Goal: Task Accomplishment & Management: Complete application form

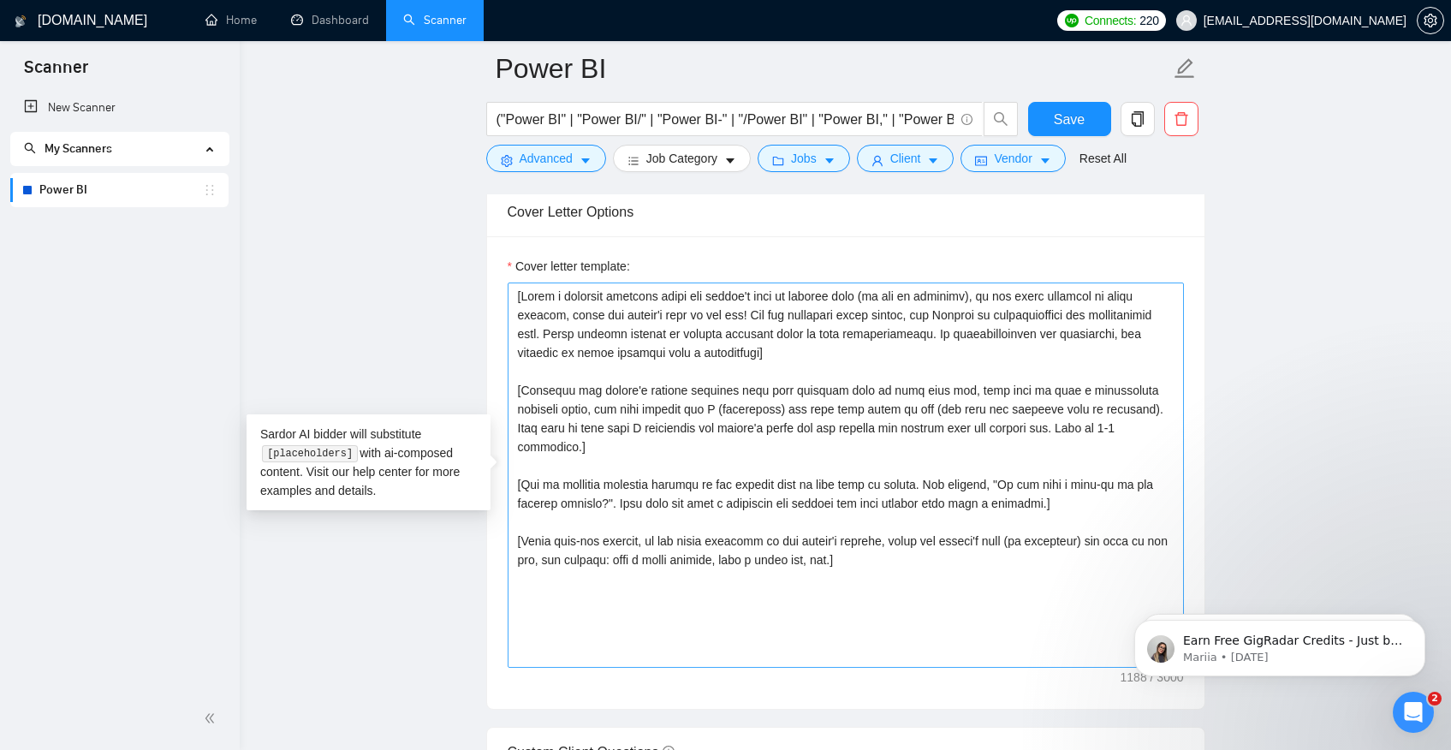
scroll to position [3, 0]
click at [1141, 487] on textarea "Cover letter template:" at bounding box center [846, 475] width 676 height 385
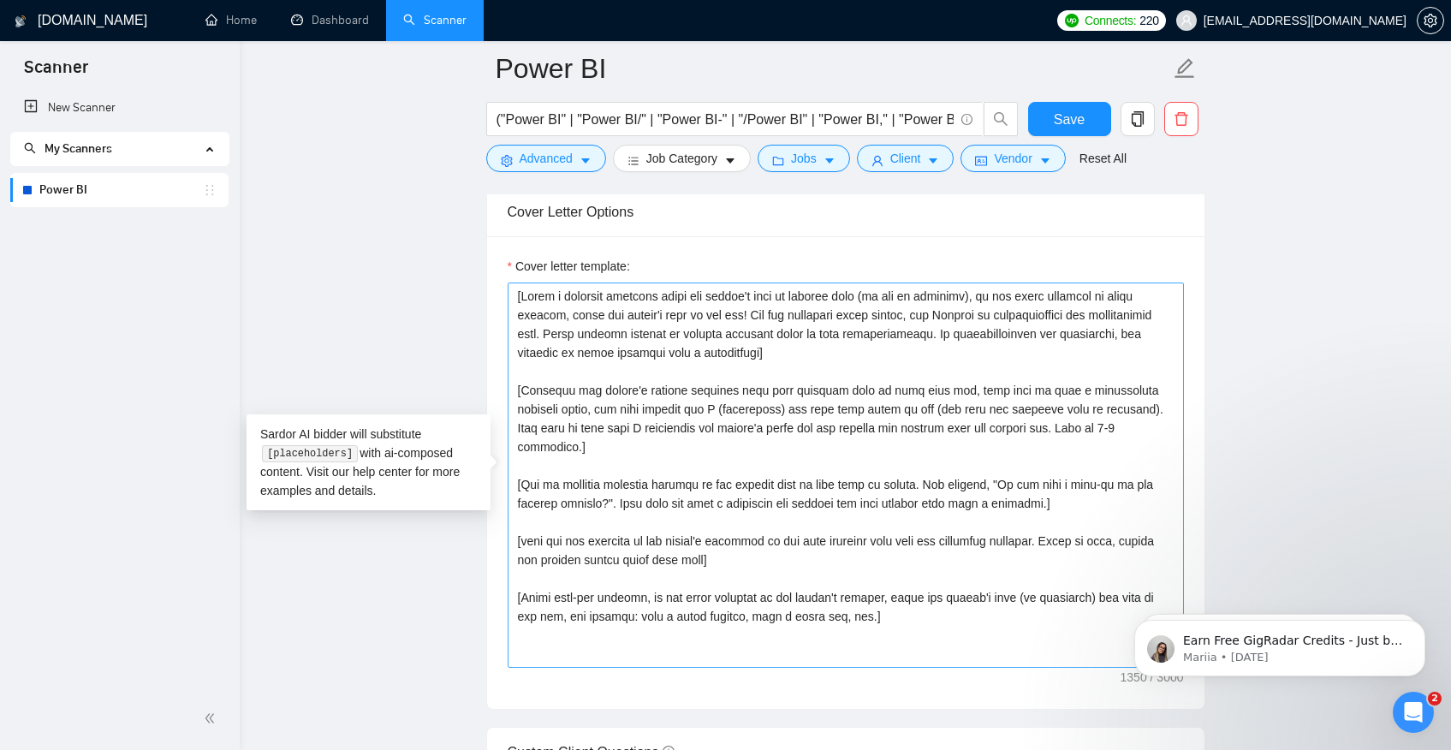
click at [1056, 521] on textarea "Cover letter template:" at bounding box center [846, 475] width 676 height 385
click at [1063, 524] on textarea "Cover letter template:" at bounding box center [846, 475] width 676 height 385
click at [521, 521] on textarea "Cover letter template:" at bounding box center [846, 475] width 676 height 385
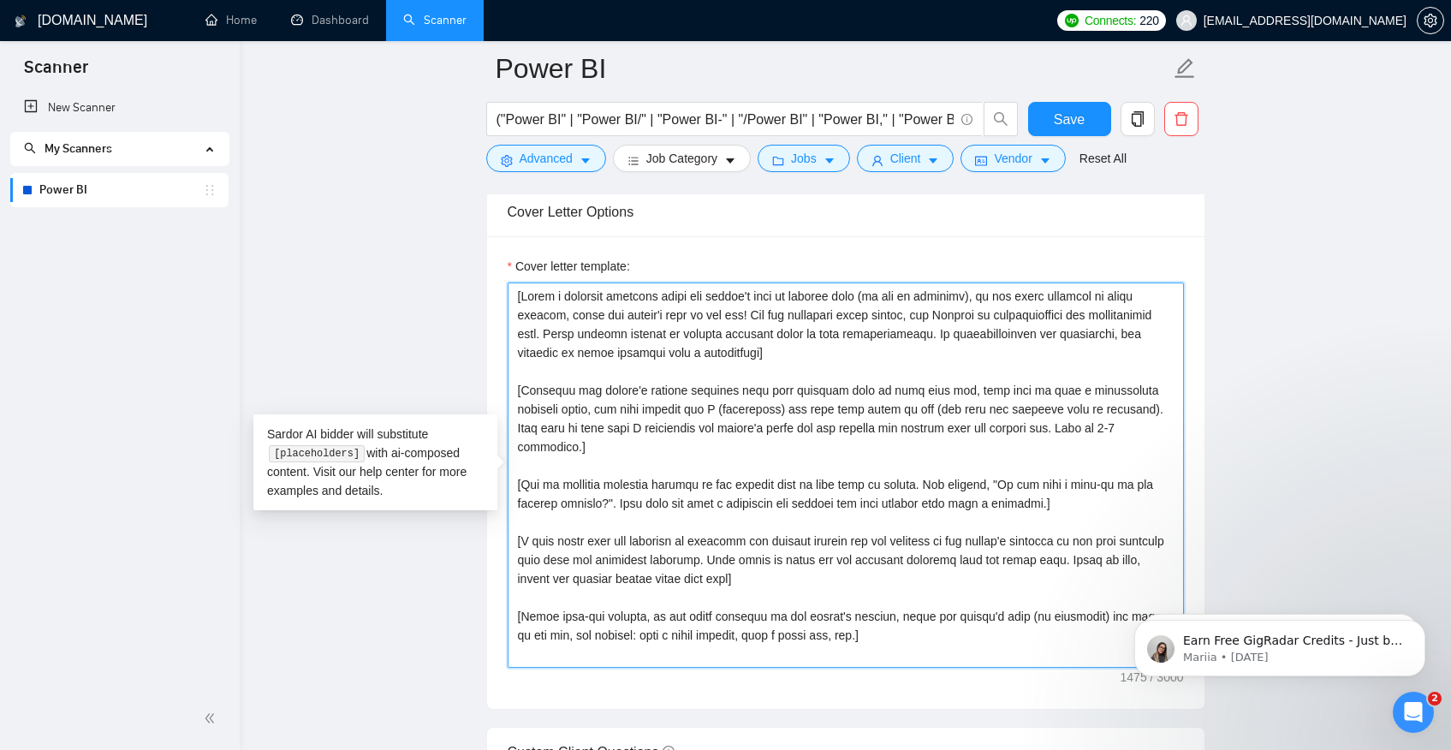
click at [763, 561] on textarea "Cover letter template:" at bounding box center [846, 475] width 676 height 385
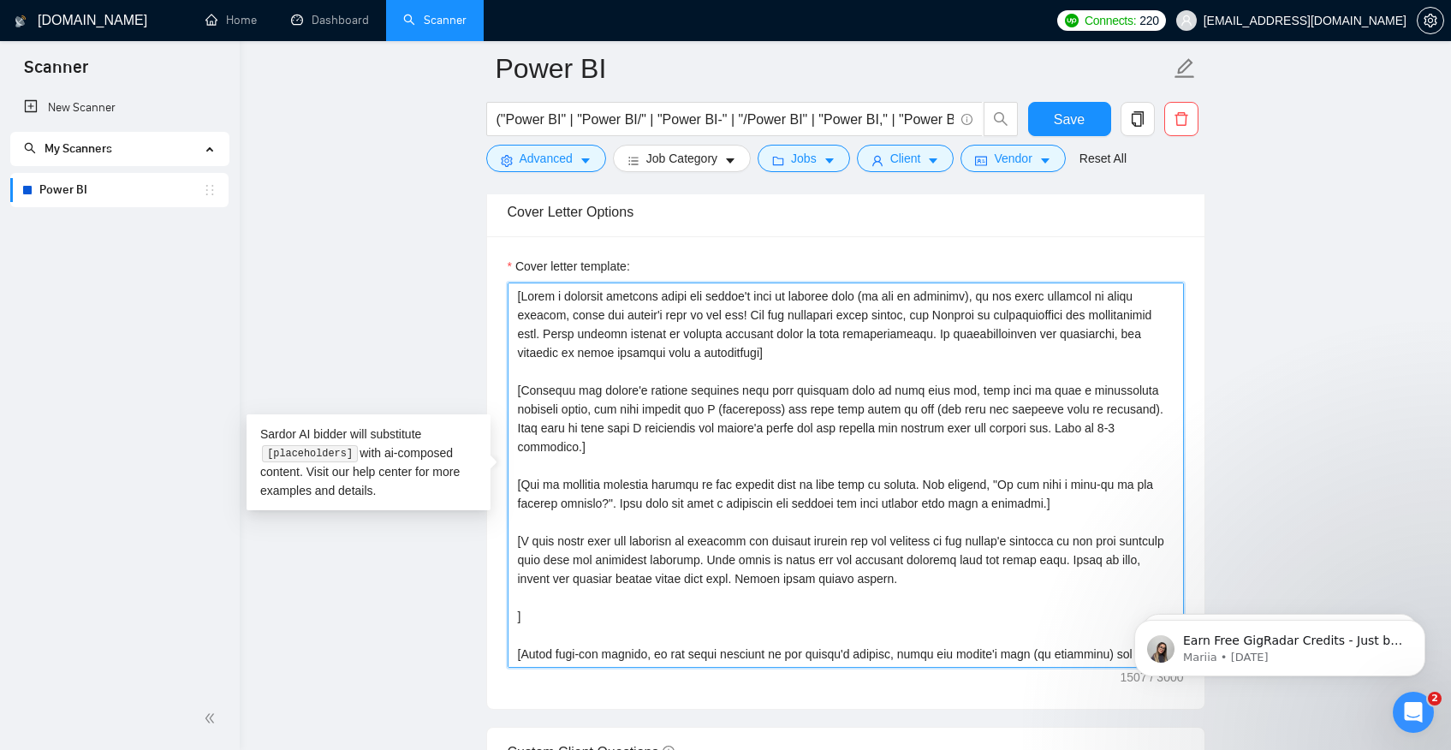
click at [611, 583] on textarea "Cover letter template:" at bounding box center [846, 475] width 676 height 385
paste textarea "Amazon seller, amazon vendor, amazon ads, amazon ecommerce: [URL][DOMAIN_NAME] …"
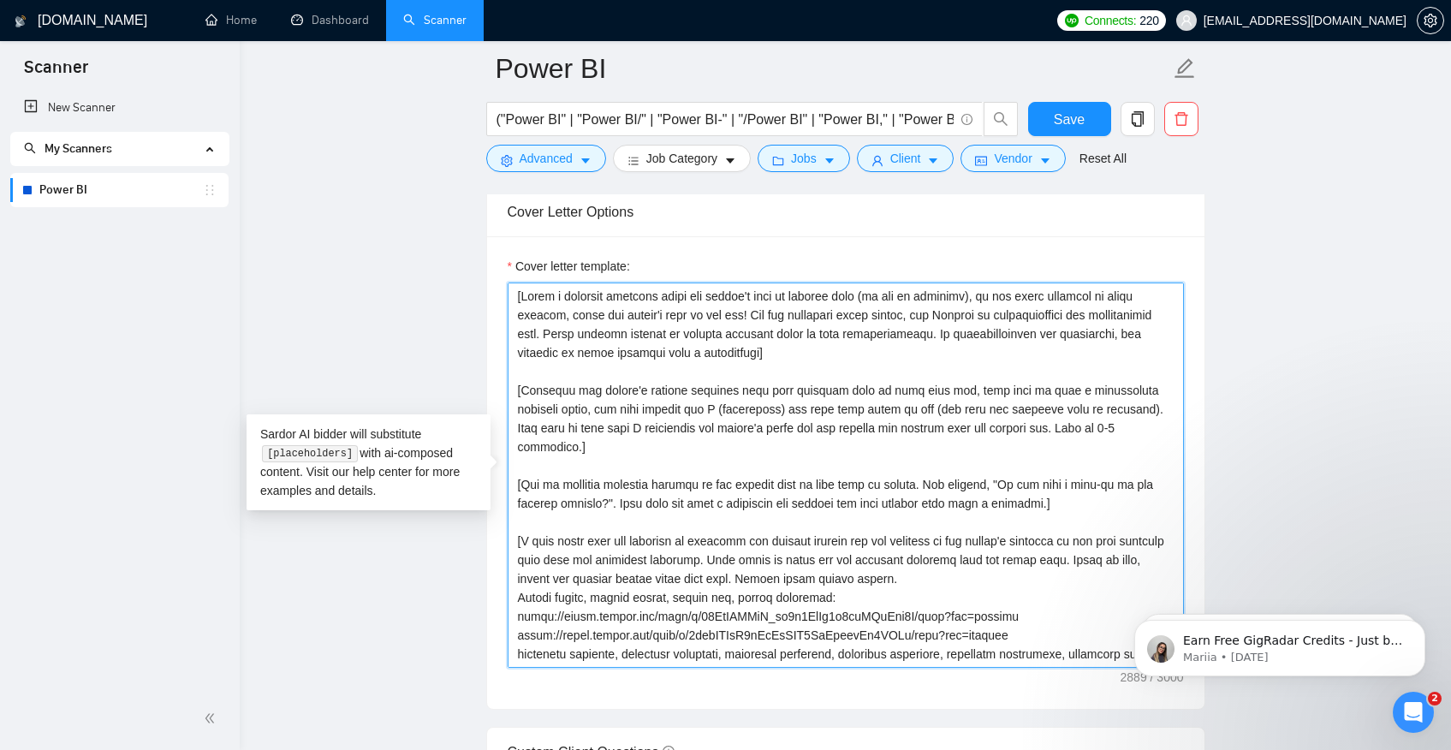
scroll to position [133, 0]
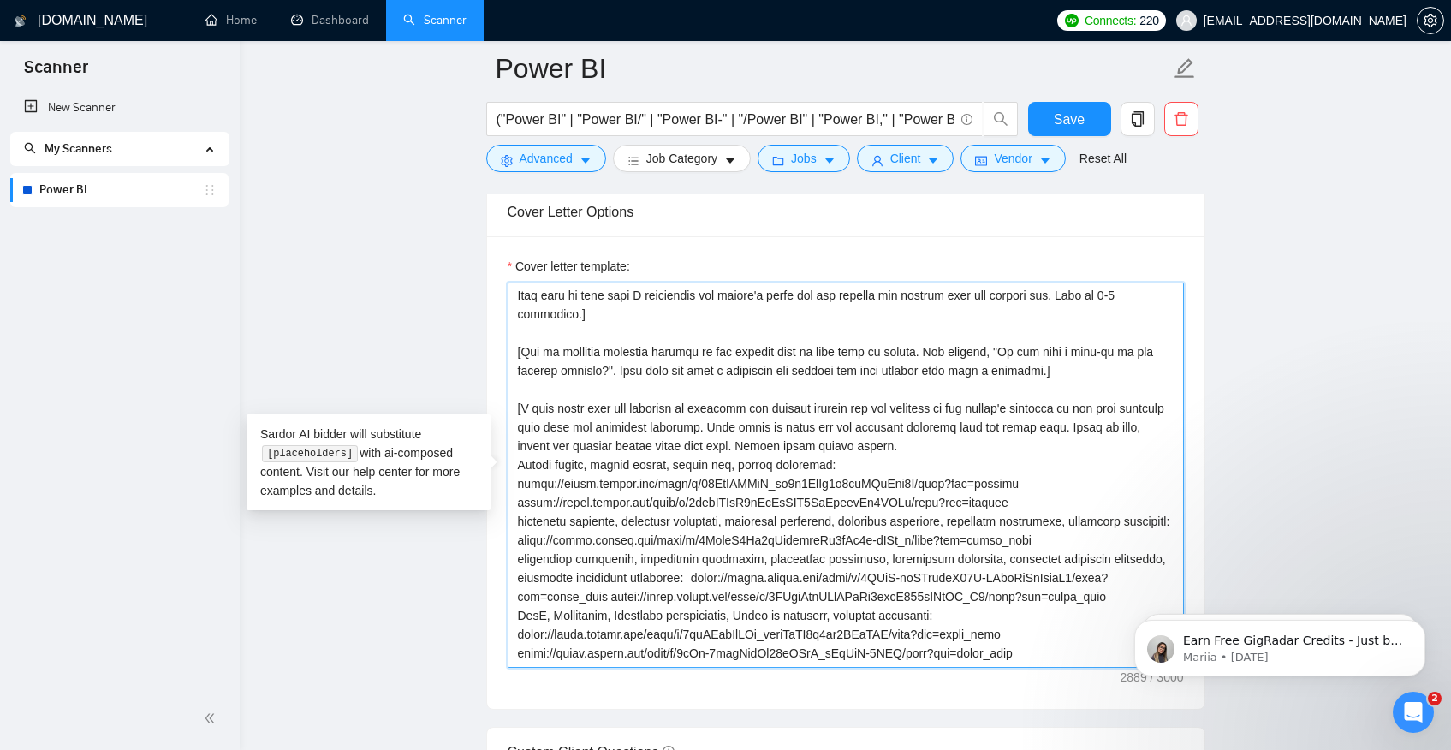
click at [1038, 497] on textarea "Cover letter template:" at bounding box center [846, 475] width 676 height 385
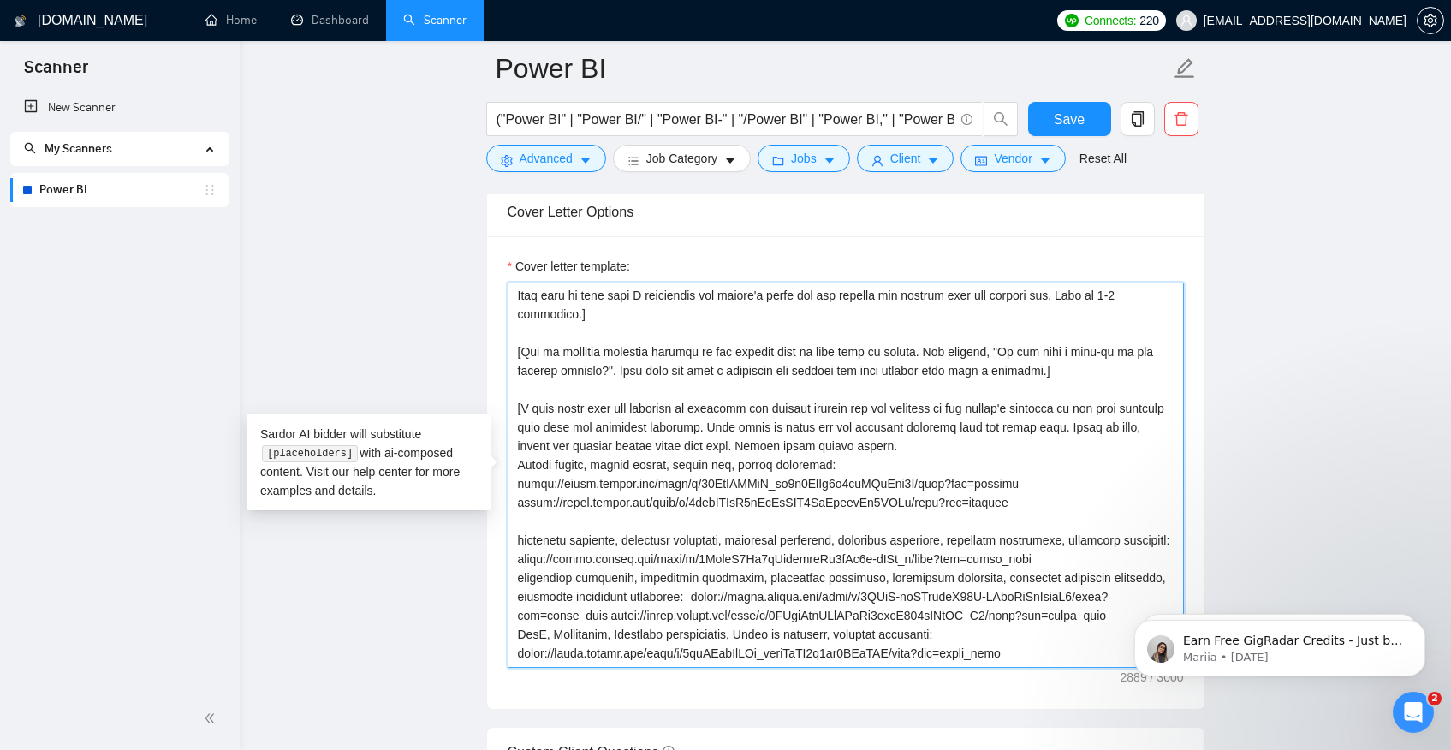
click at [586, 560] on textarea "Cover letter template:" at bounding box center [846, 475] width 676 height 385
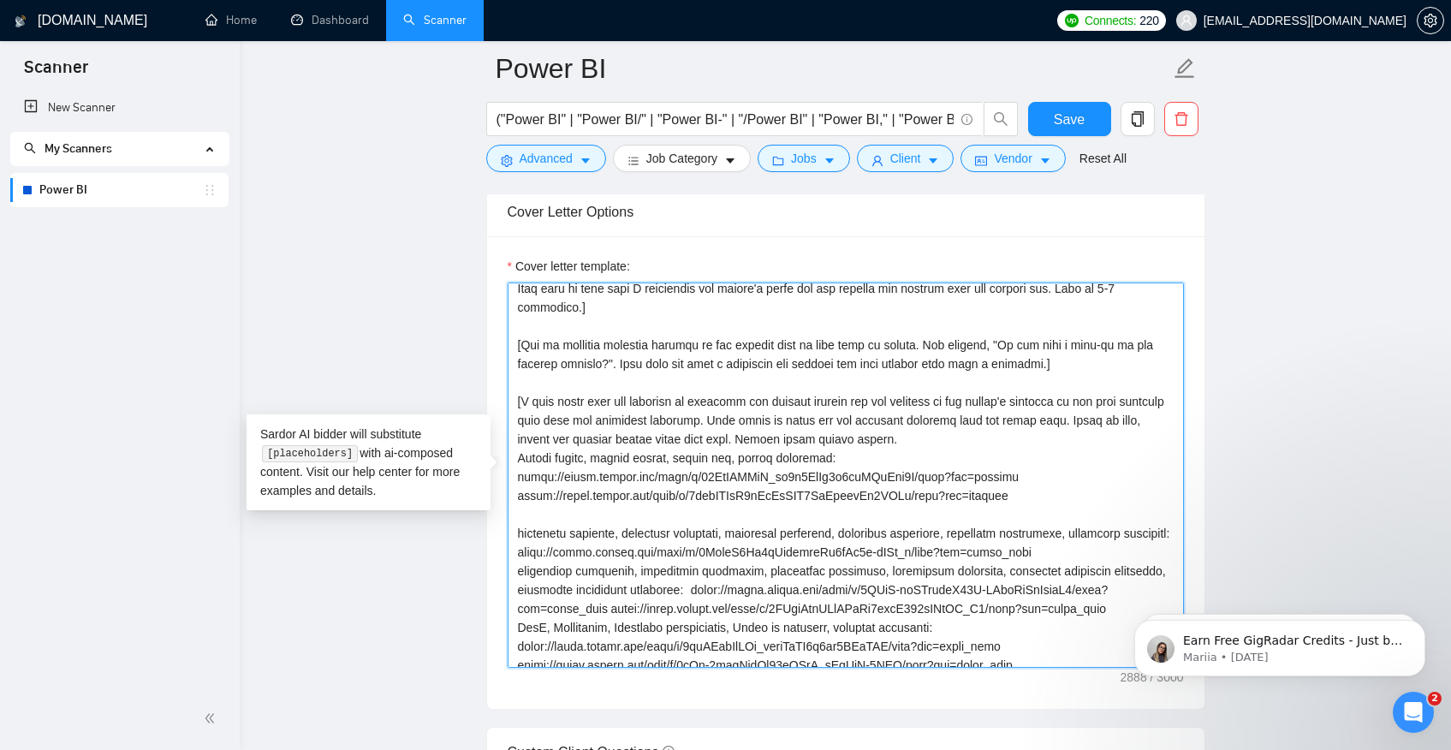
scroll to position [156, 0]
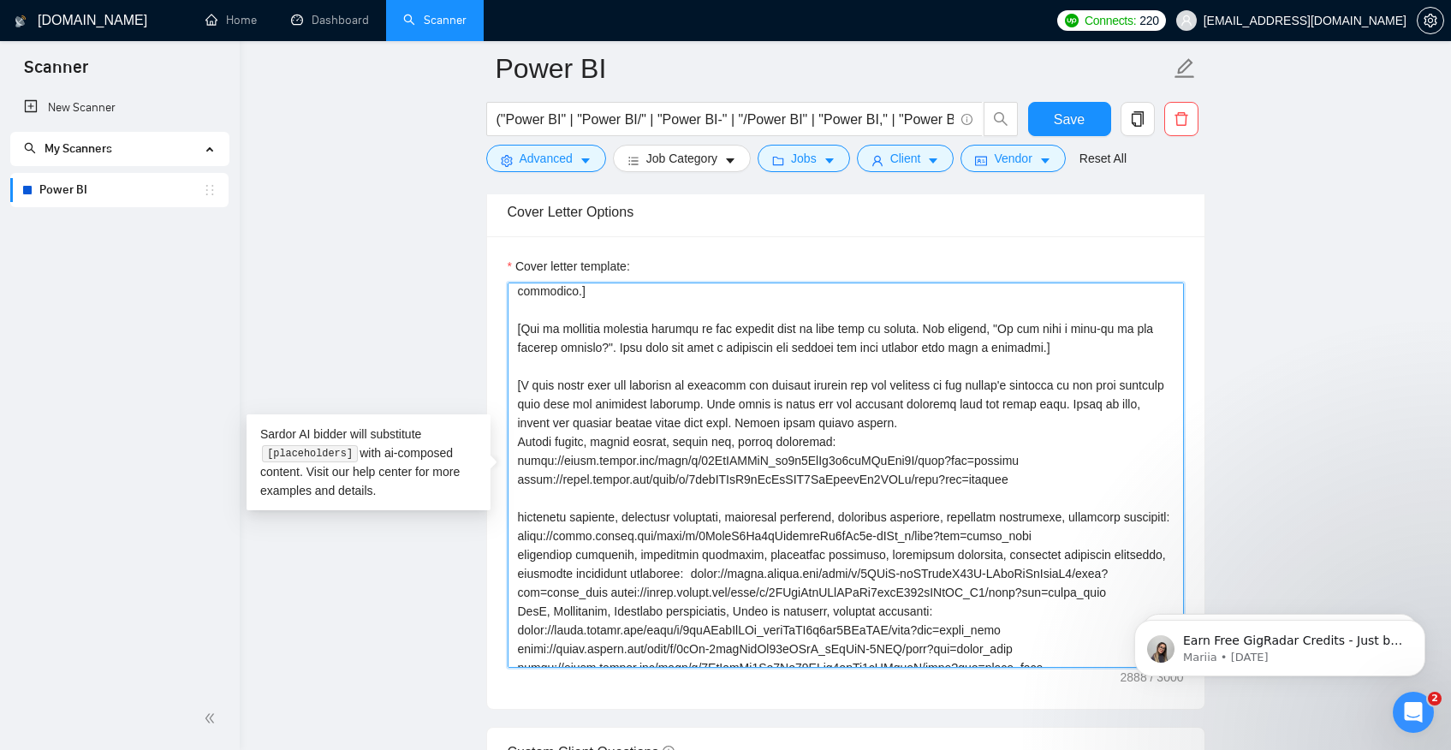
click at [1117, 542] on textarea "Cover letter template:" at bounding box center [846, 475] width 676 height 385
click at [1087, 538] on textarea "Cover letter template:" at bounding box center [846, 475] width 676 height 385
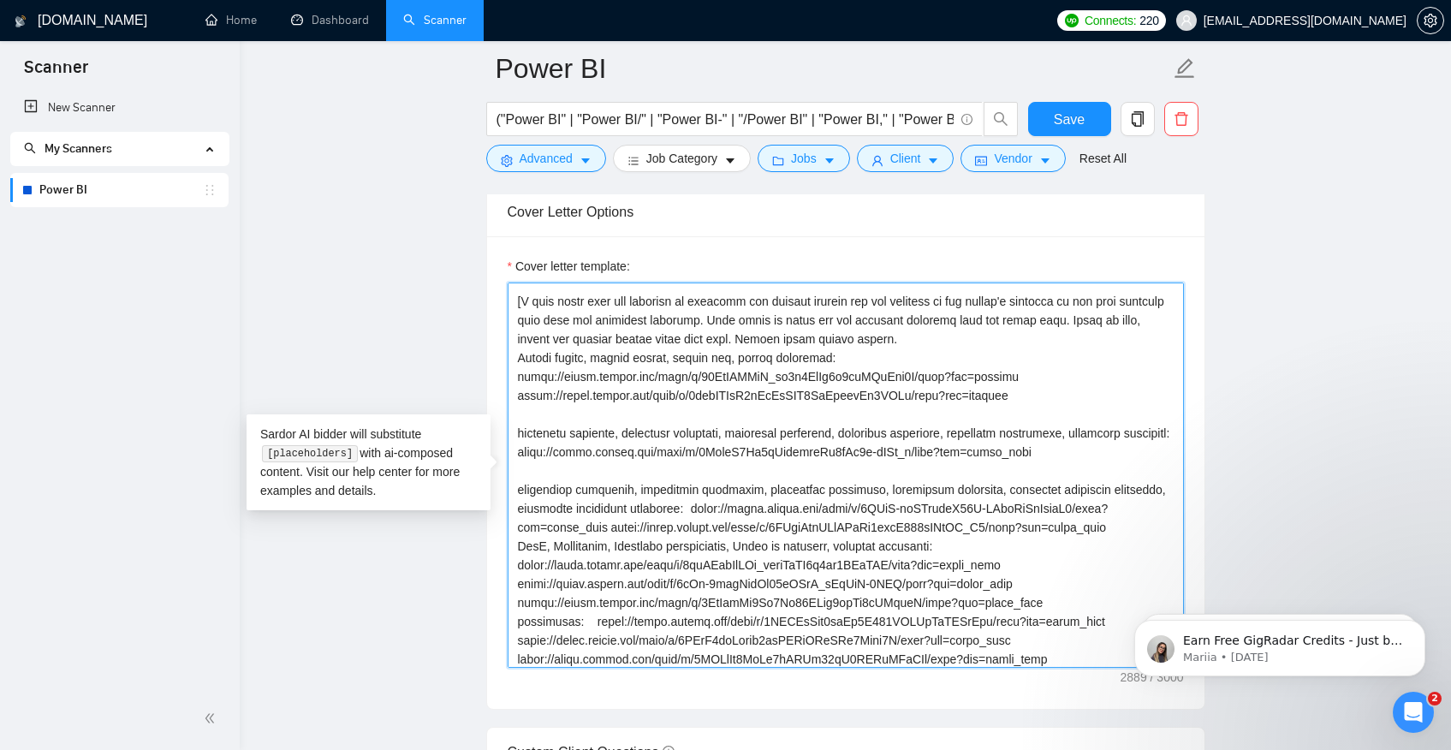
scroll to position [248, 0]
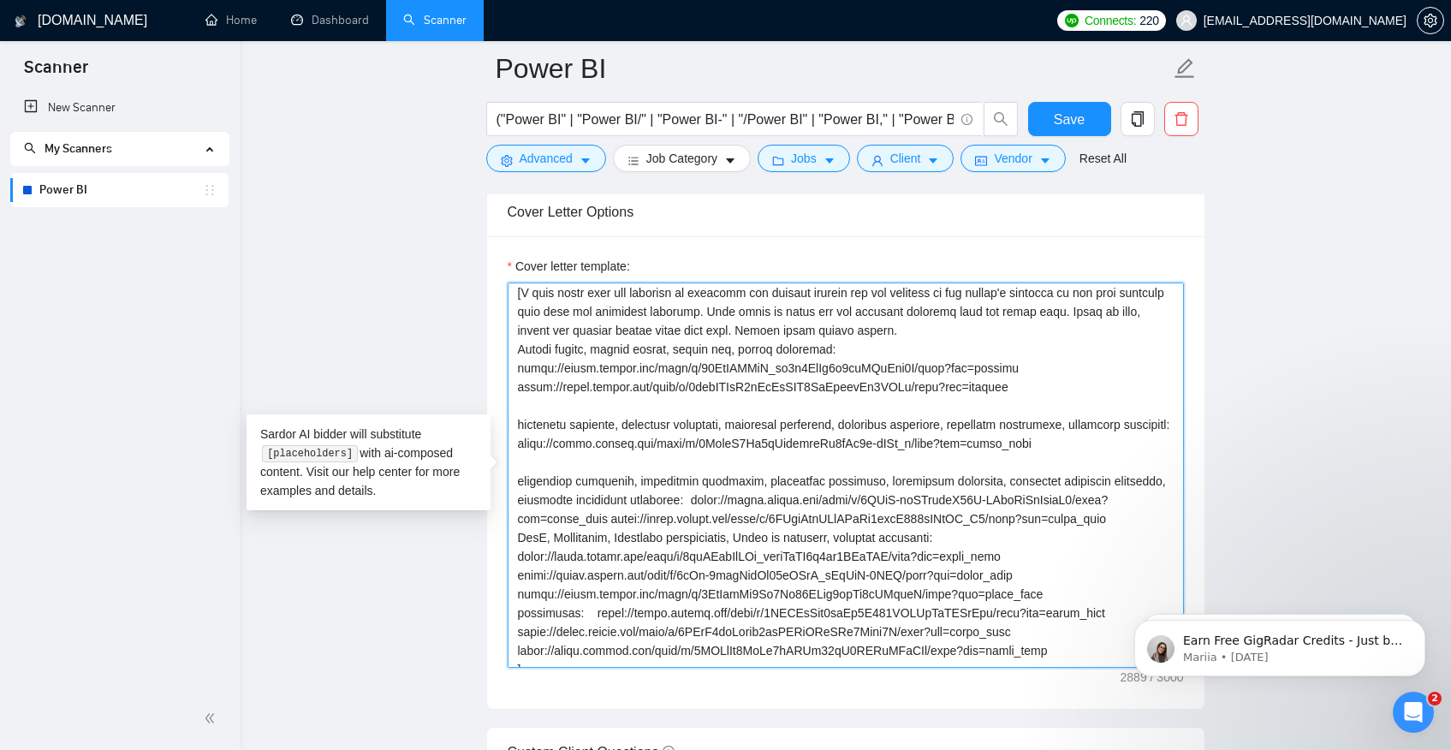
click at [737, 521] on textarea "Cover letter template:" at bounding box center [846, 475] width 676 height 385
click at [1031, 533] on textarea "Cover letter template:" at bounding box center [846, 475] width 676 height 385
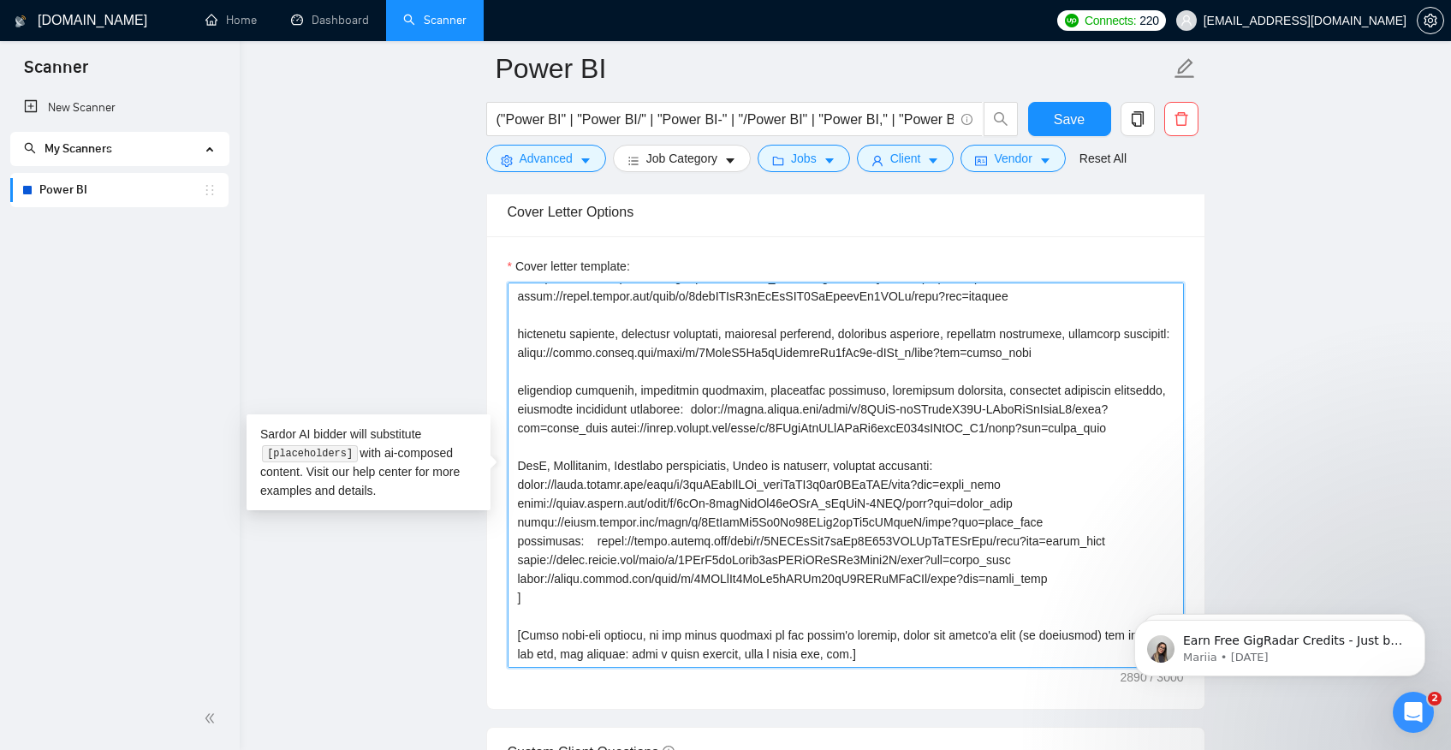
scroll to position [358, 0]
click at [1033, 520] on textarea "Cover letter template:" at bounding box center [846, 475] width 676 height 385
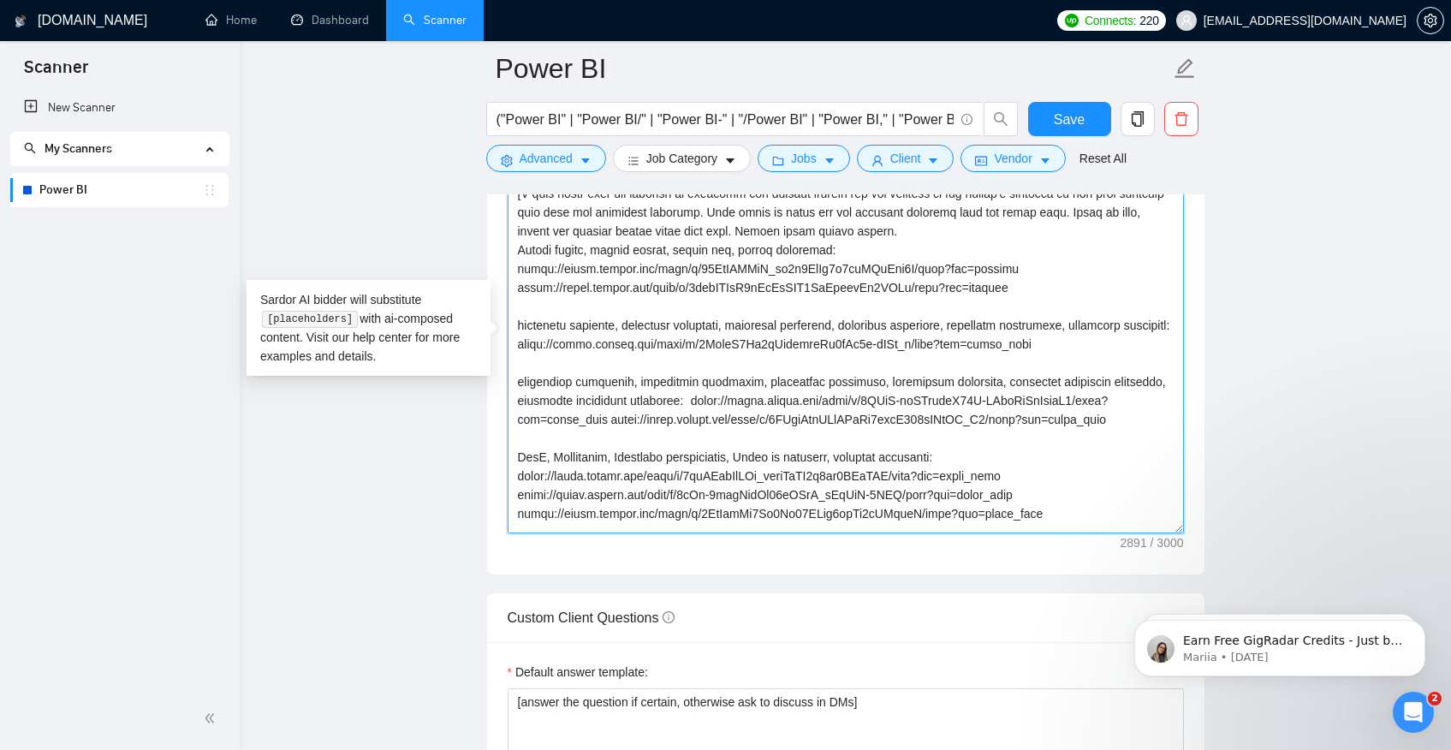
scroll to position [68, 0]
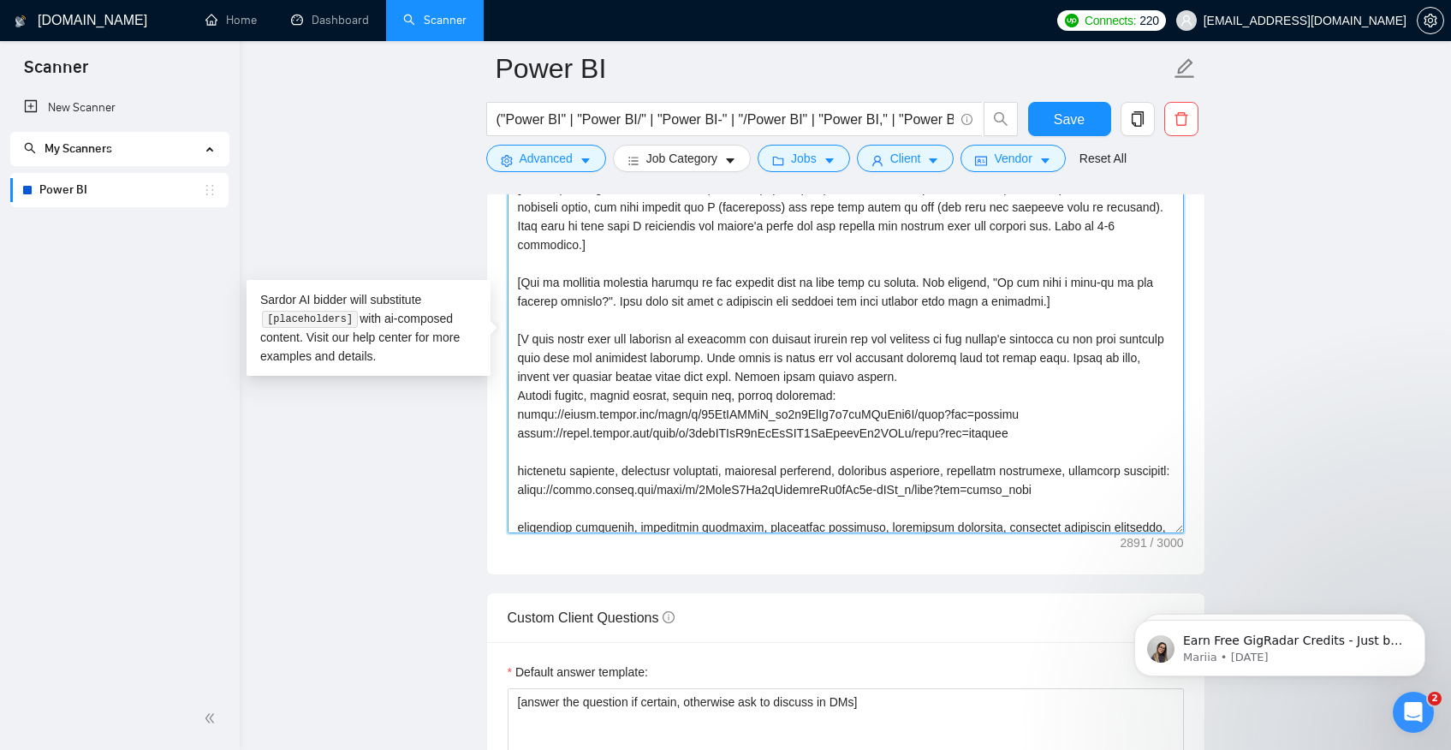
click at [977, 384] on textarea "Cover letter template:" at bounding box center [846, 340] width 676 height 385
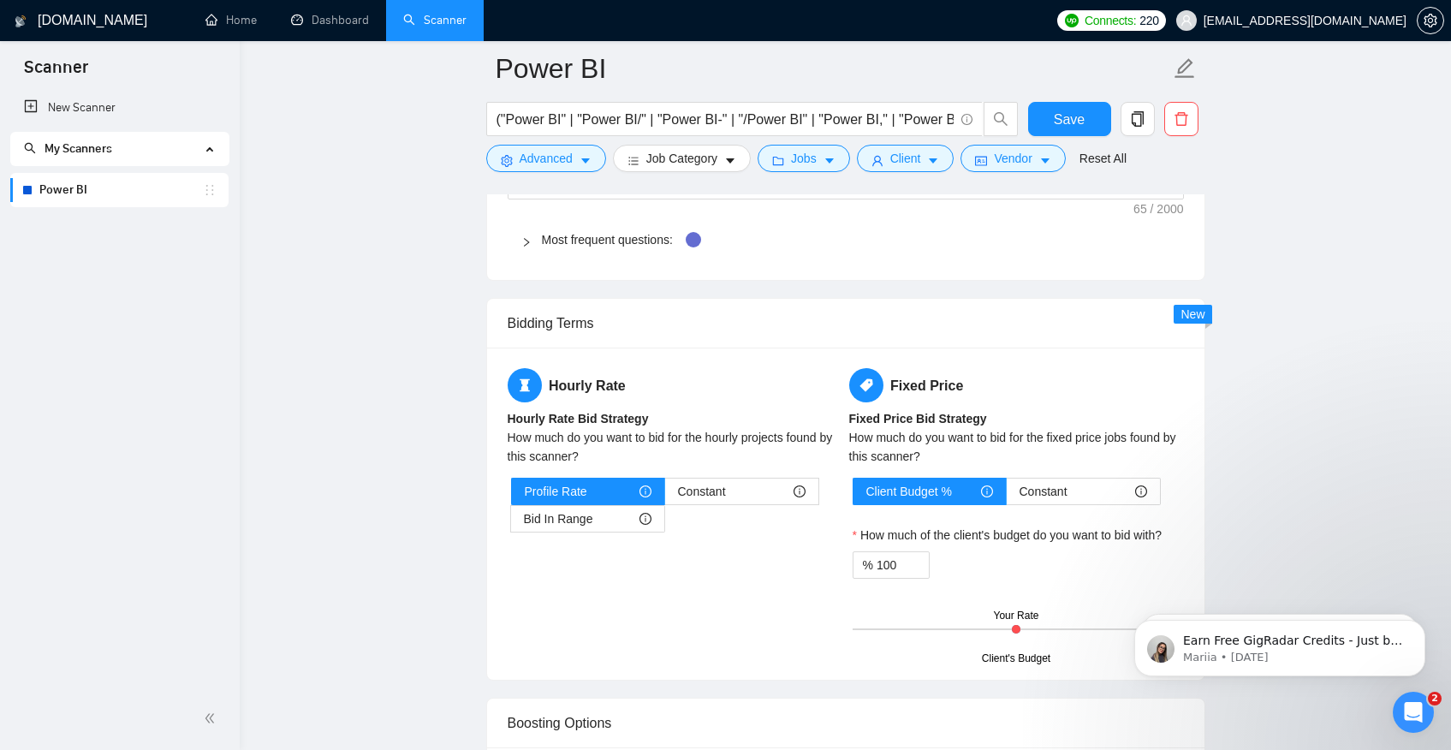
scroll to position [2534, 0]
type textarea "[Write a personal greeting using the client's name or company name (if any is p…"
click at [675, 494] on label "Constant" at bounding box center [742, 490] width 154 height 27
click at [665, 495] on input "Constant" at bounding box center [665, 495] width 0 height 0
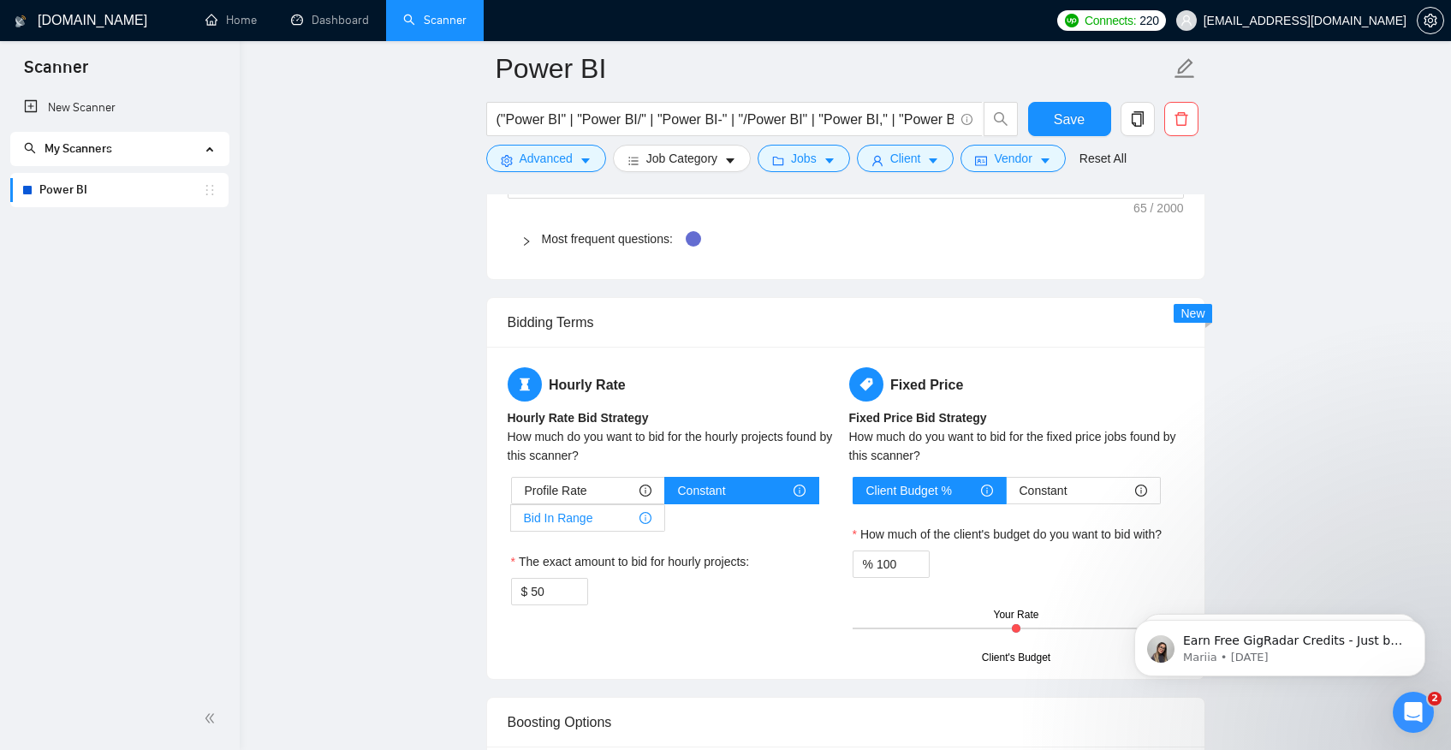
click at [558, 525] on span "Bid In Range" at bounding box center [558, 518] width 69 height 26
click at [511, 522] on input "Bid In Range" at bounding box center [511, 522] width 0 height 0
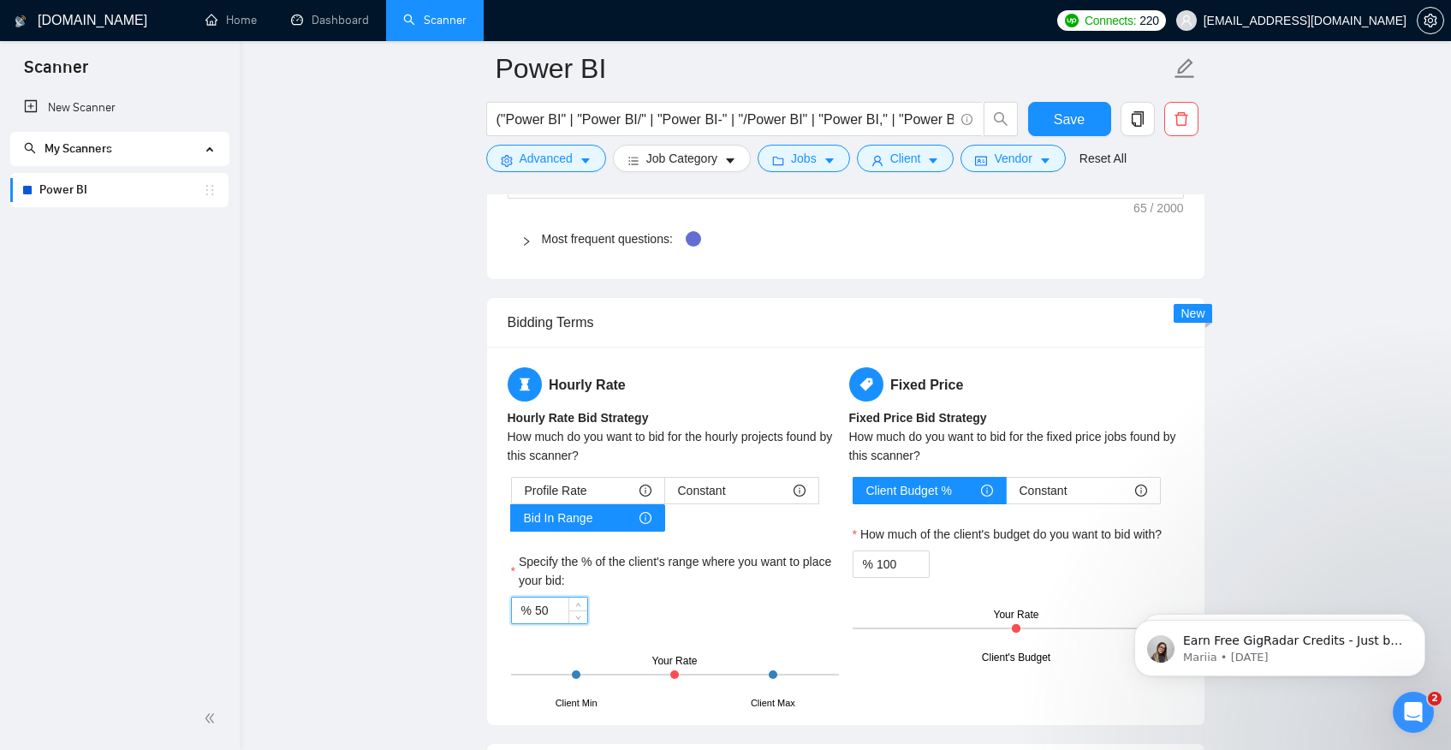
drag, startPoint x: 548, startPoint y: 616, endPoint x: 530, endPoint y: 615, distance: 18.0
click at [530, 615] on div "% 50" at bounding box center [549, 610] width 77 height 27
type input "100"
click at [877, 663] on div "Hourly Rate Hourly Rate Bid Strategy How much do you want to bid for the hourly…" at bounding box center [845, 535] width 683 height 337
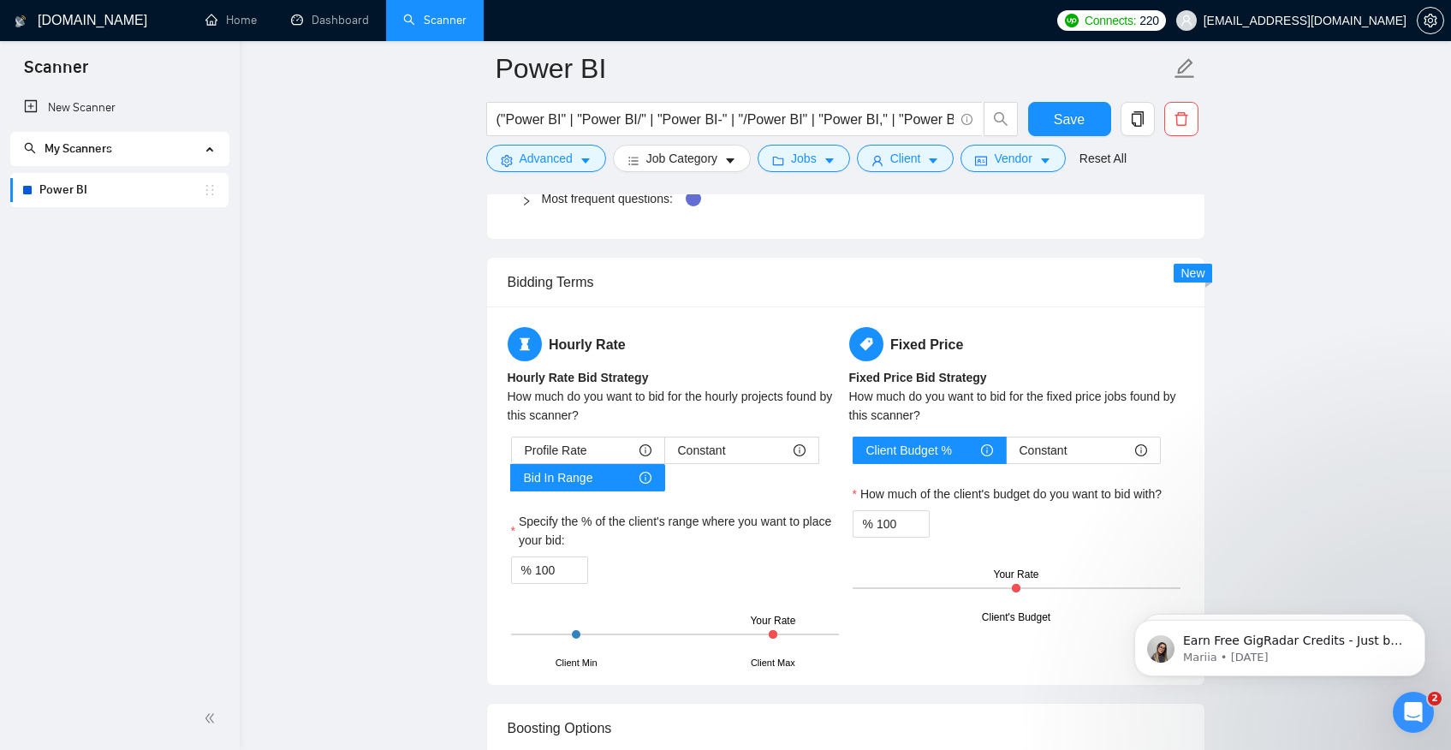
scroll to position [2650, 0]
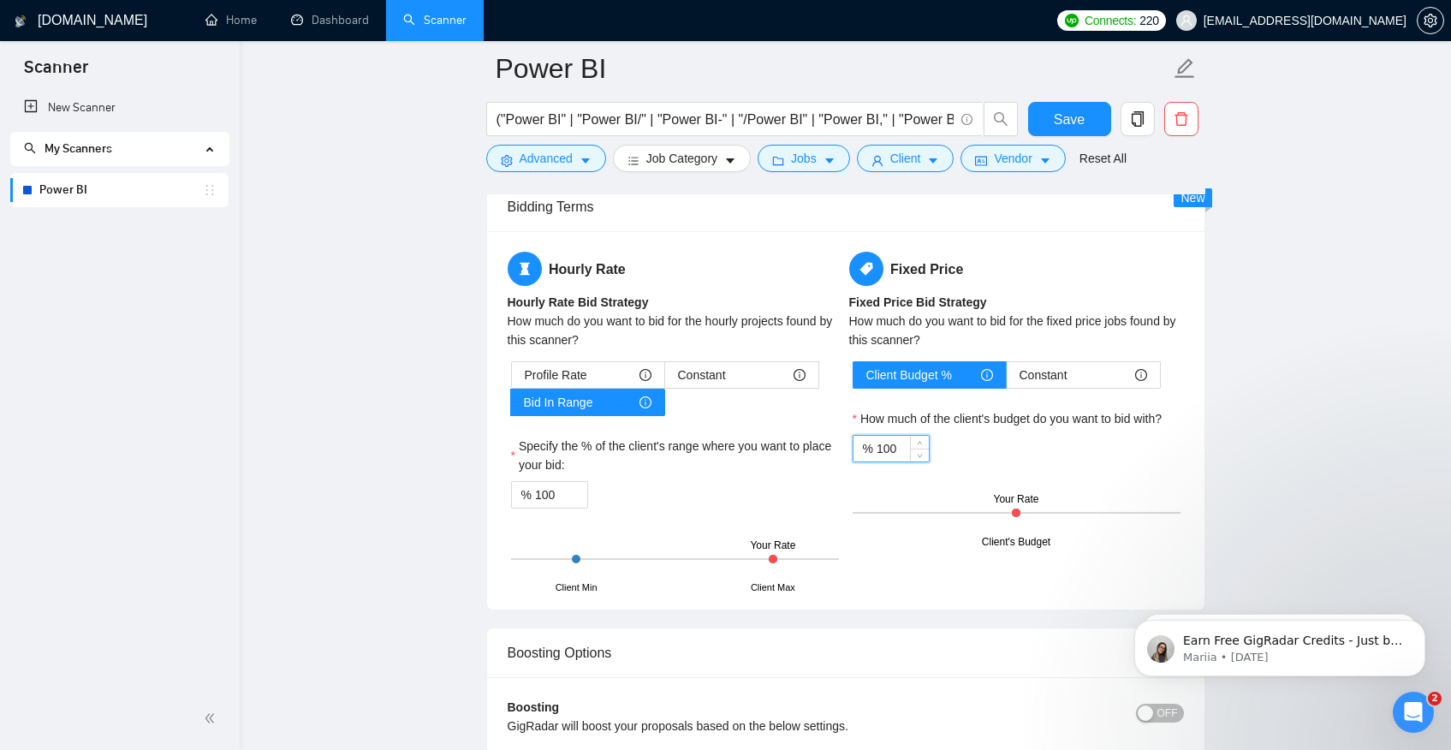
click at [895, 444] on input "100" at bounding box center [903, 449] width 52 height 26
type input "150"
click at [1031, 436] on div "% 150" at bounding box center [1017, 448] width 328 height 27
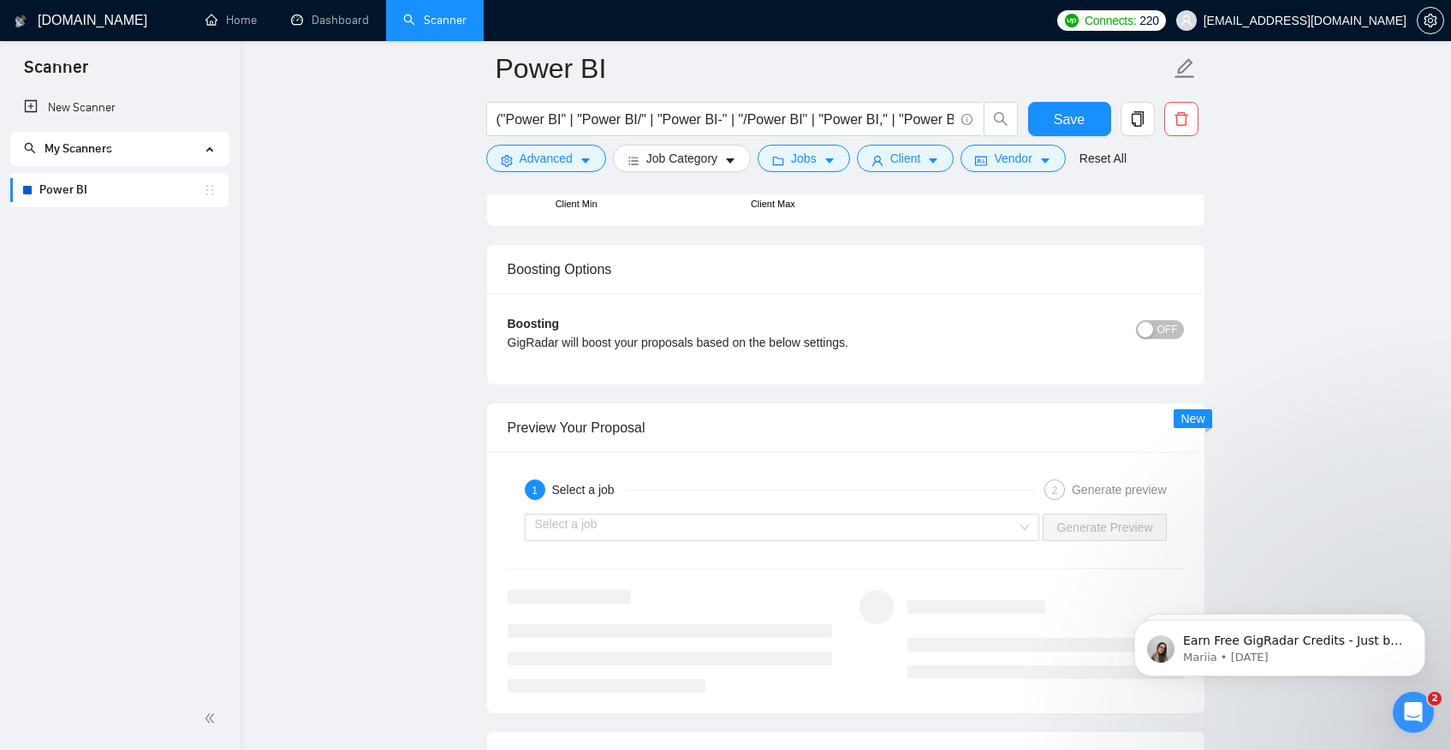
scroll to position [3104, 0]
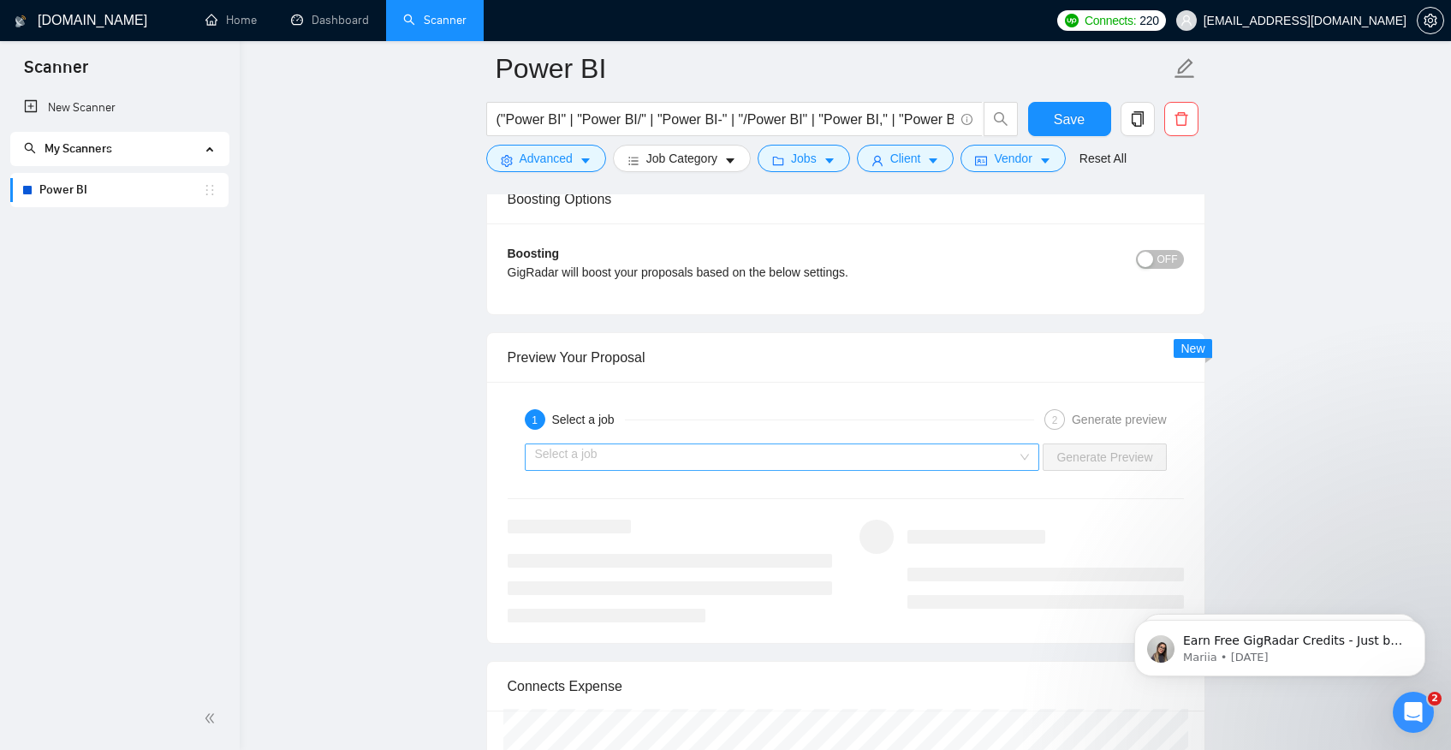
click at [928, 456] on input "search" at bounding box center [776, 457] width 483 height 26
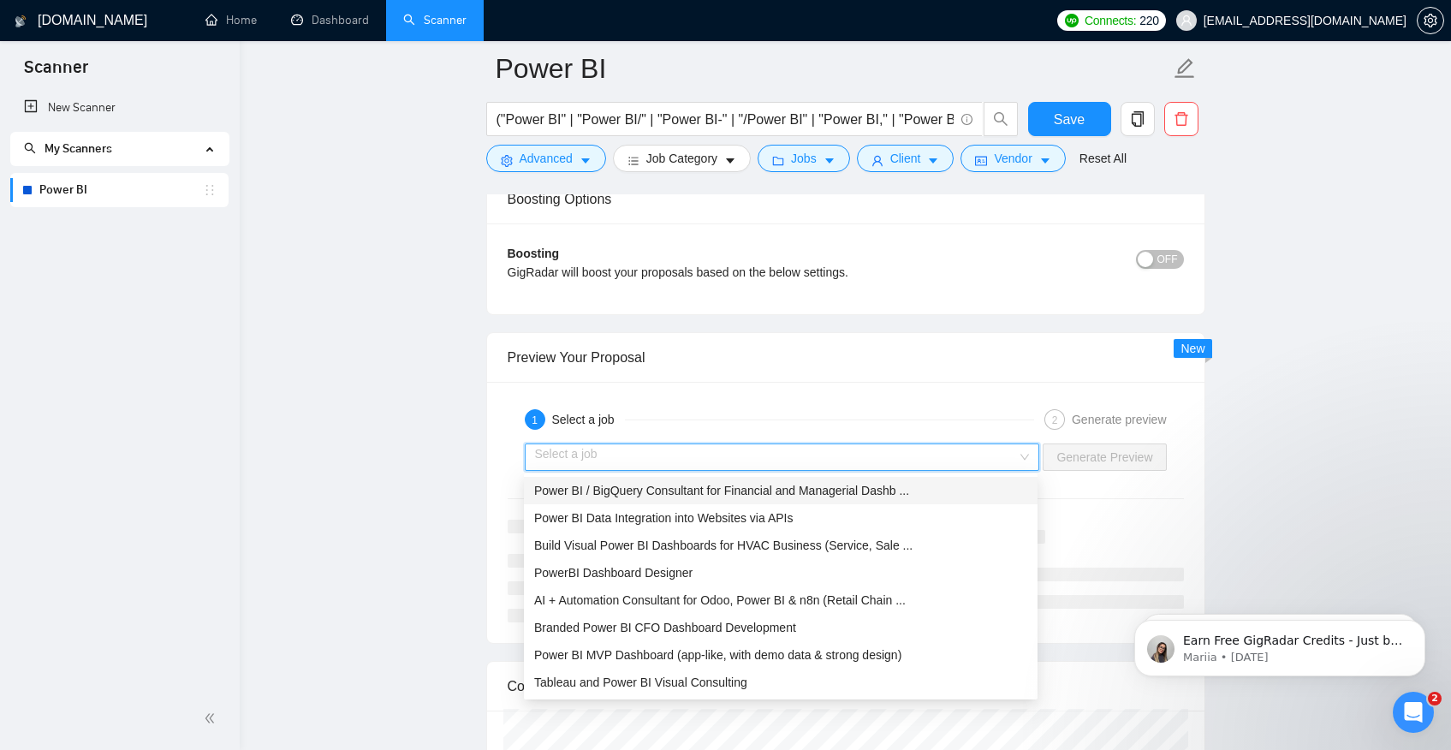
click at [781, 496] on span "Power BI / BigQuery Consultant for Financial and Managerial Dashb ..." at bounding box center [721, 491] width 375 height 14
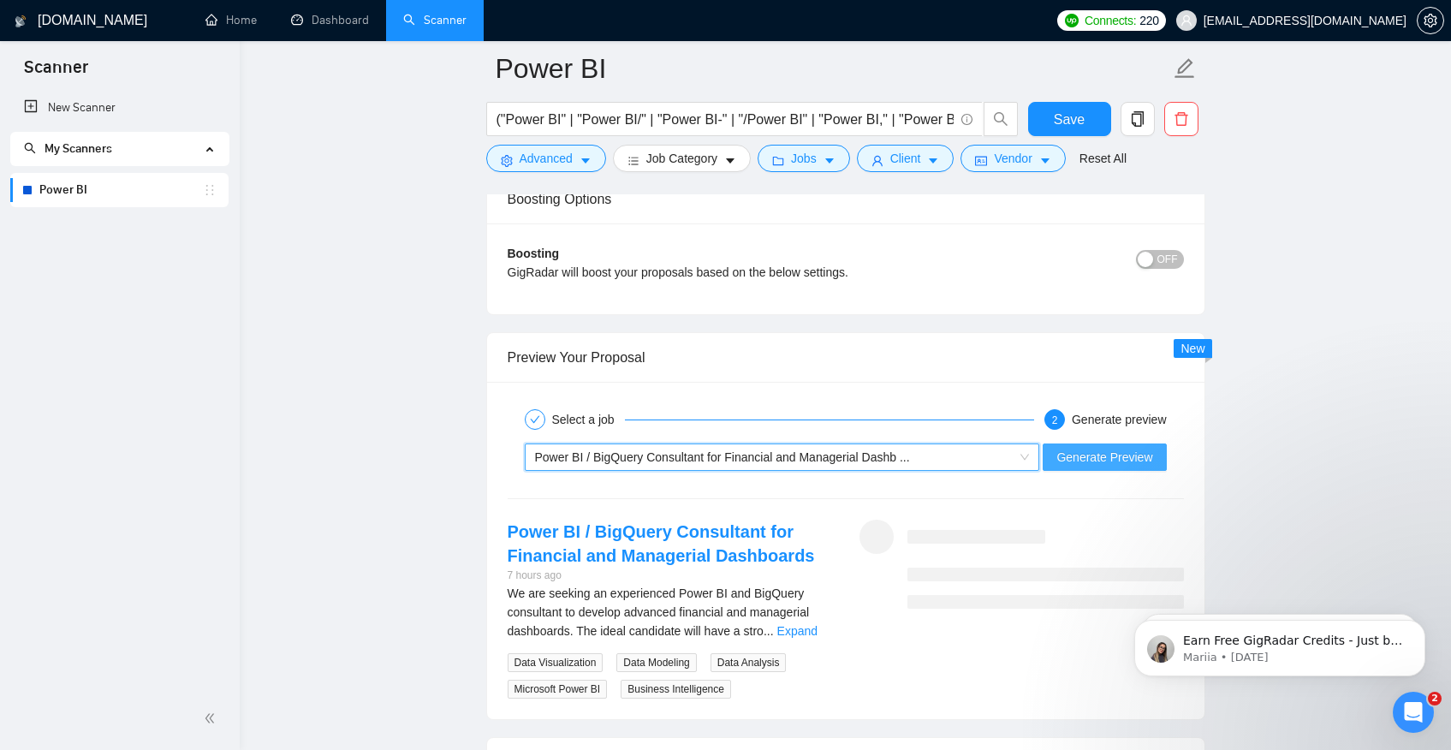
click at [1100, 454] on span "Generate Preview" at bounding box center [1105, 457] width 96 height 19
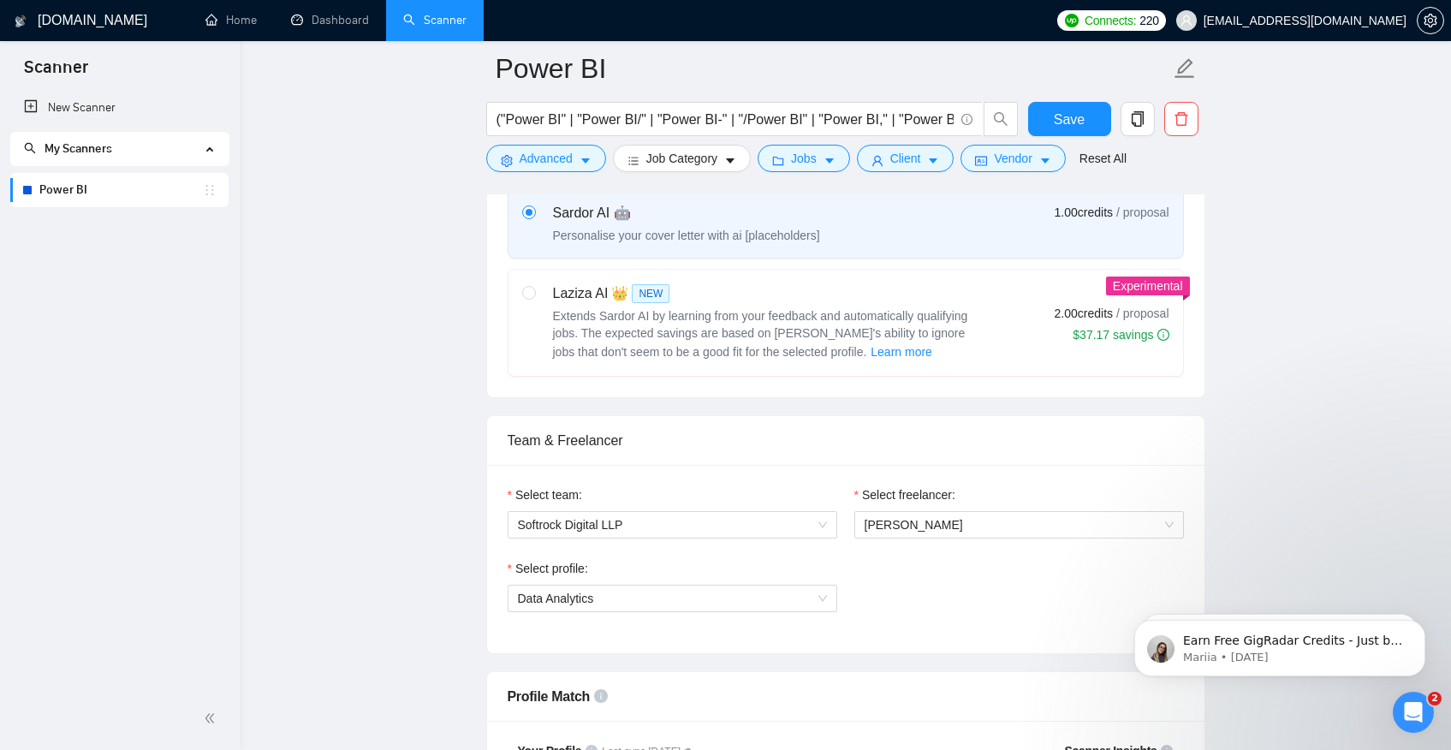
scroll to position [1468, 0]
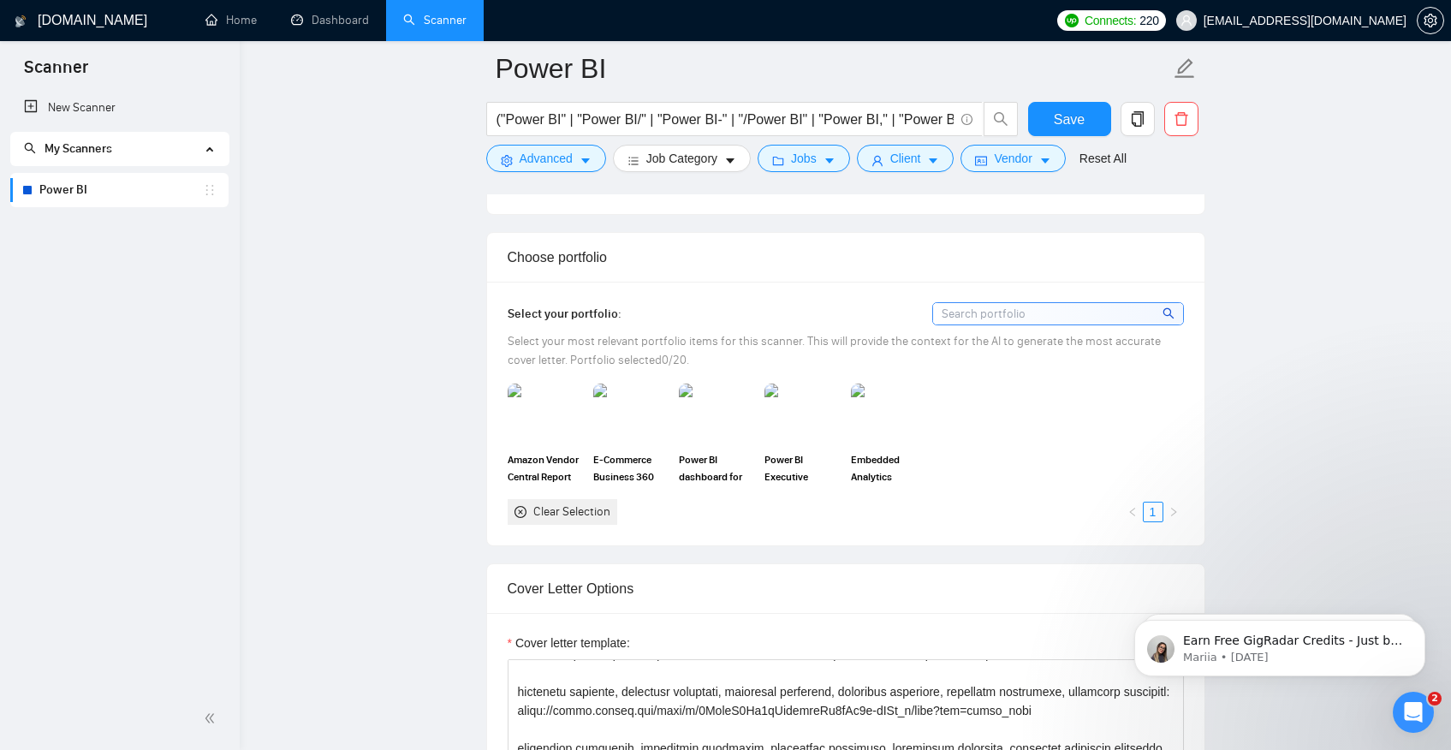
click at [986, 313] on input at bounding box center [1058, 313] width 250 height 21
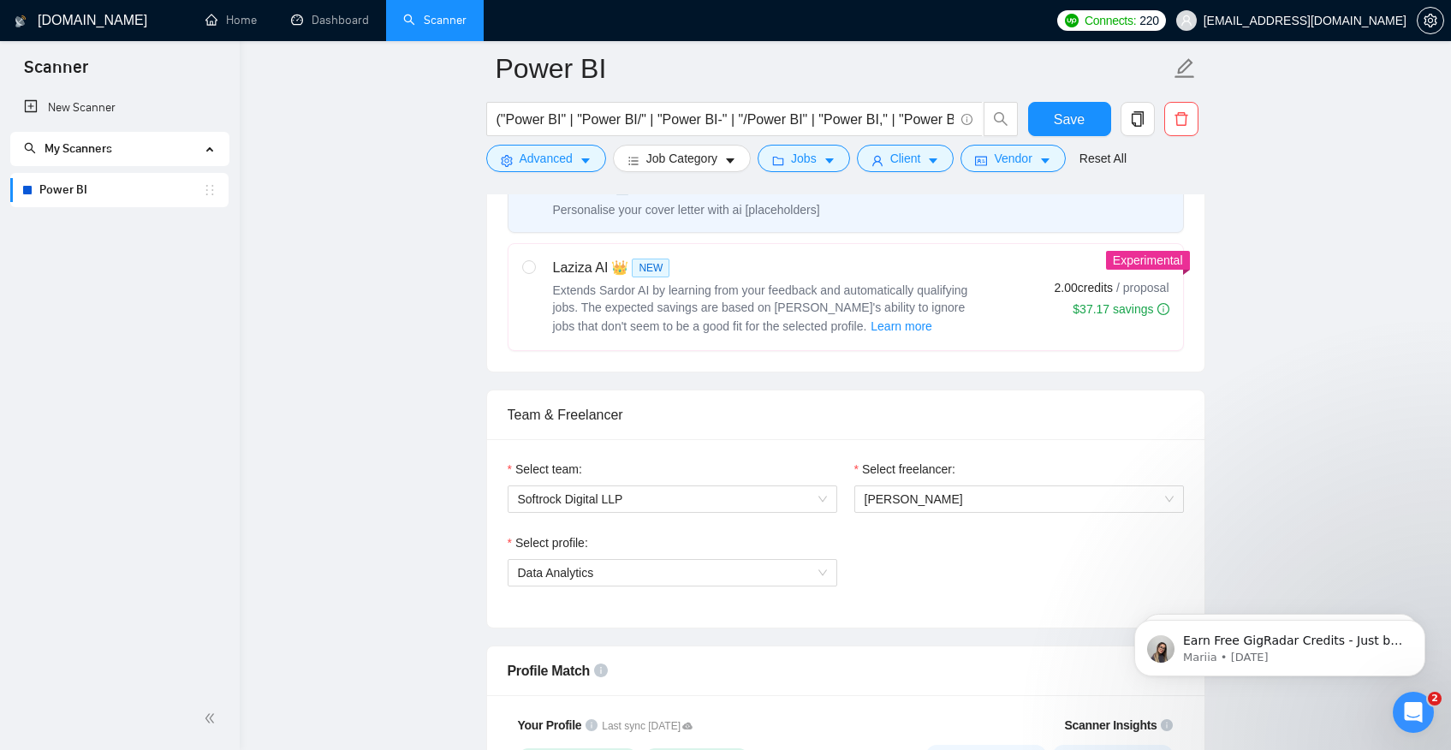
scroll to position [1678, 0]
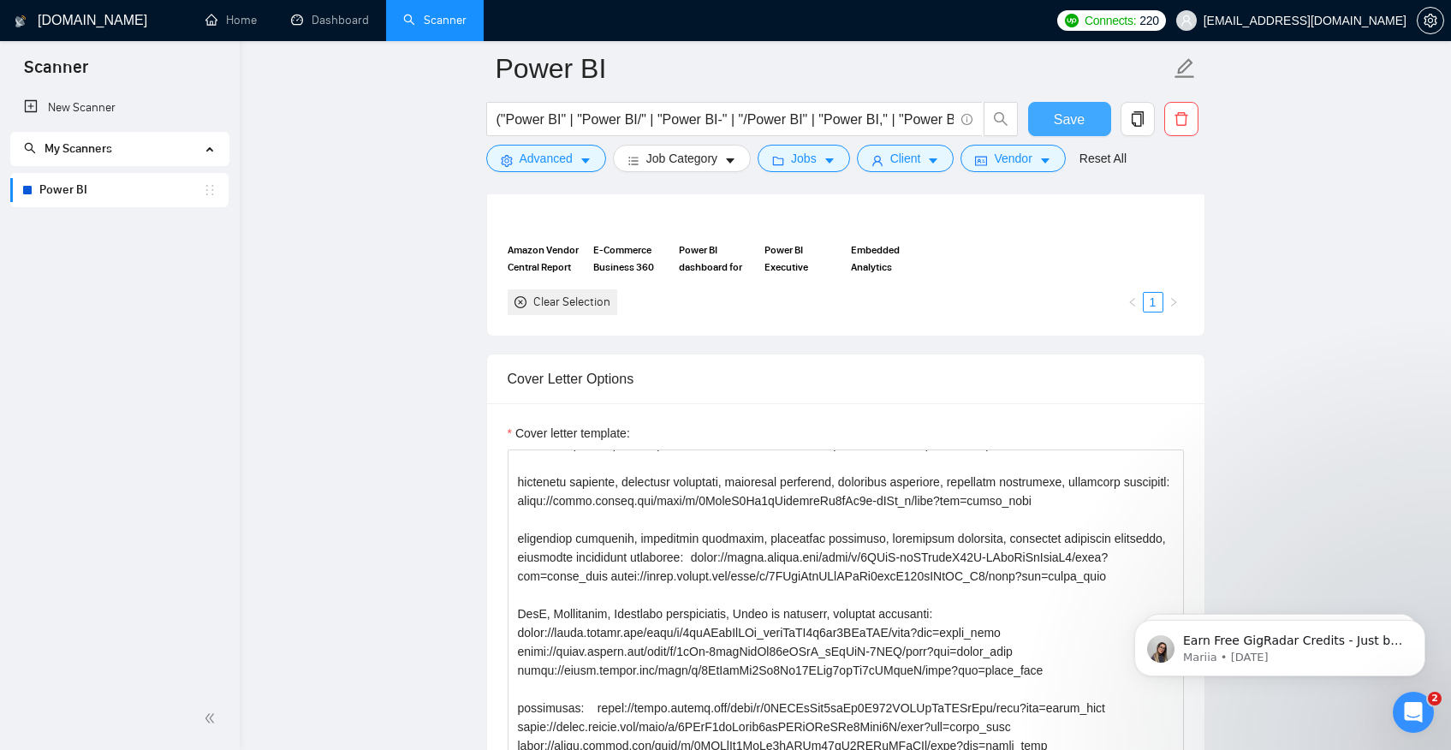
click at [1089, 134] on button "Save" at bounding box center [1069, 119] width 83 height 34
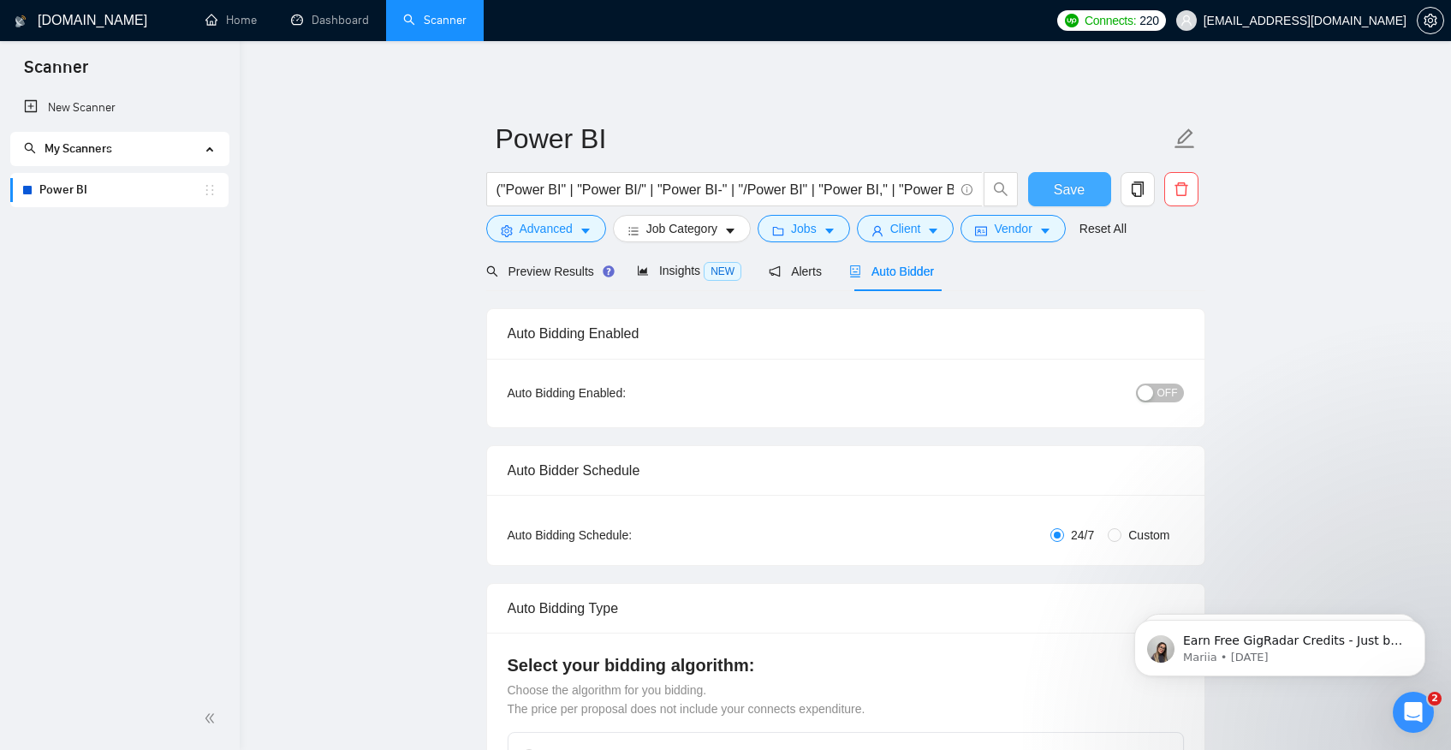
scroll to position [0, 0]
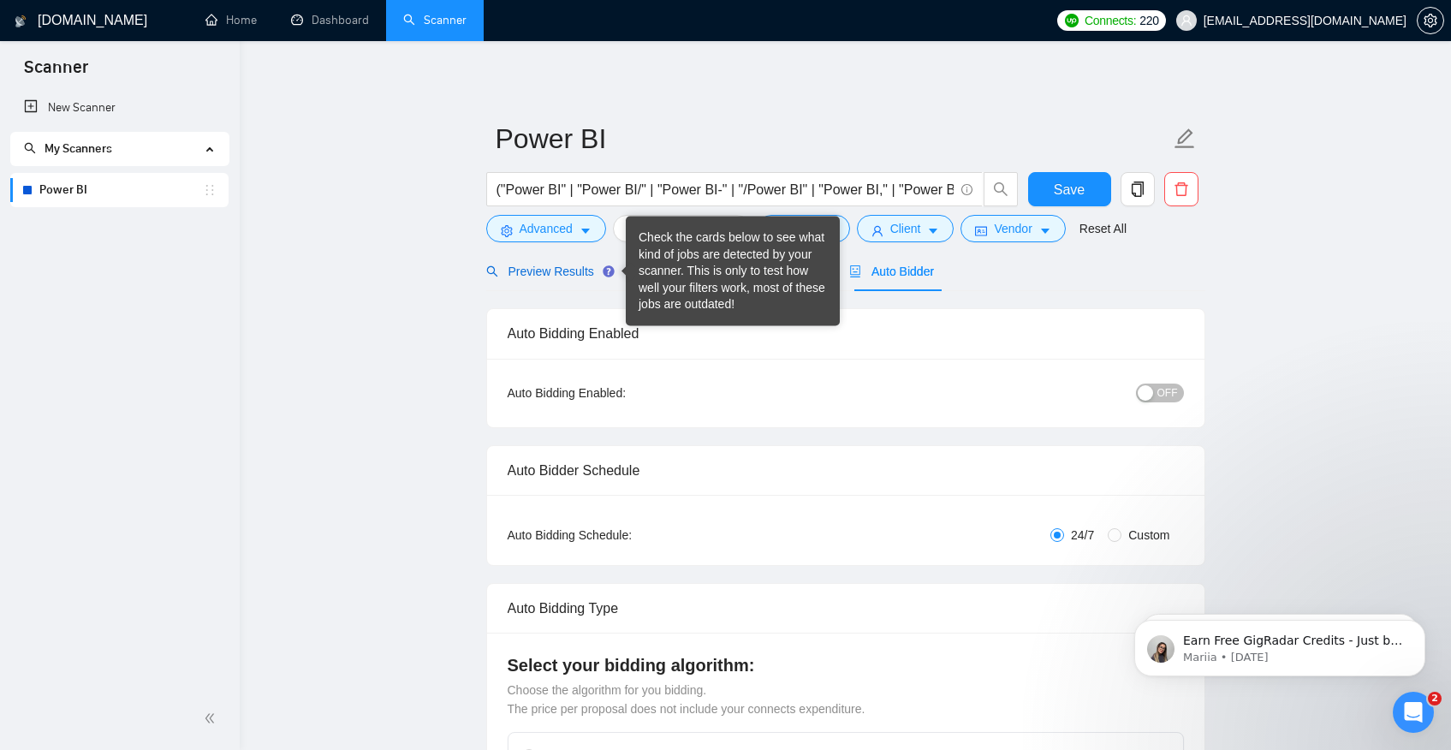
click at [557, 279] on div "Preview Results" at bounding box center [547, 271] width 123 height 19
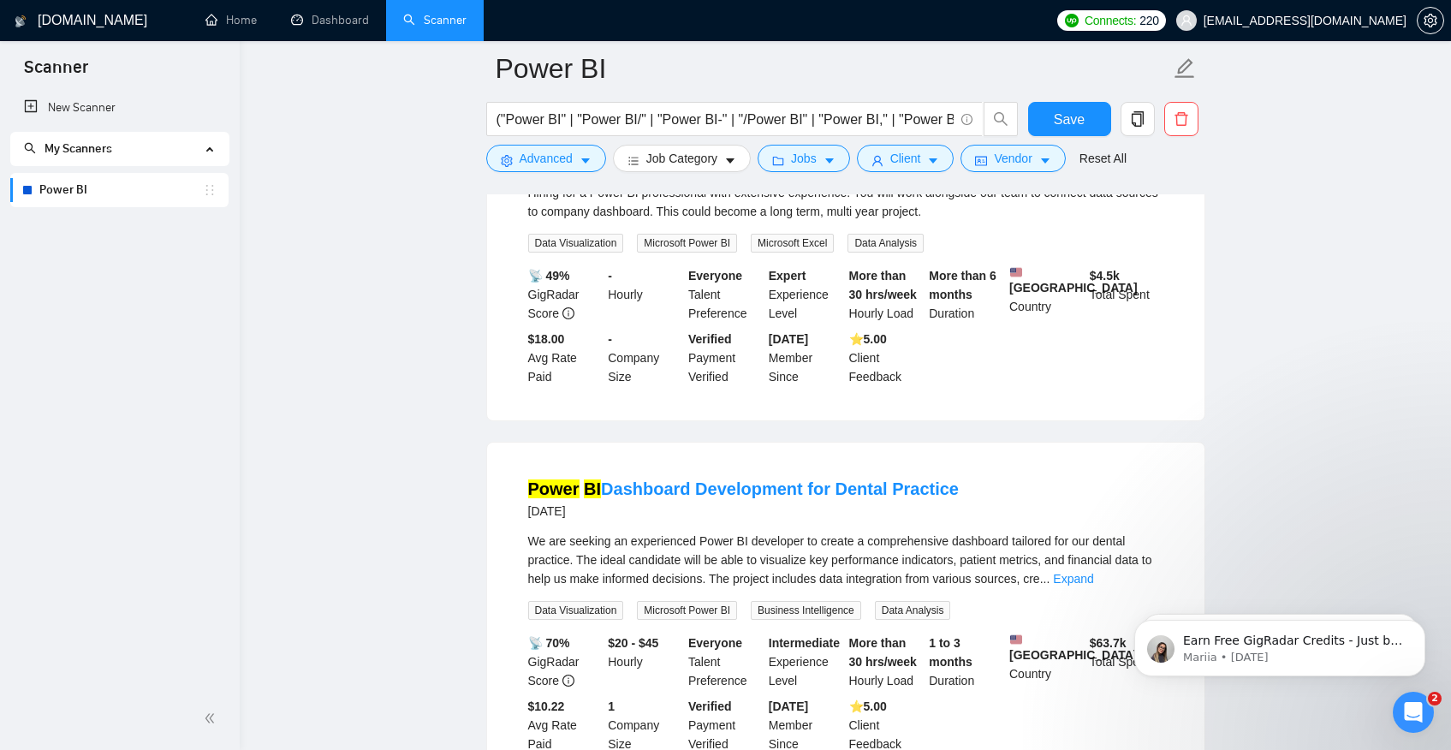
scroll to position [7242, 0]
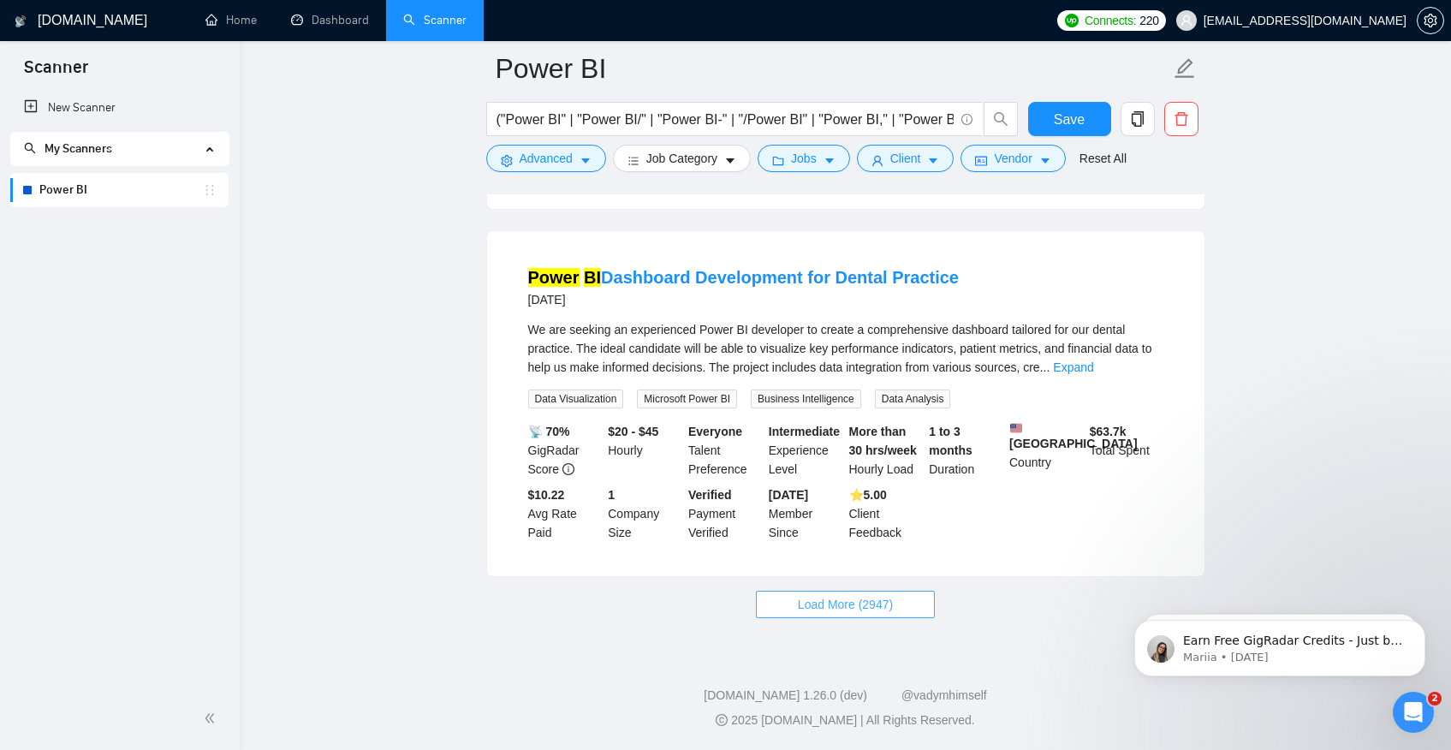
click at [836, 605] on span "Load More (2947)" at bounding box center [845, 604] width 95 height 19
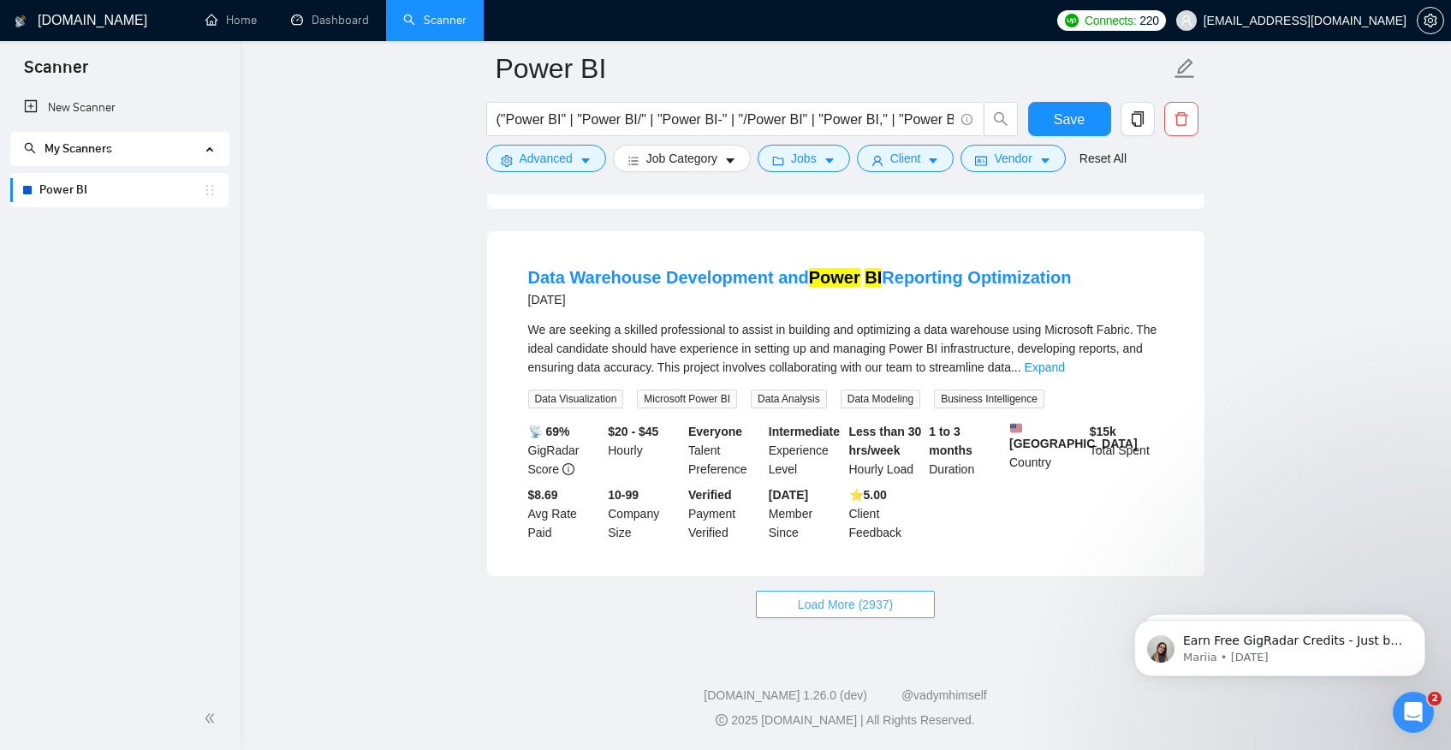
scroll to position [11039, 0]
click at [854, 614] on span "Load More (2937)" at bounding box center [845, 604] width 95 height 19
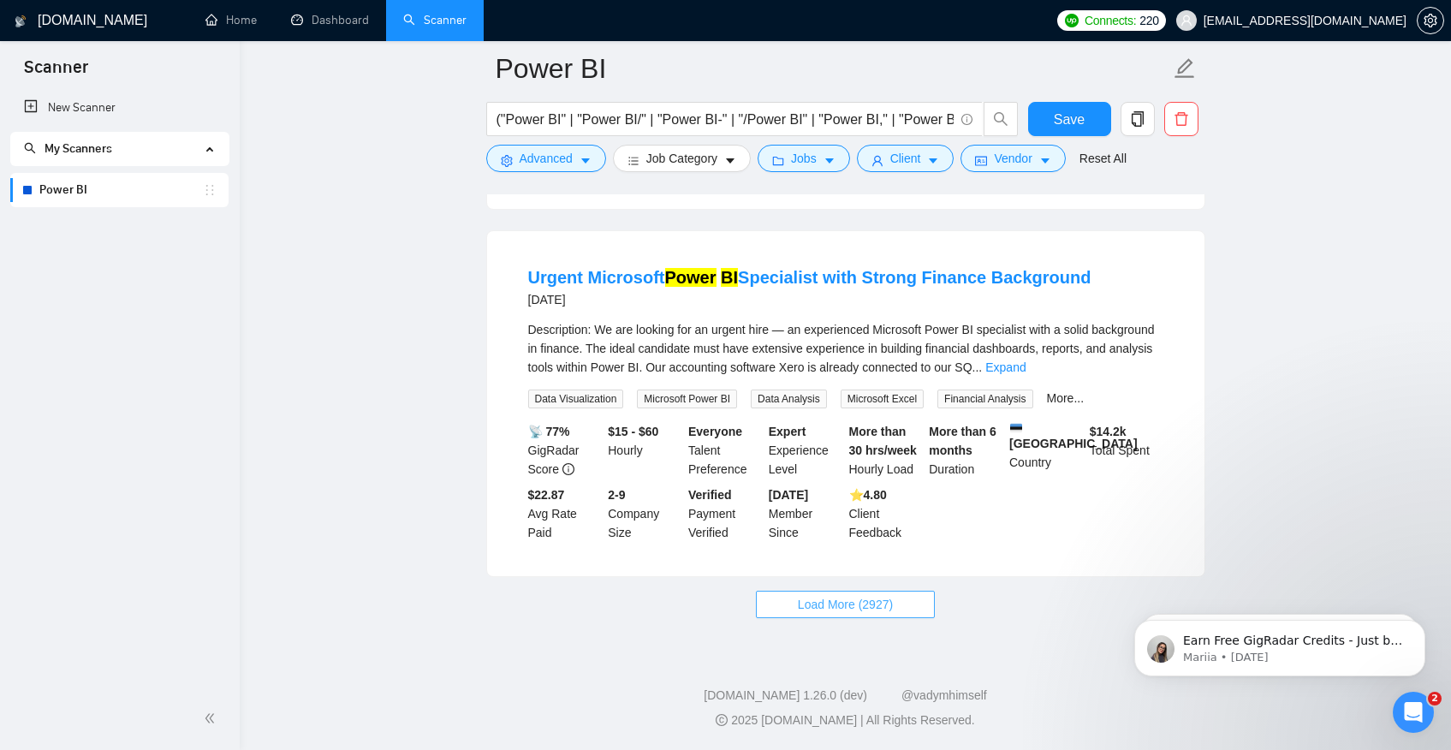
scroll to position [14847, 0]
click at [851, 610] on span "Load More (2927)" at bounding box center [845, 604] width 95 height 19
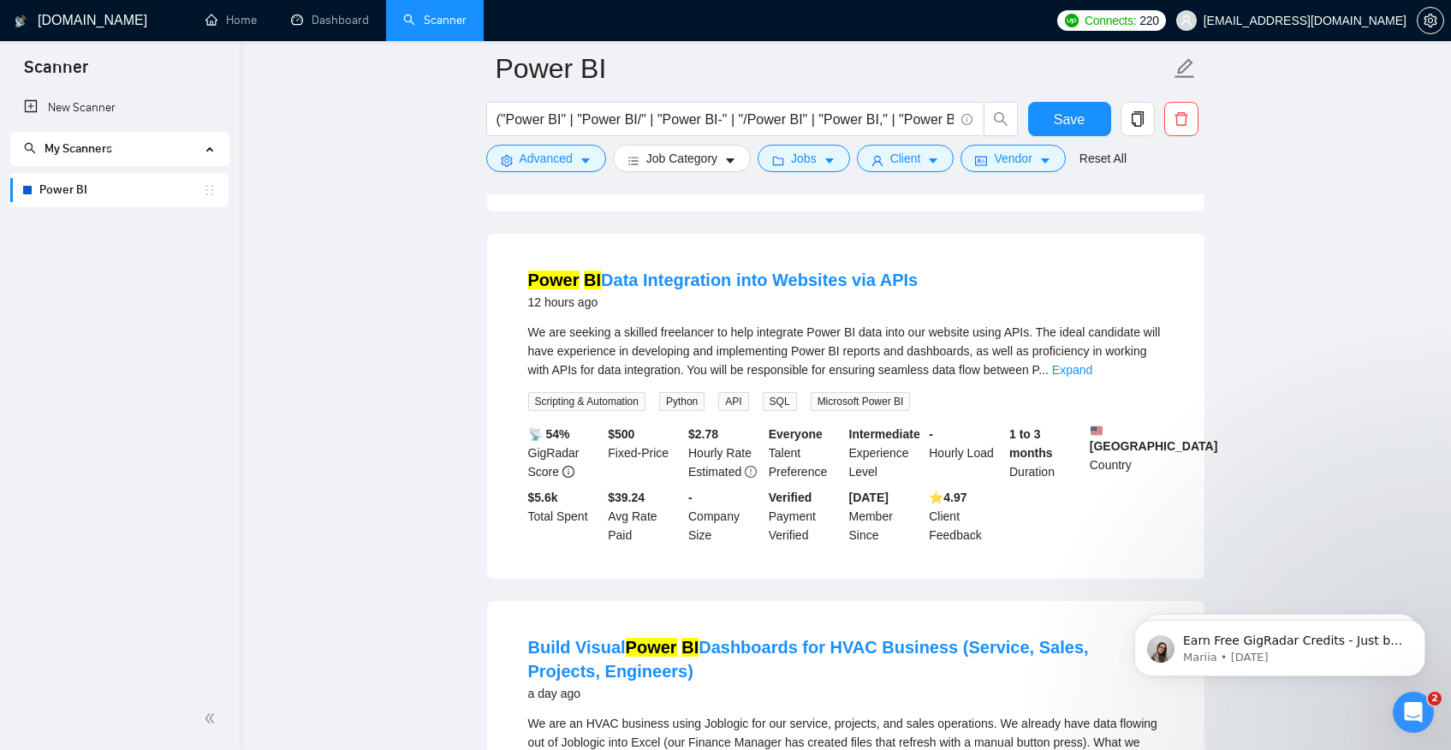
scroll to position [288, 0]
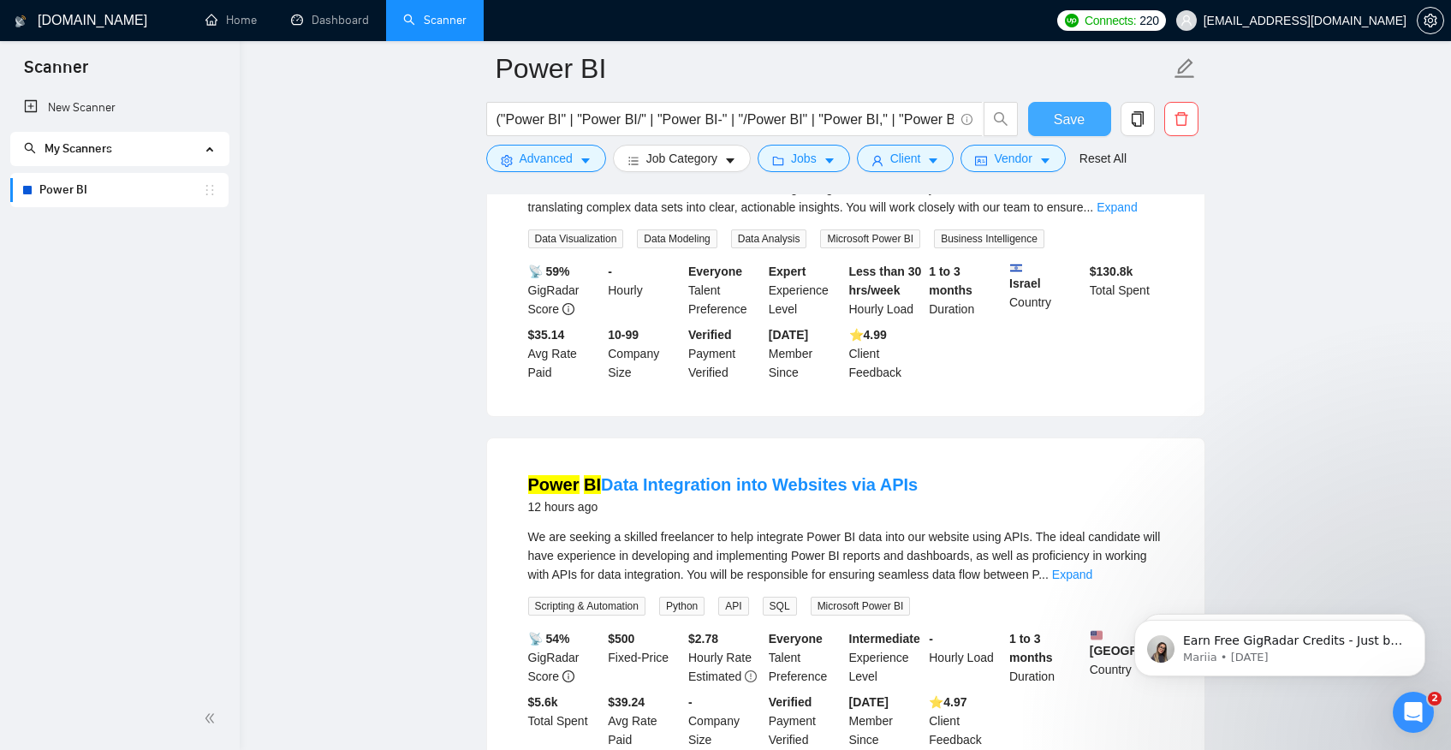
click at [1087, 121] on button "Save" at bounding box center [1069, 119] width 83 height 34
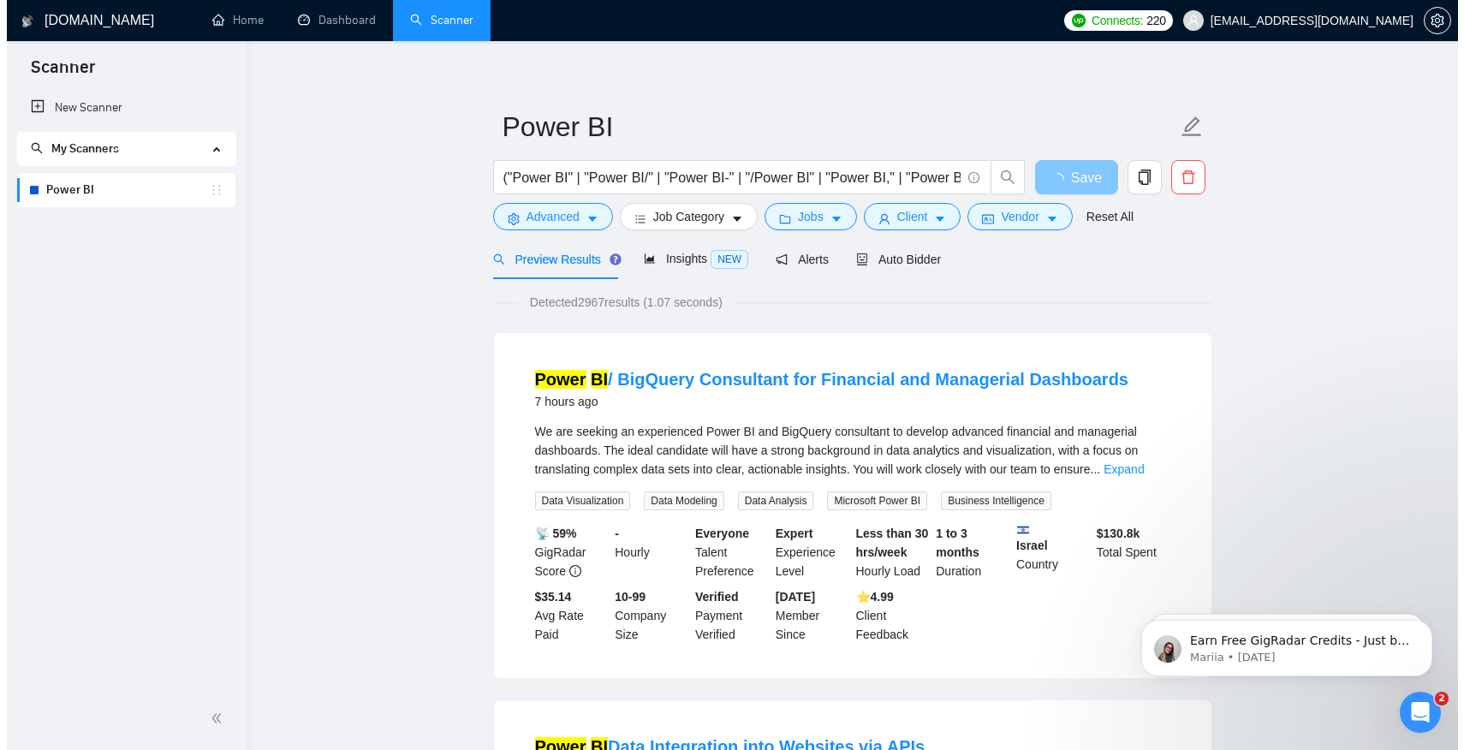
scroll to position [0, 0]
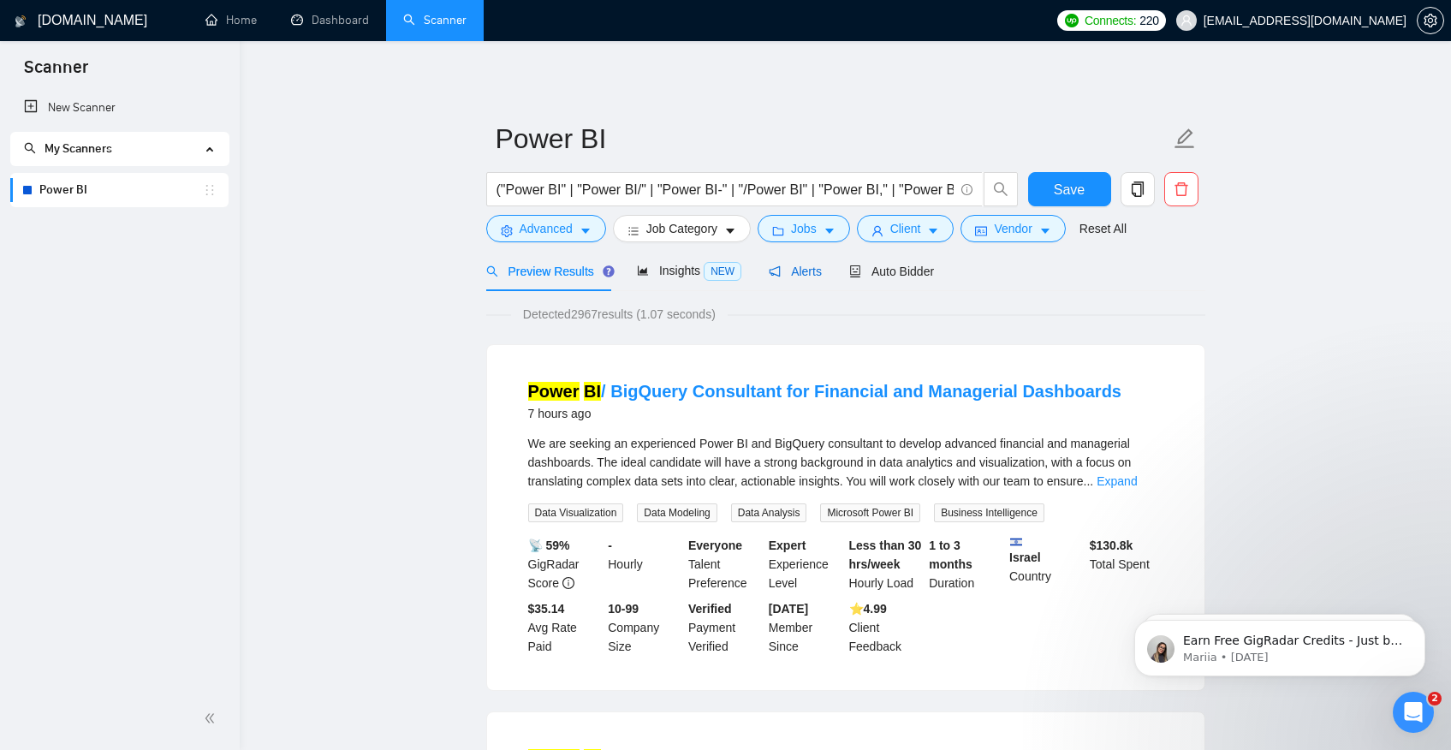
click at [813, 267] on span "Alerts" at bounding box center [795, 272] width 53 height 14
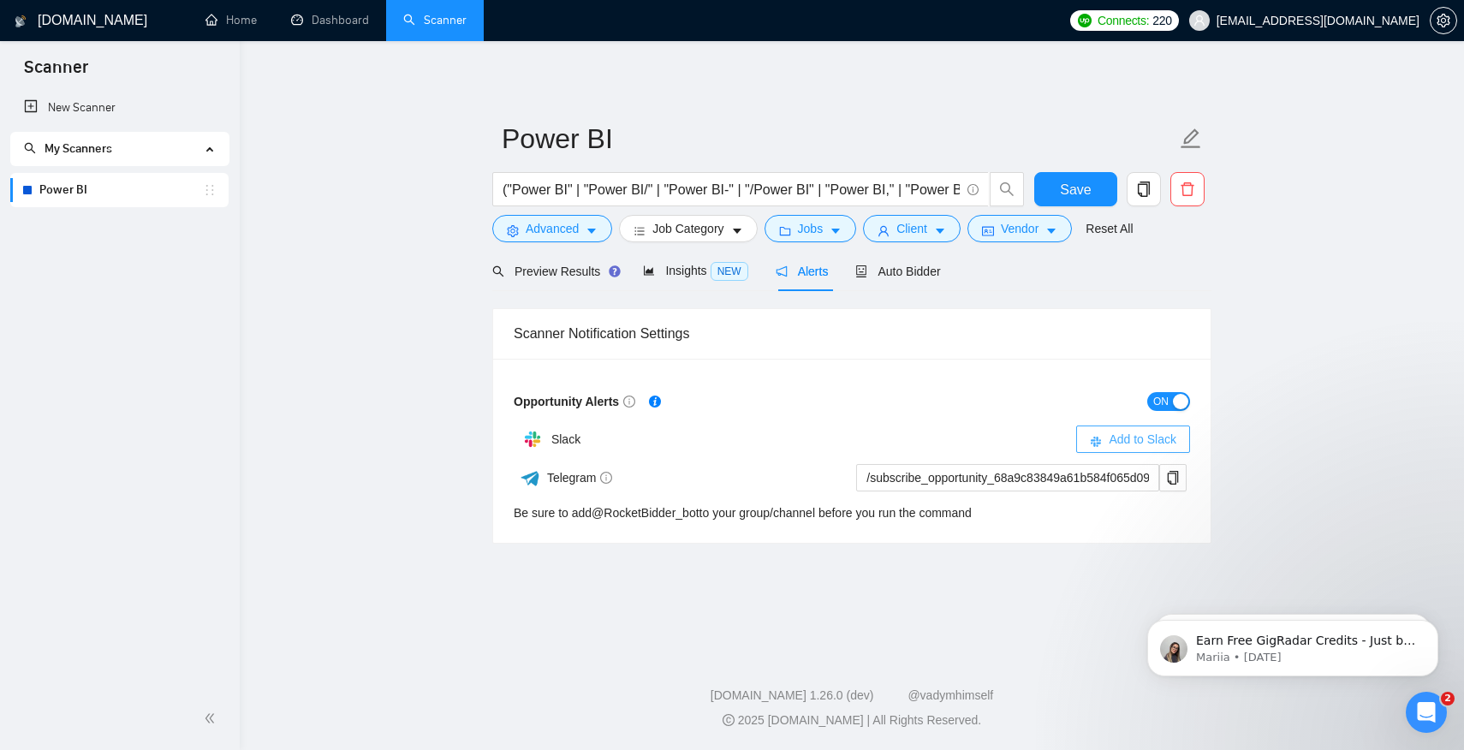
click at [1104, 439] on button "Add to Slack" at bounding box center [1133, 439] width 114 height 27
click at [919, 226] on span "Client" at bounding box center [911, 228] width 31 height 19
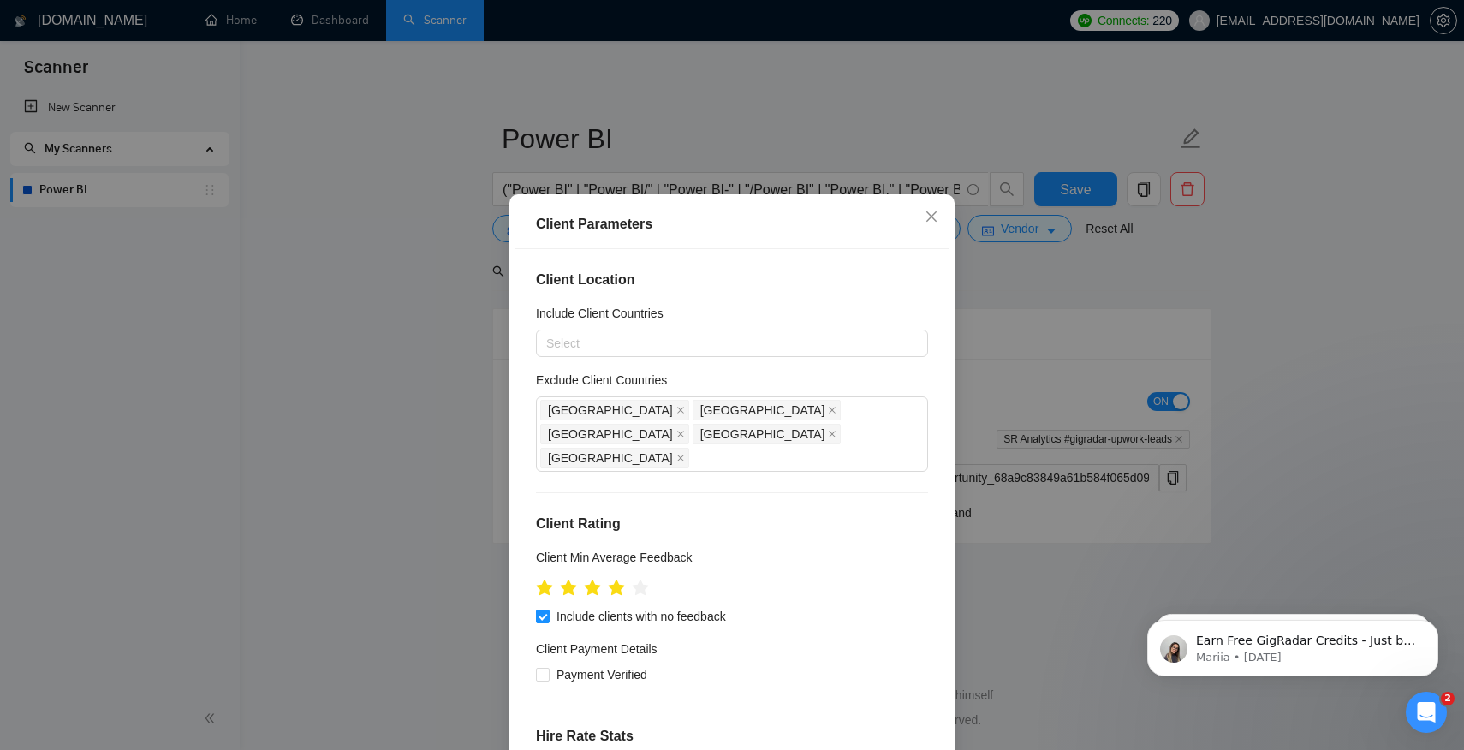
scroll to position [300, 0]
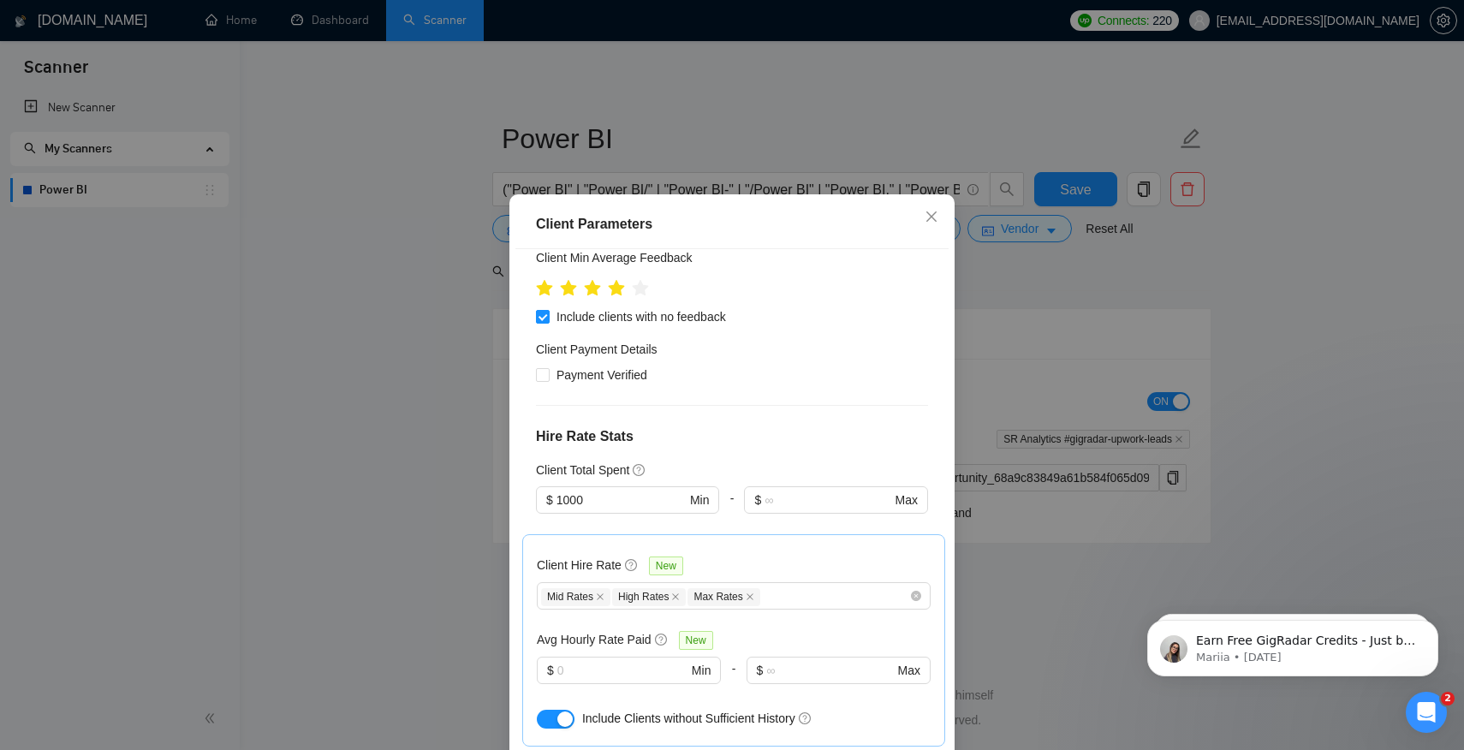
click at [1069, 305] on div "Client Parameters Client Location Include Client Countries Select Exclude Clien…" at bounding box center [732, 375] width 1464 height 750
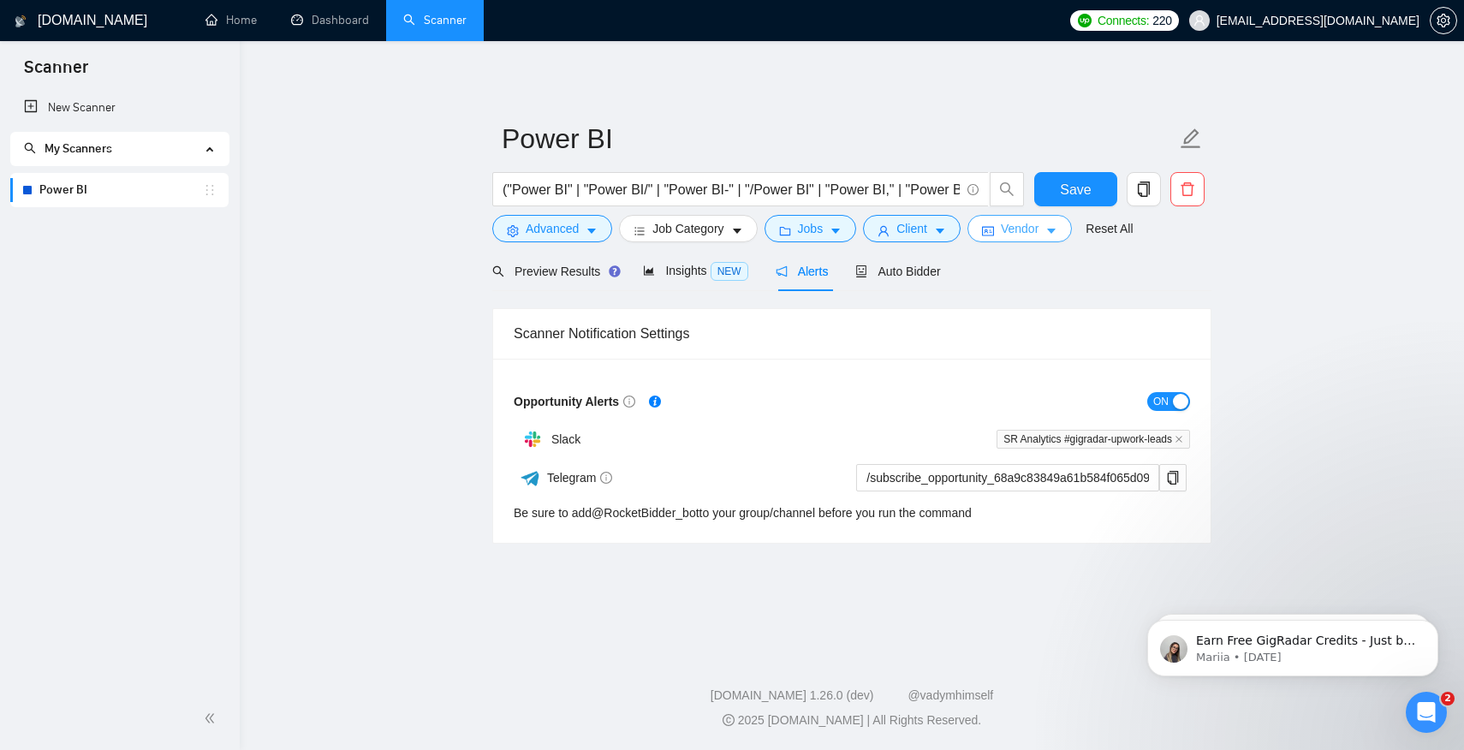
click at [1018, 235] on span "Vendor" at bounding box center [1020, 228] width 38 height 19
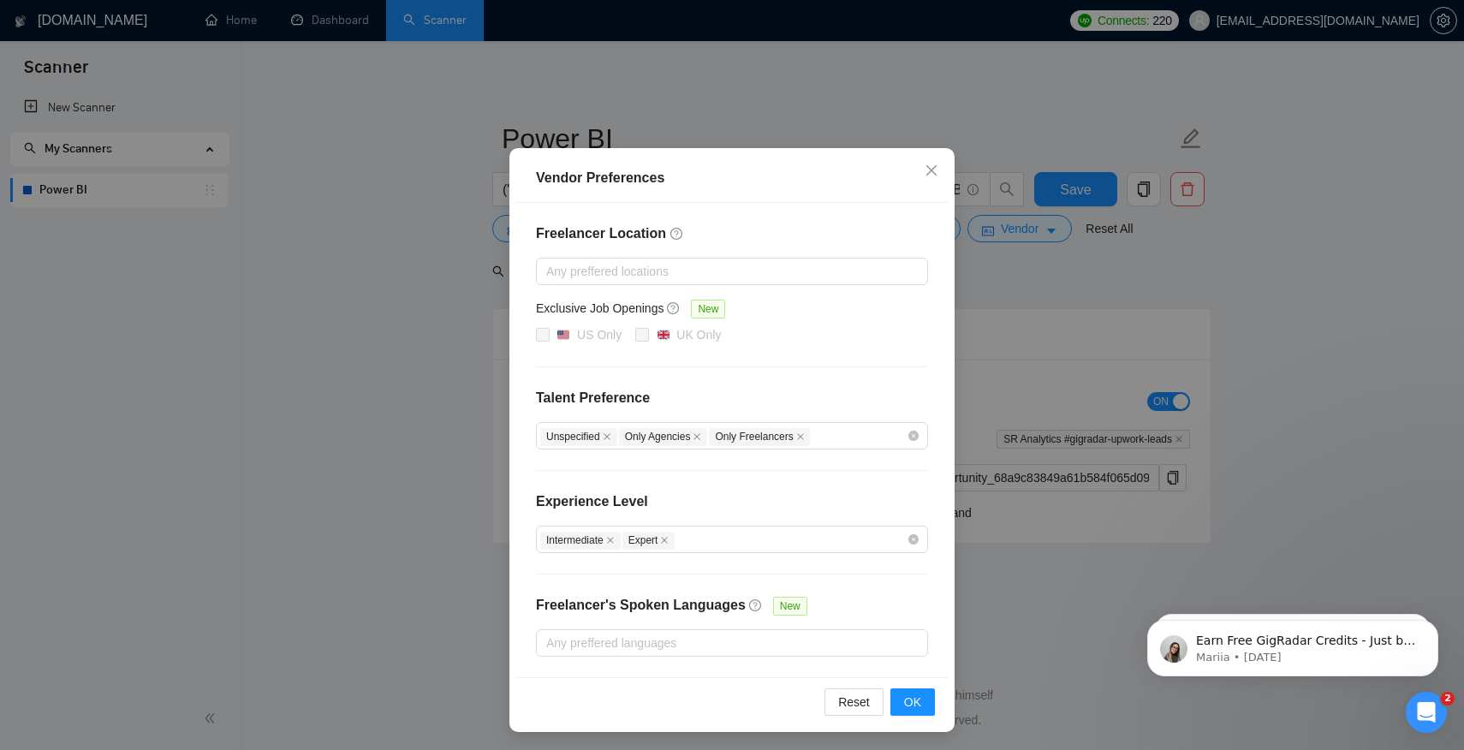
scroll to position [42, 0]
click at [1081, 400] on div "Vendor Preferences Freelancer Location Any preffered locations Exclusive Job Op…" at bounding box center [732, 375] width 1464 height 750
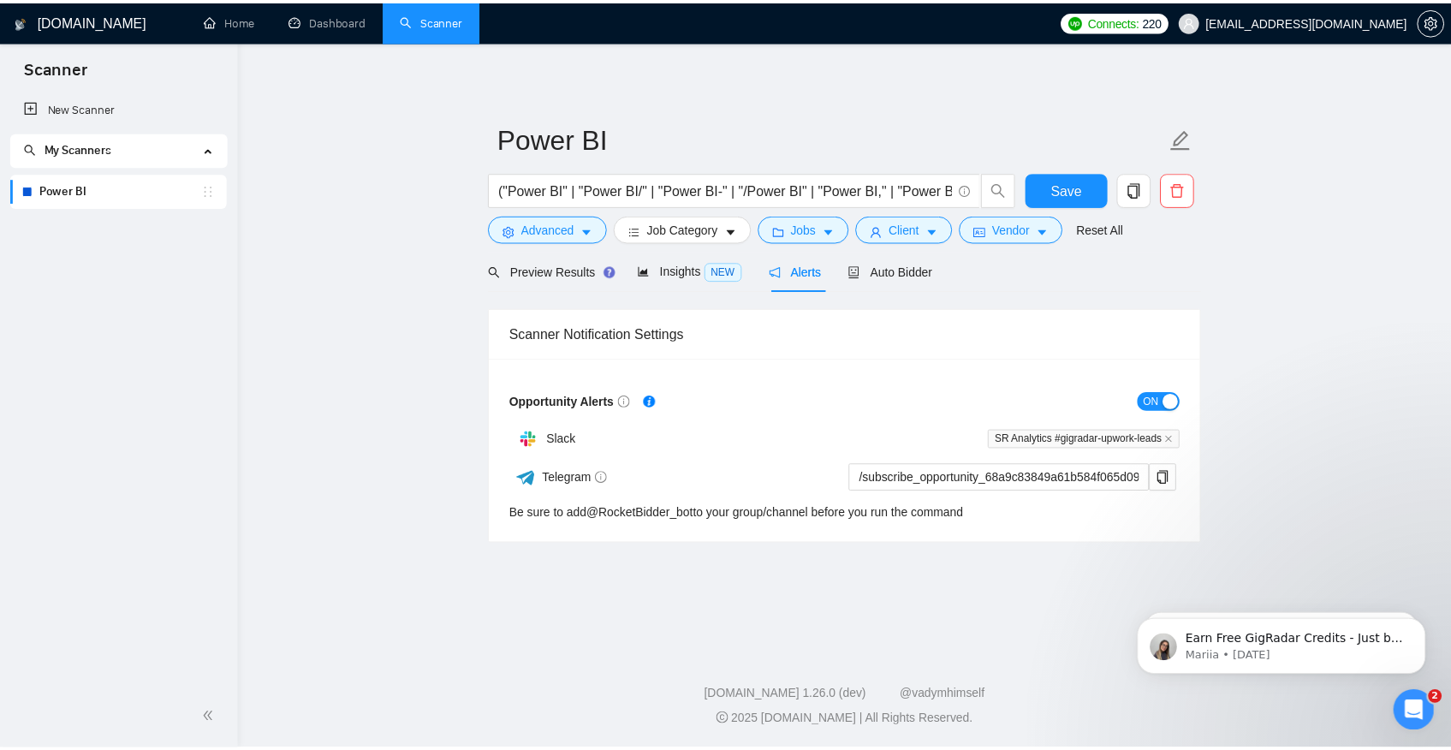
scroll to position [0, 0]
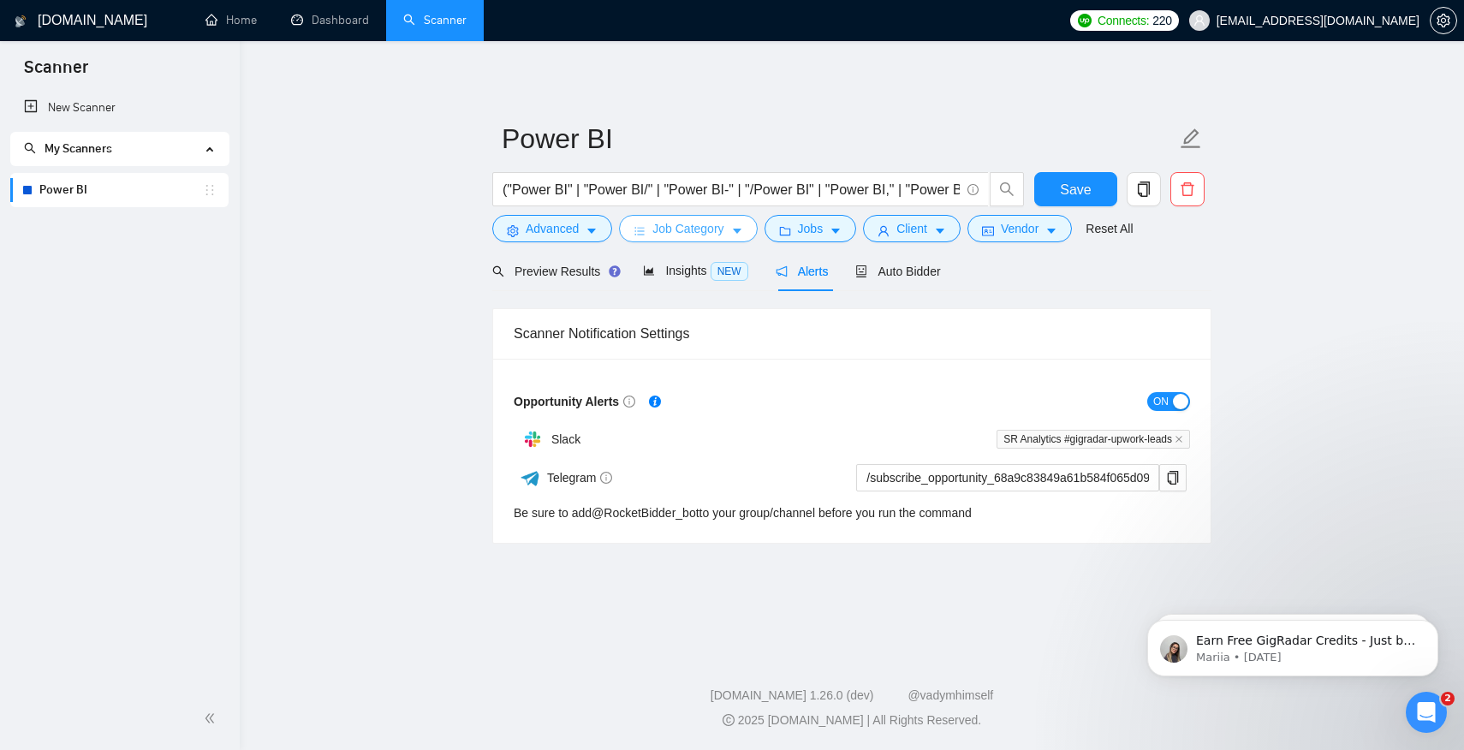
click at [739, 237] on icon "caret-down" at bounding box center [737, 231] width 12 height 12
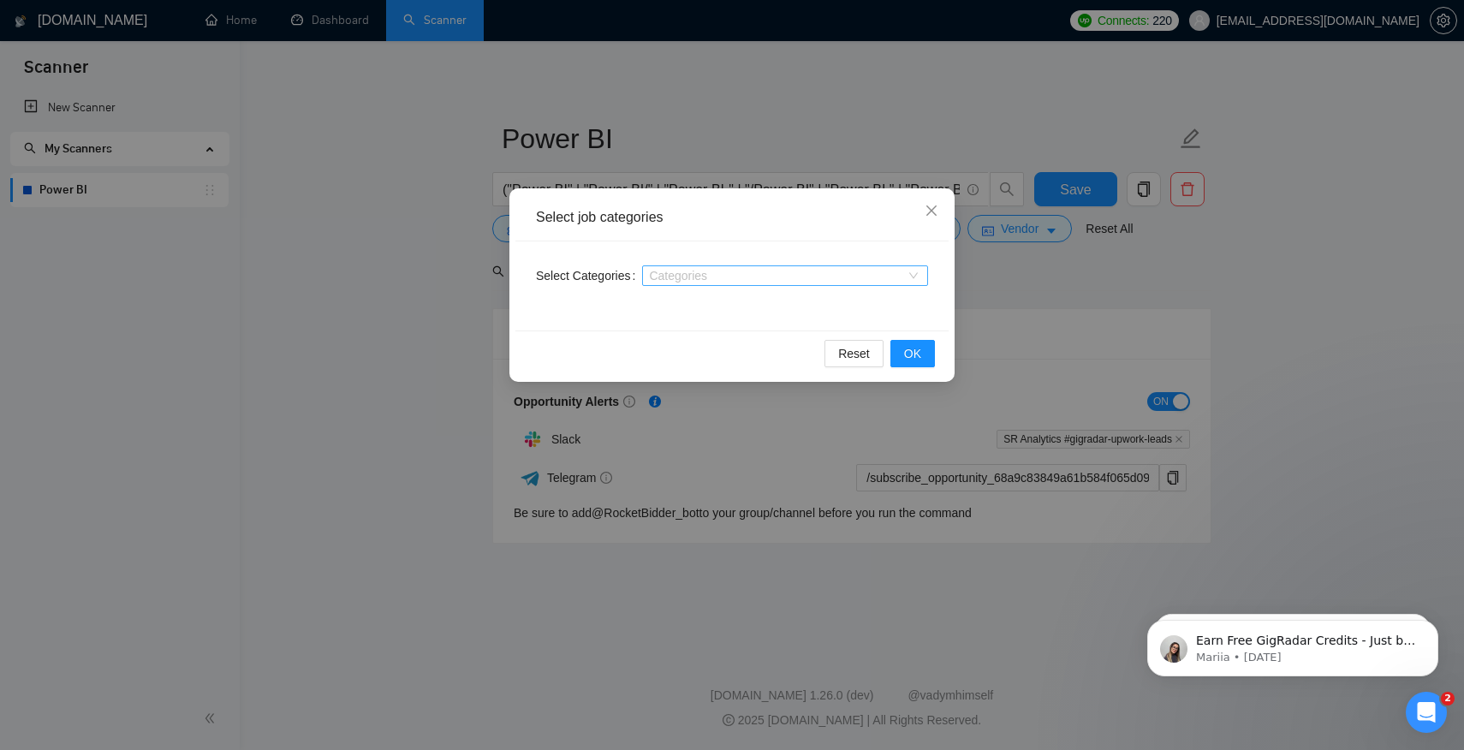
click at [742, 270] on div at bounding box center [776, 276] width 260 height 14
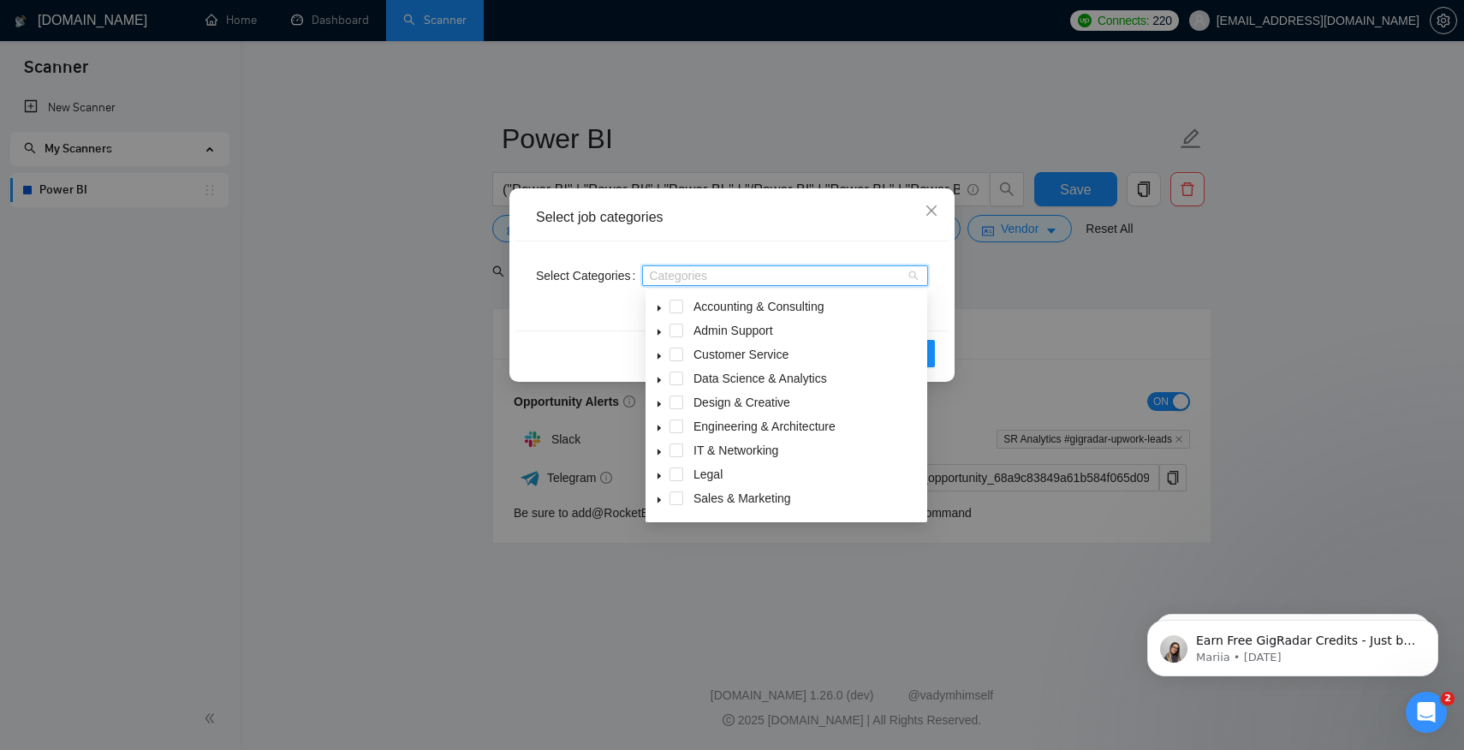
click at [669, 378] on span at bounding box center [659, 378] width 21 height 21
click at [676, 383] on span at bounding box center [677, 379] width 14 height 14
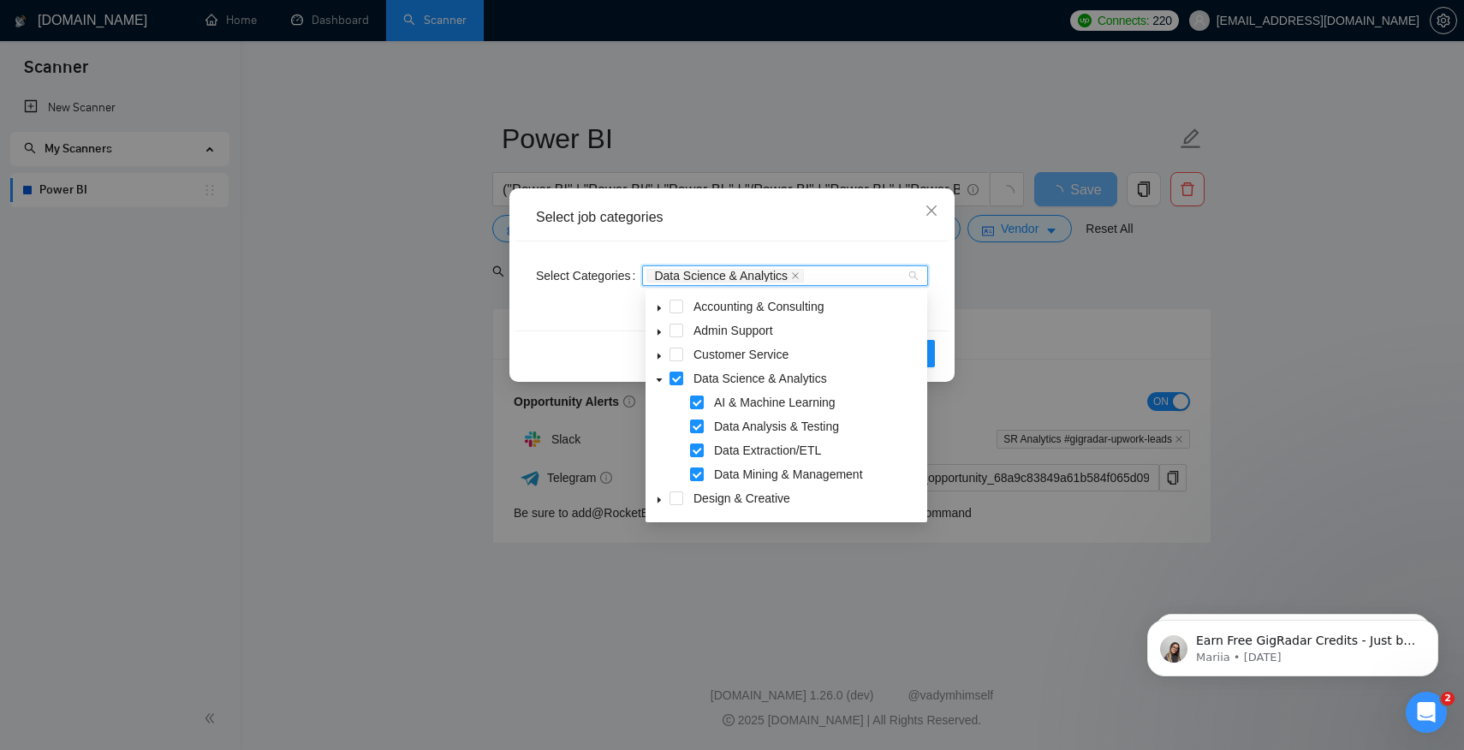
click at [930, 284] on div "Select Categories Data Science & Analytics" at bounding box center [731, 285] width 433 height 89
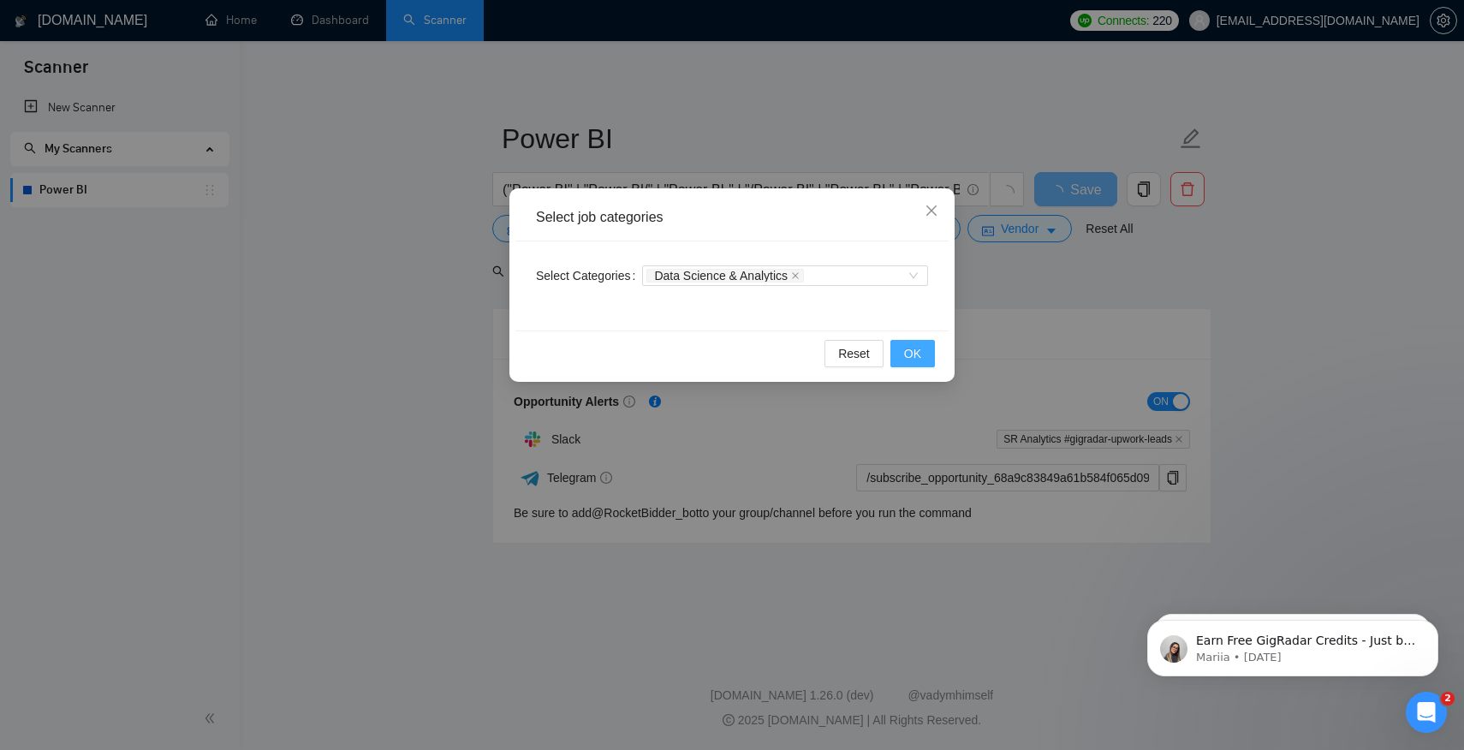
click at [918, 348] on span "OK" at bounding box center [912, 353] width 17 height 19
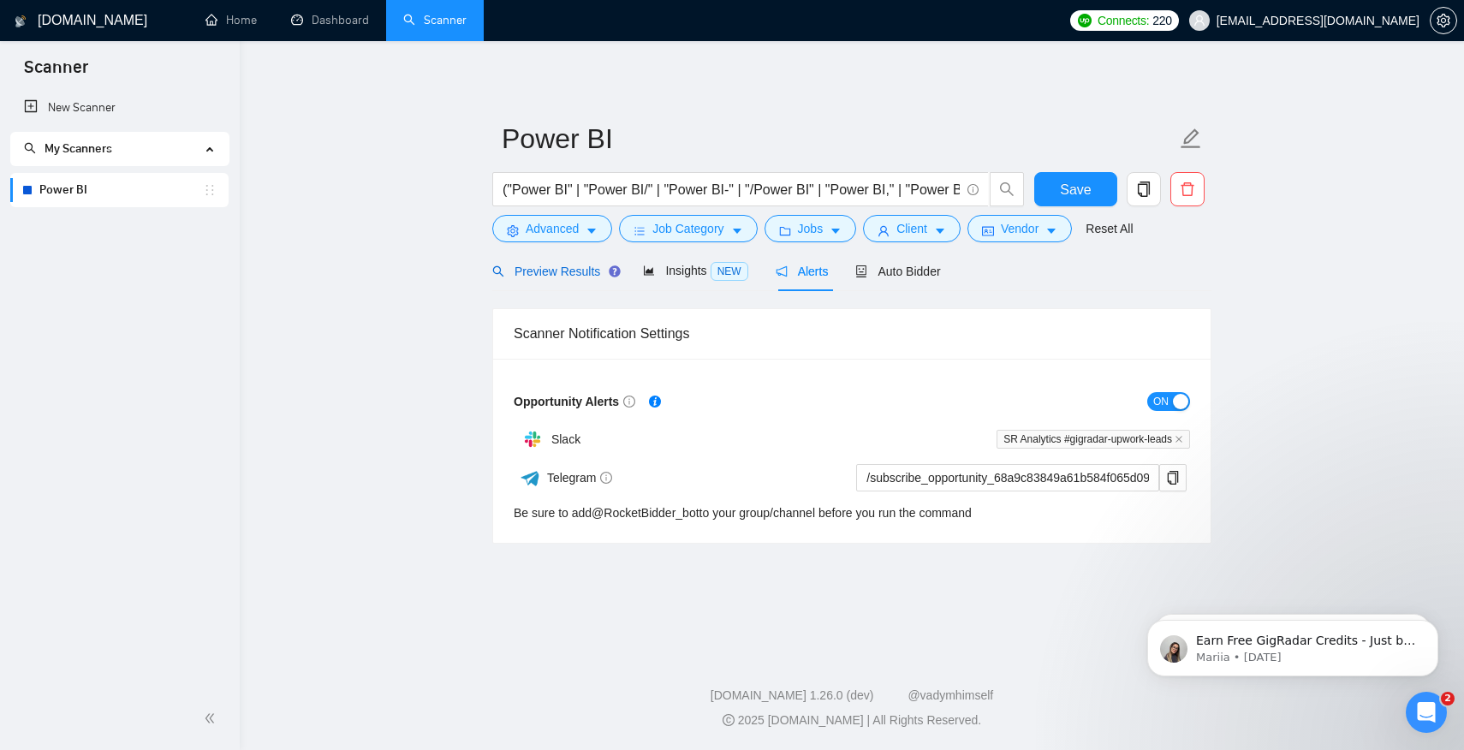
click at [589, 277] on span "Preview Results" at bounding box center [553, 272] width 123 height 14
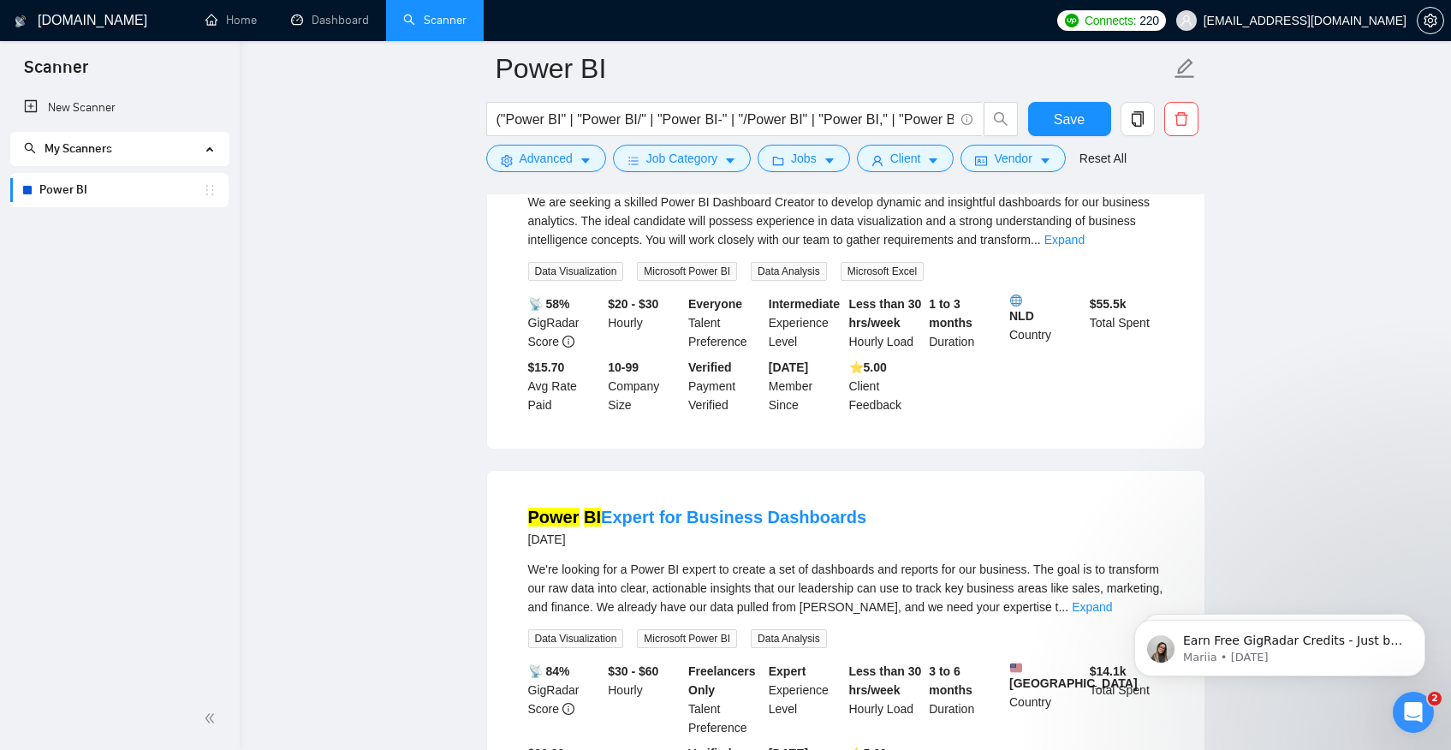
scroll to position [3508, 0]
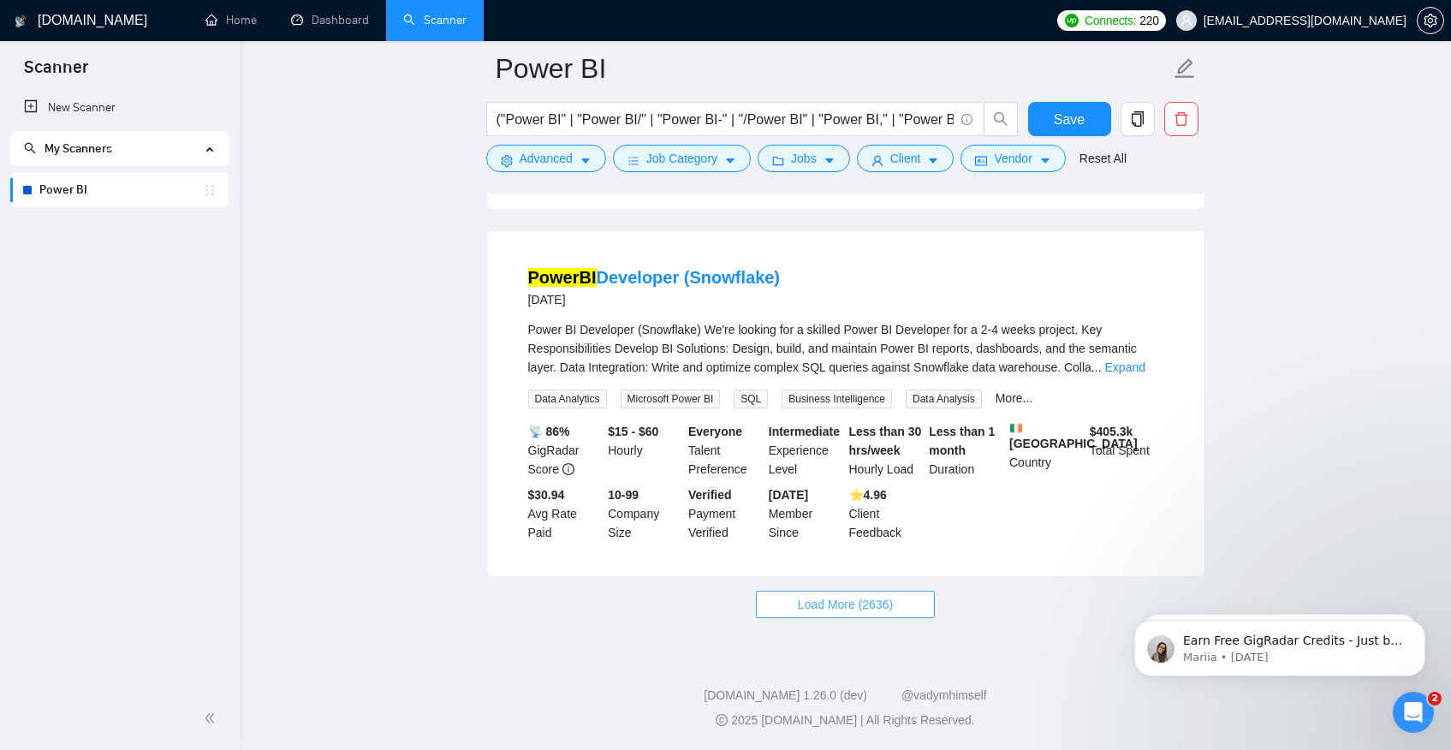
click at [825, 614] on button "Load More (2636)" at bounding box center [845, 604] width 179 height 27
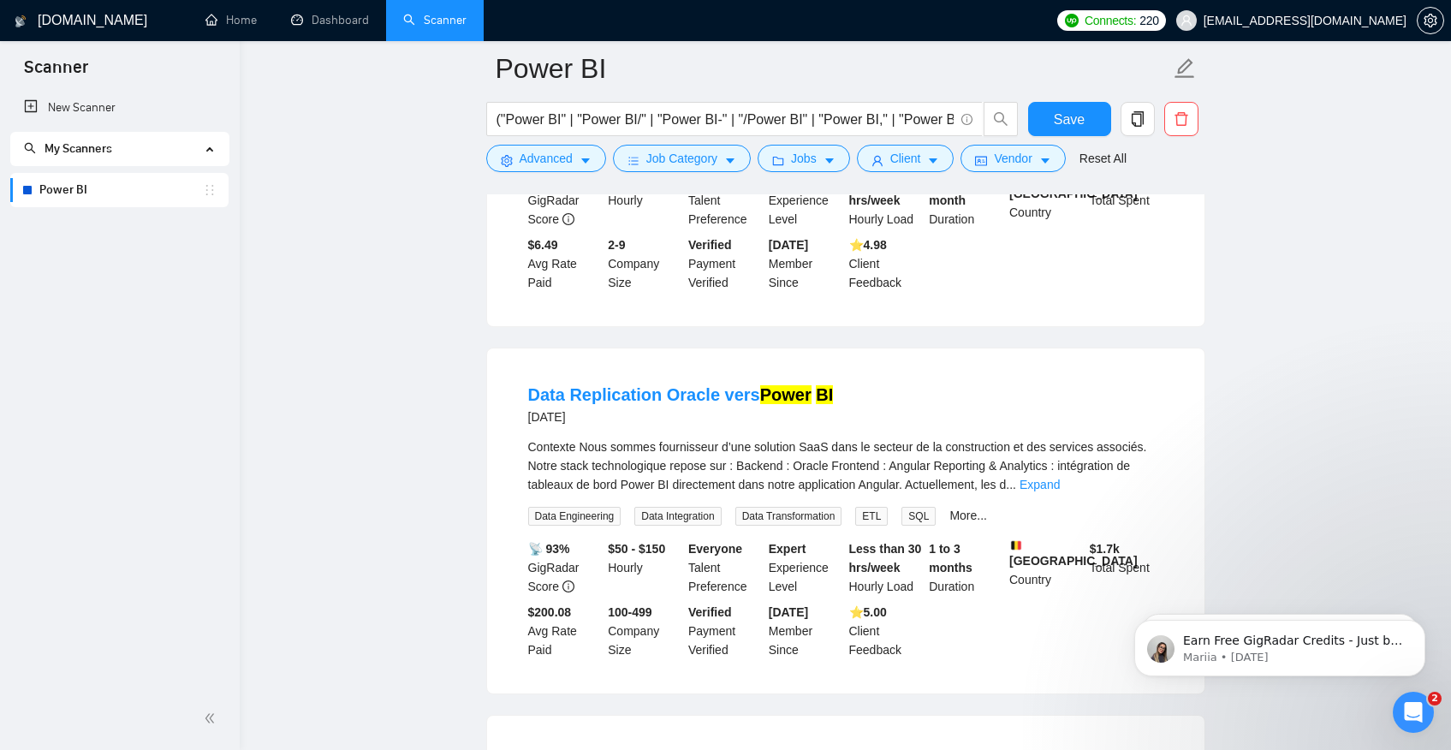
scroll to position [1288, 0]
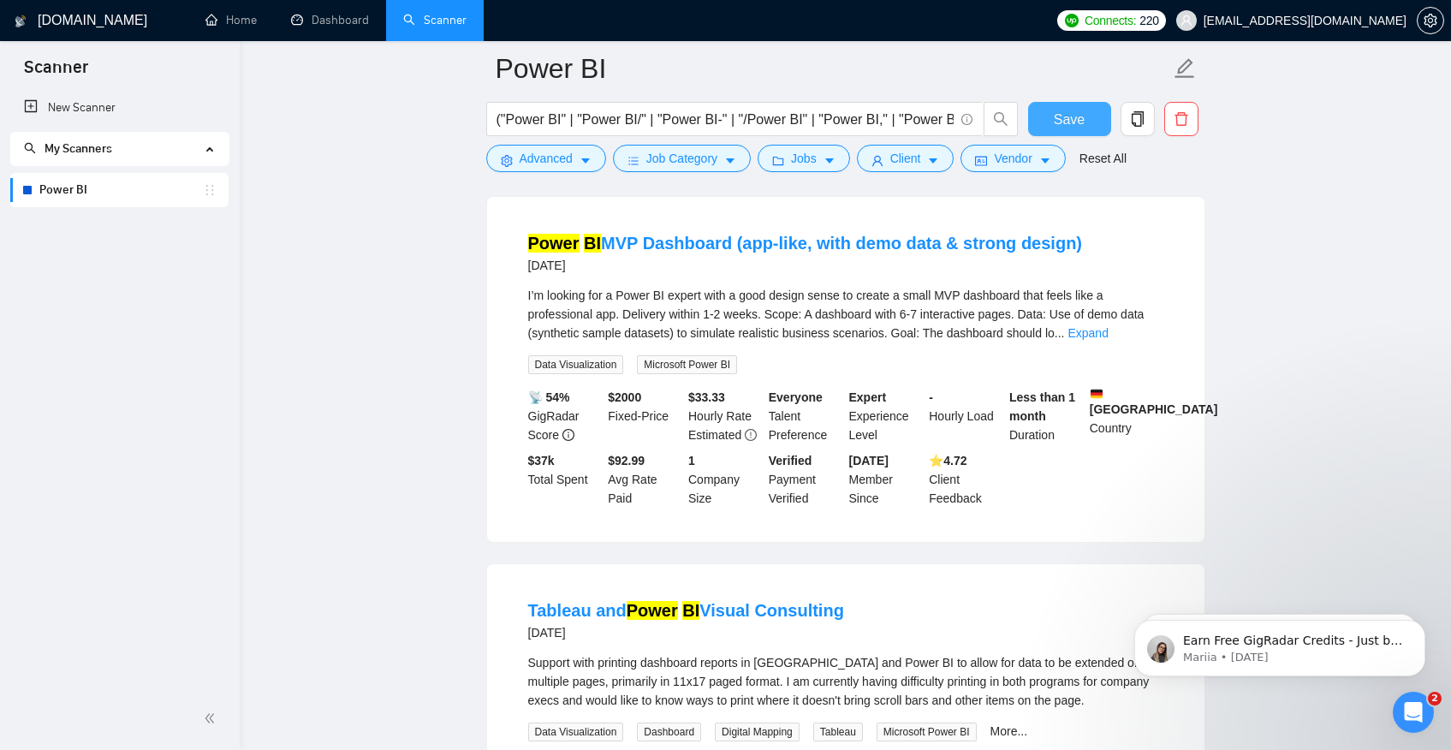
click at [1061, 114] on span "Save" at bounding box center [1069, 119] width 31 height 21
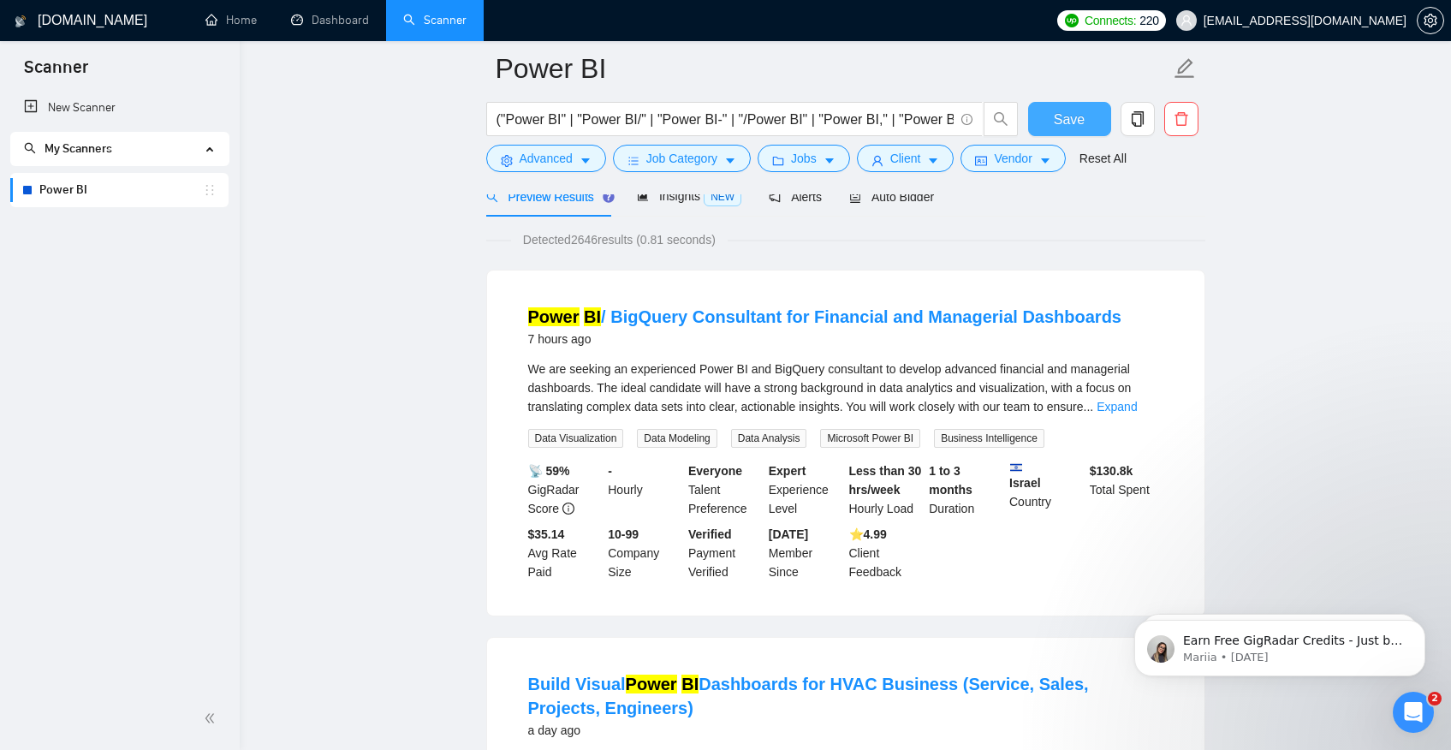
scroll to position [0, 0]
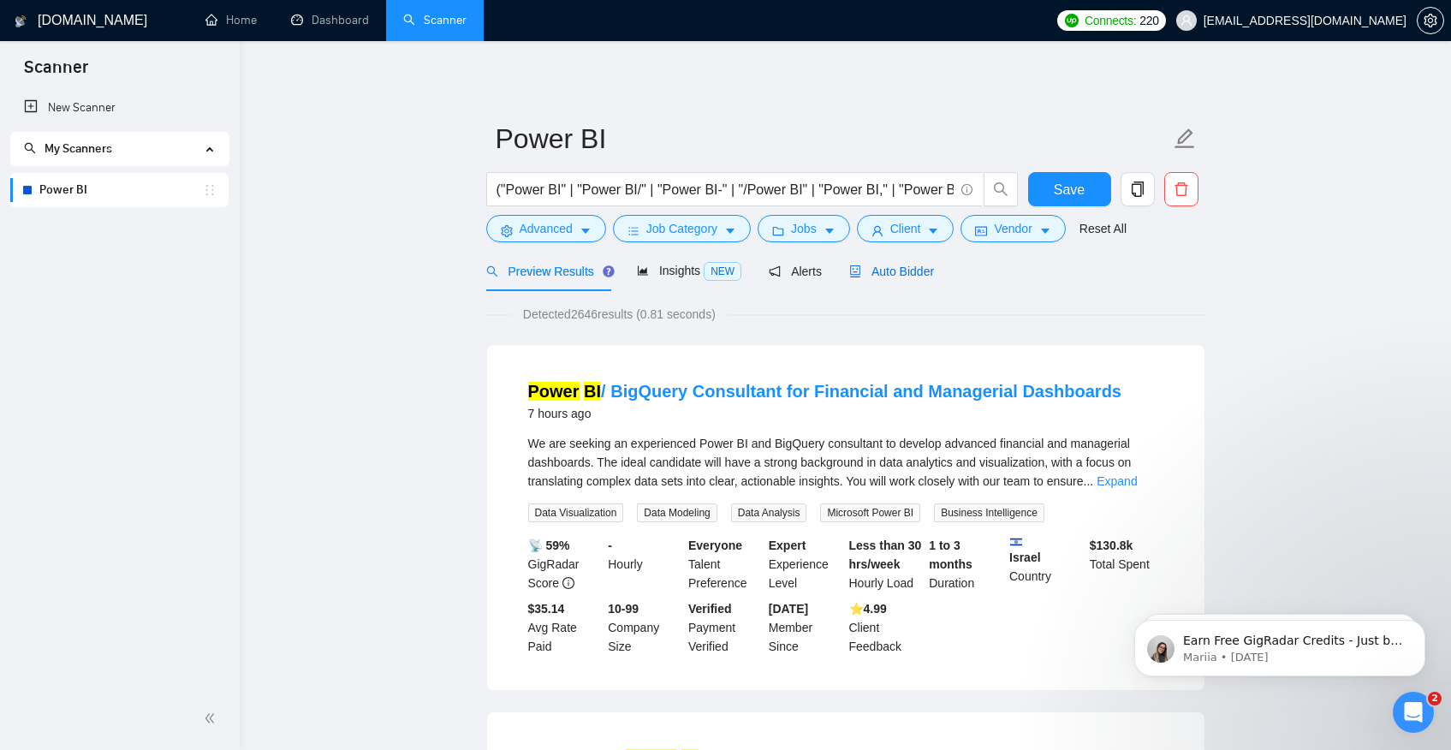
click at [878, 277] on span "Auto Bidder" at bounding box center [891, 272] width 85 height 14
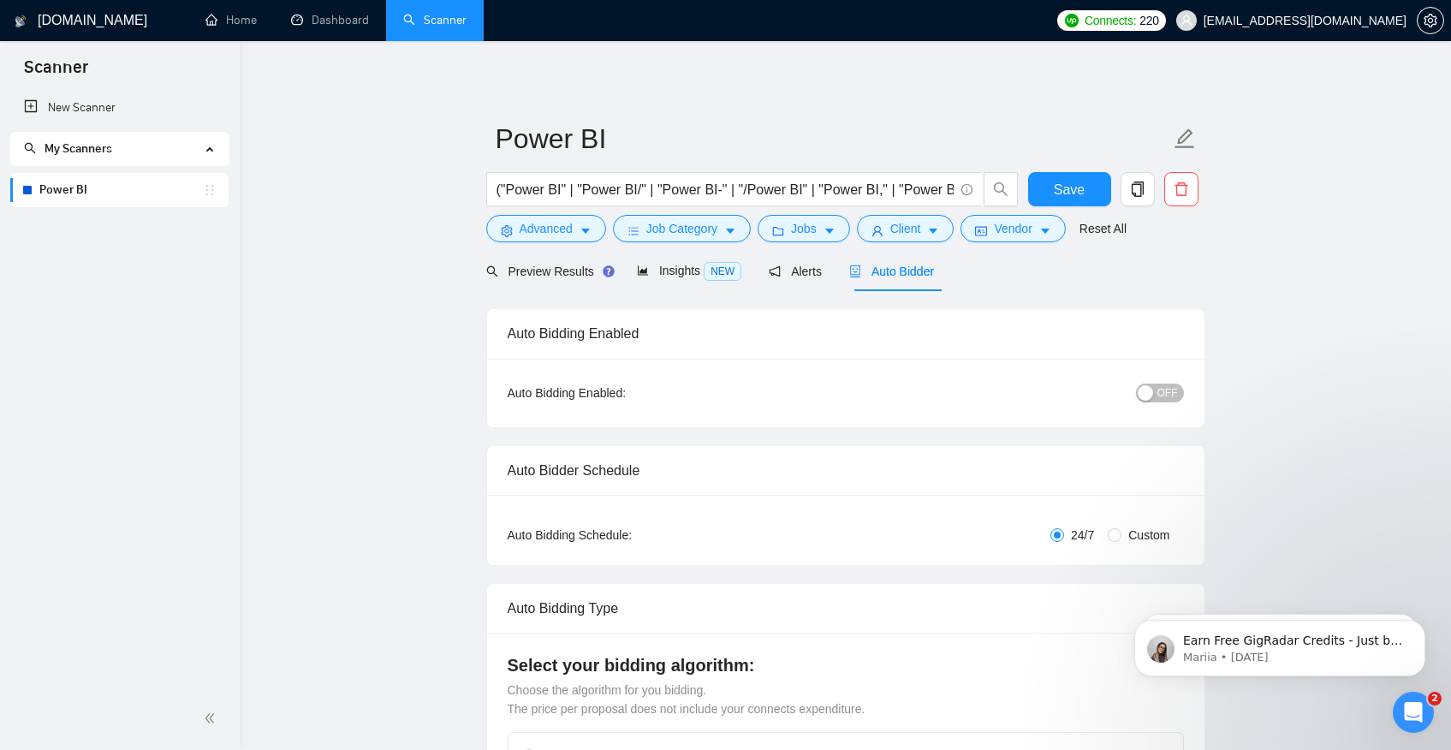
click at [1193, 381] on div "Auto Bidding Enabled: OFF" at bounding box center [846, 393] width 718 height 68
click at [1164, 398] on span "OFF" at bounding box center [1168, 393] width 21 height 19
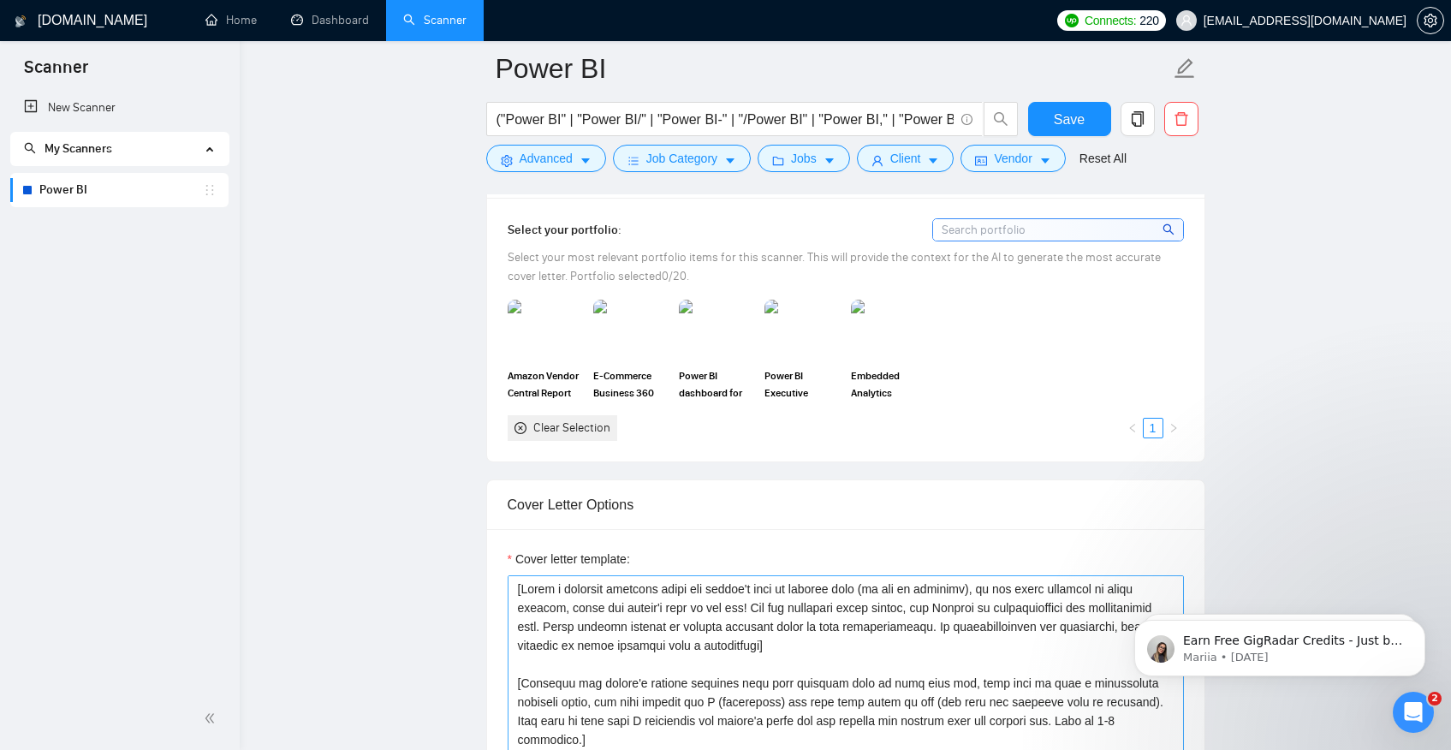
scroll to position [1378, 0]
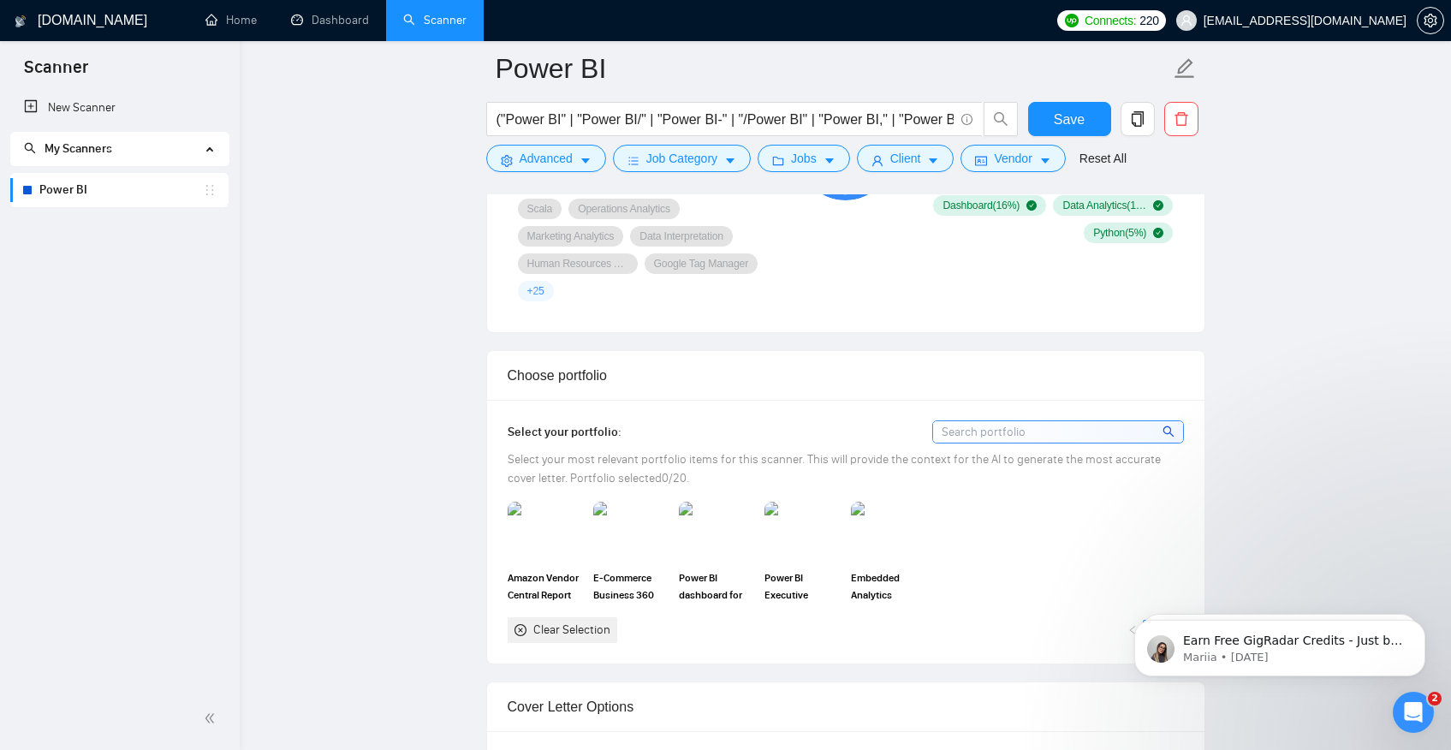
click at [989, 436] on input at bounding box center [1058, 431] width 250 height 21
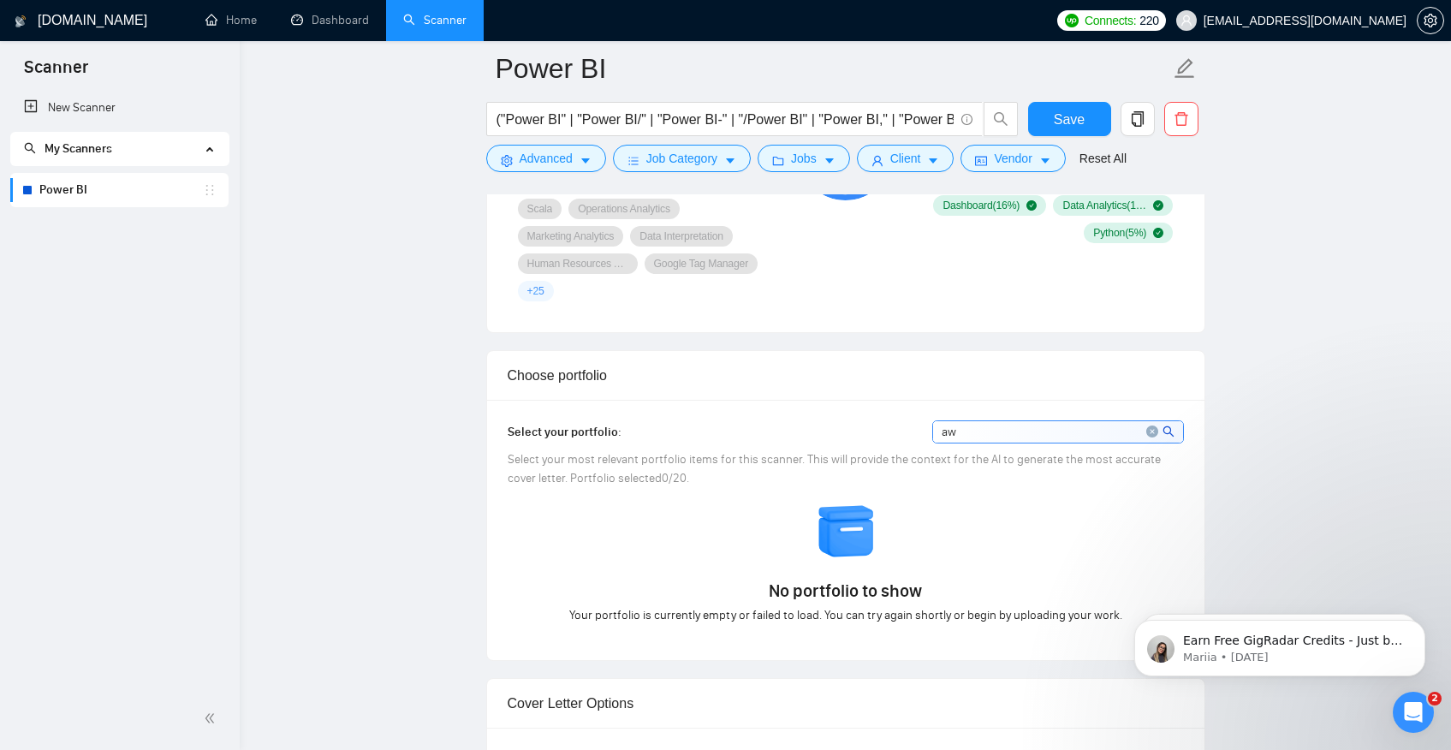
type input "a"
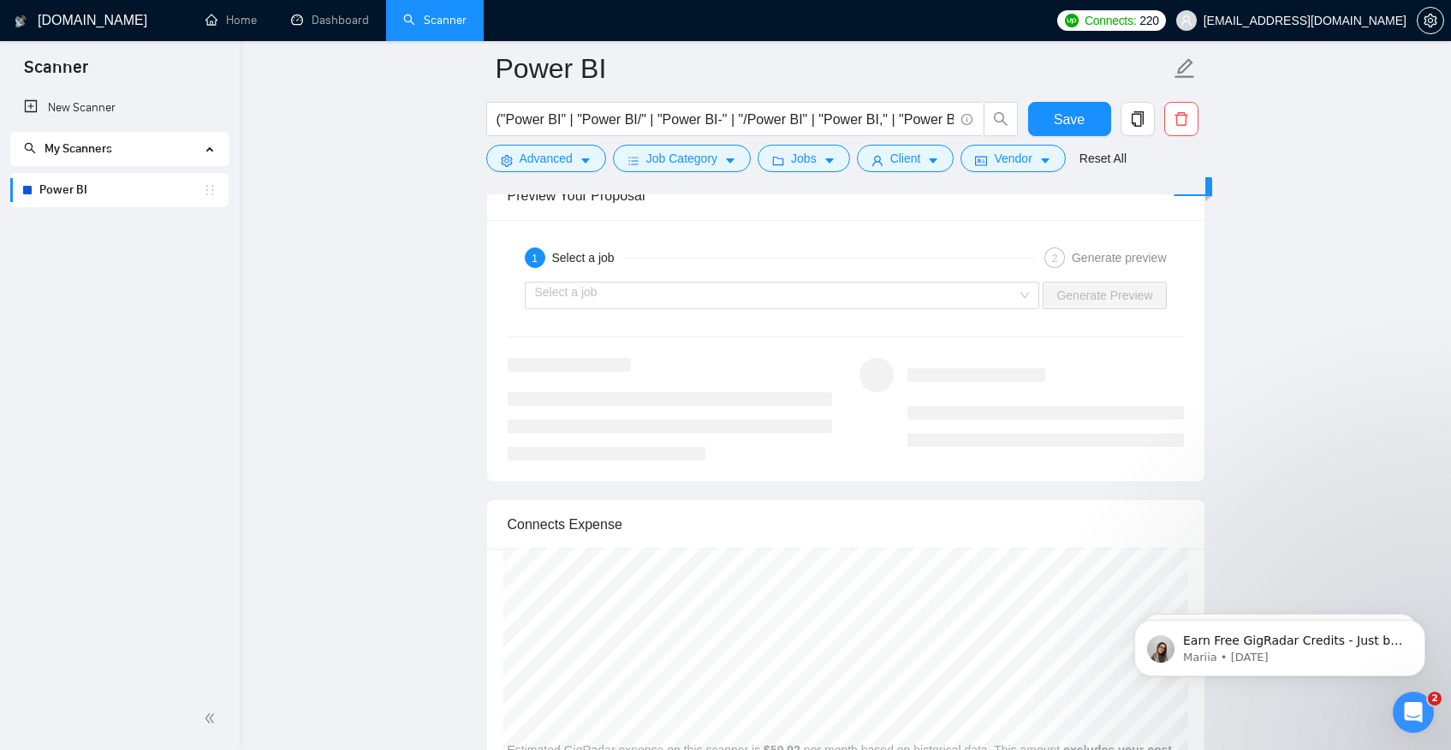
scroll to position [3193, 0]
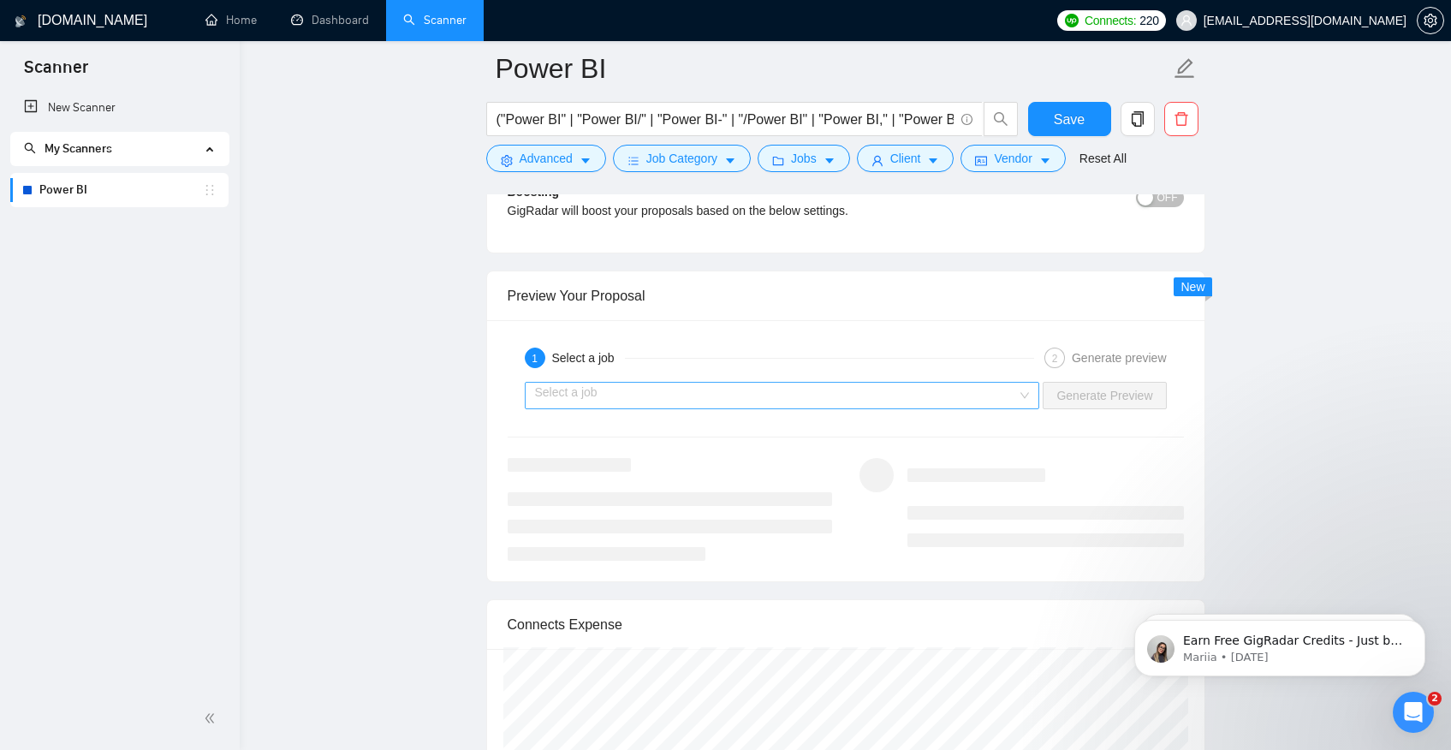
click at [913, 391] on input "search" at bounding box center [776, 396] width 483 height 26
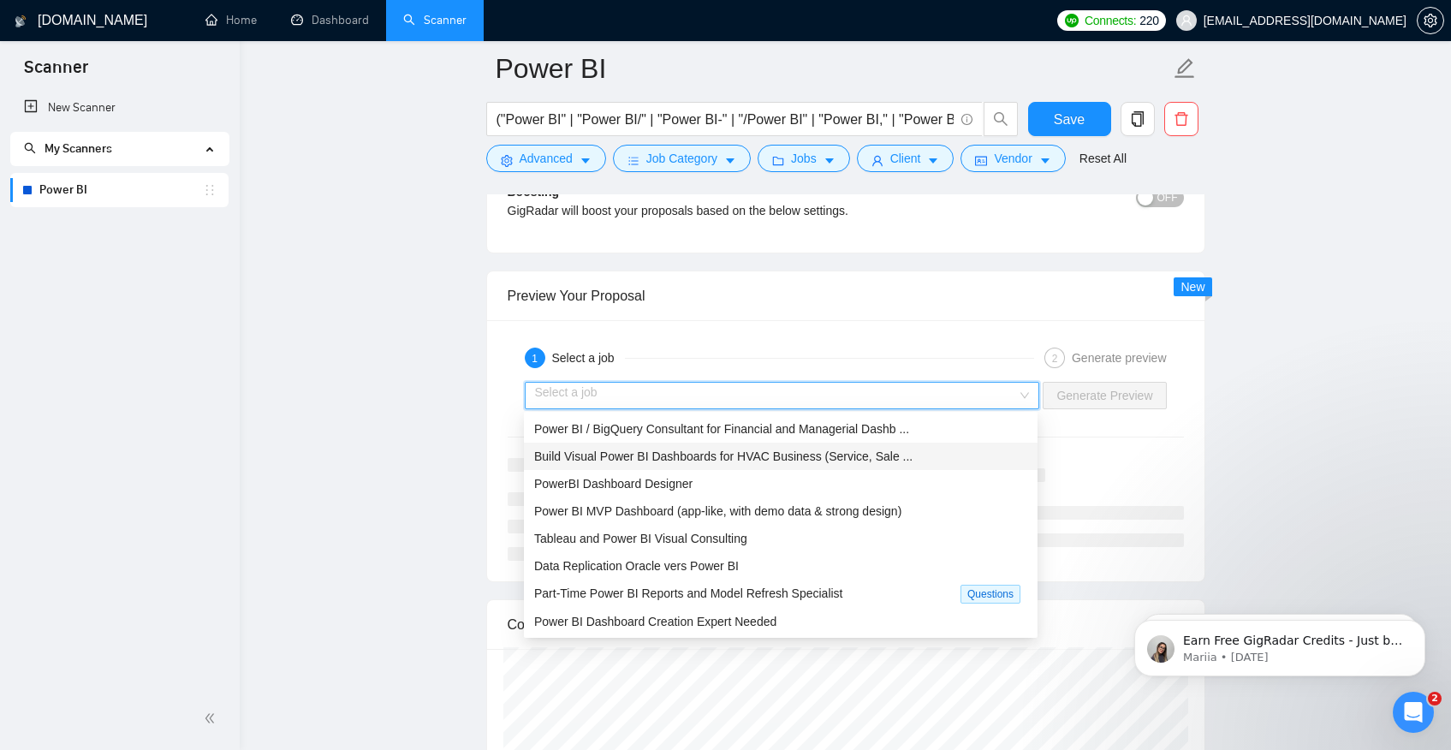
click at [701, 450] on span "Build Visual Power BI Dashboards for HVAC Business (Service, Sale ..." at bounding box center [723, 457] width 378 height 14
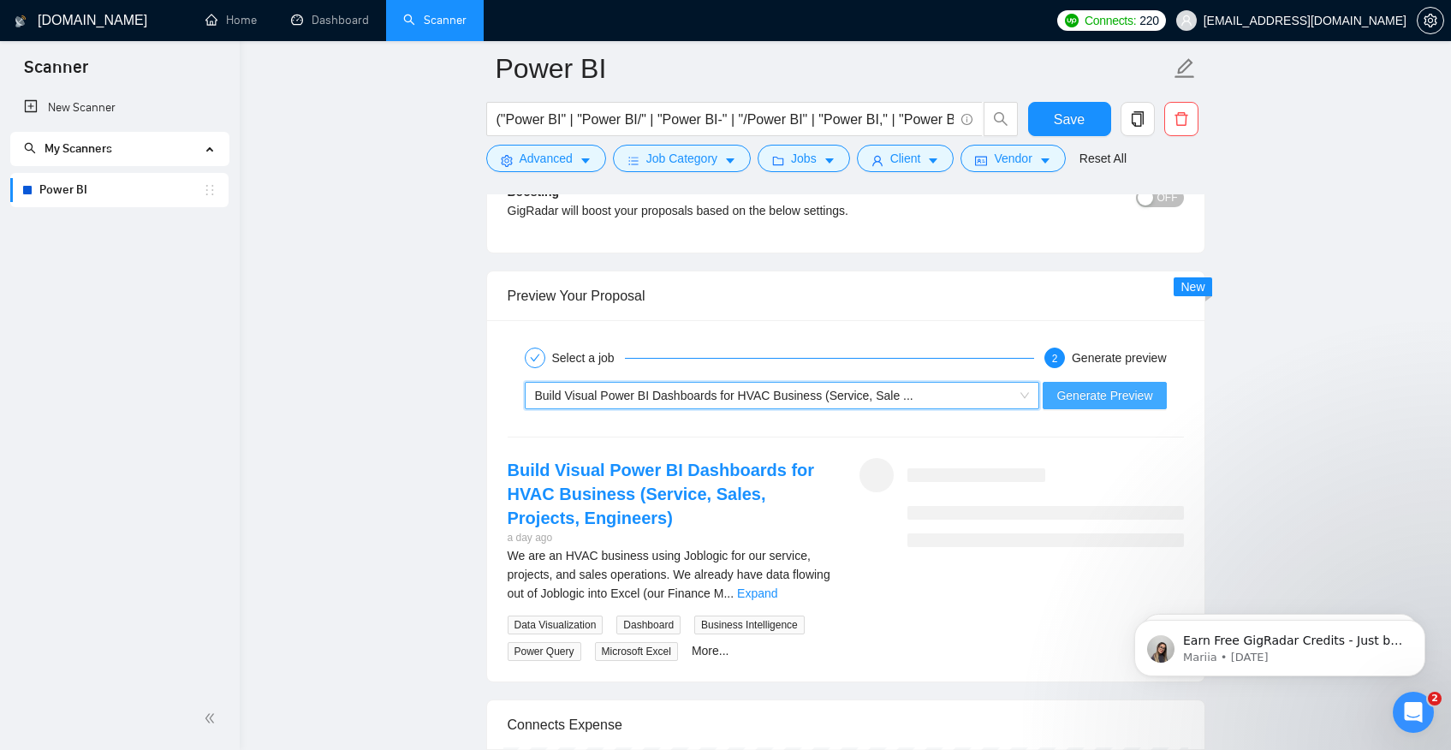
click at [1081, 399] on span "Generate Preview" at bounding box center [1105, 395] width 96 height 19
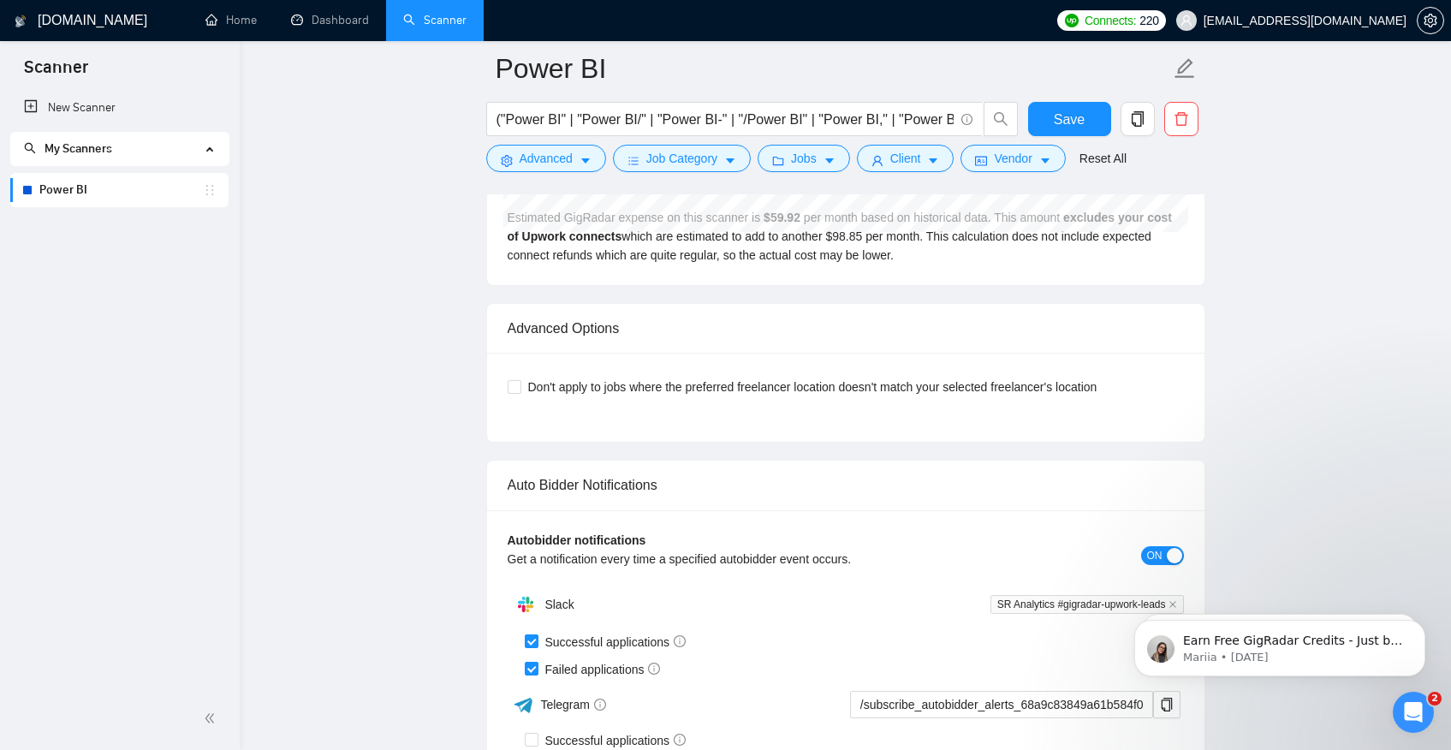
scroll to position [3646, 0]
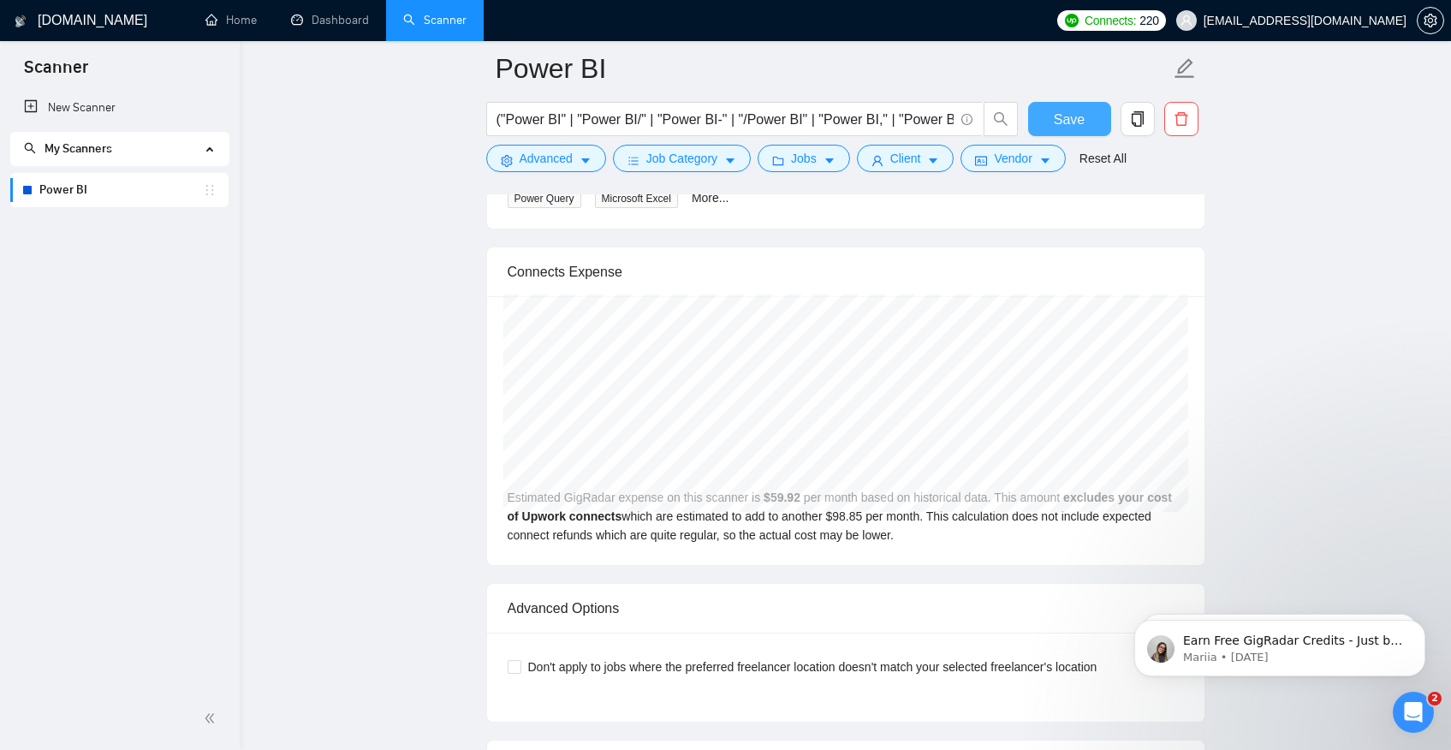
click at [1081, 122] on span "Save" at bounding box center [1069, 119] width 31 height 21
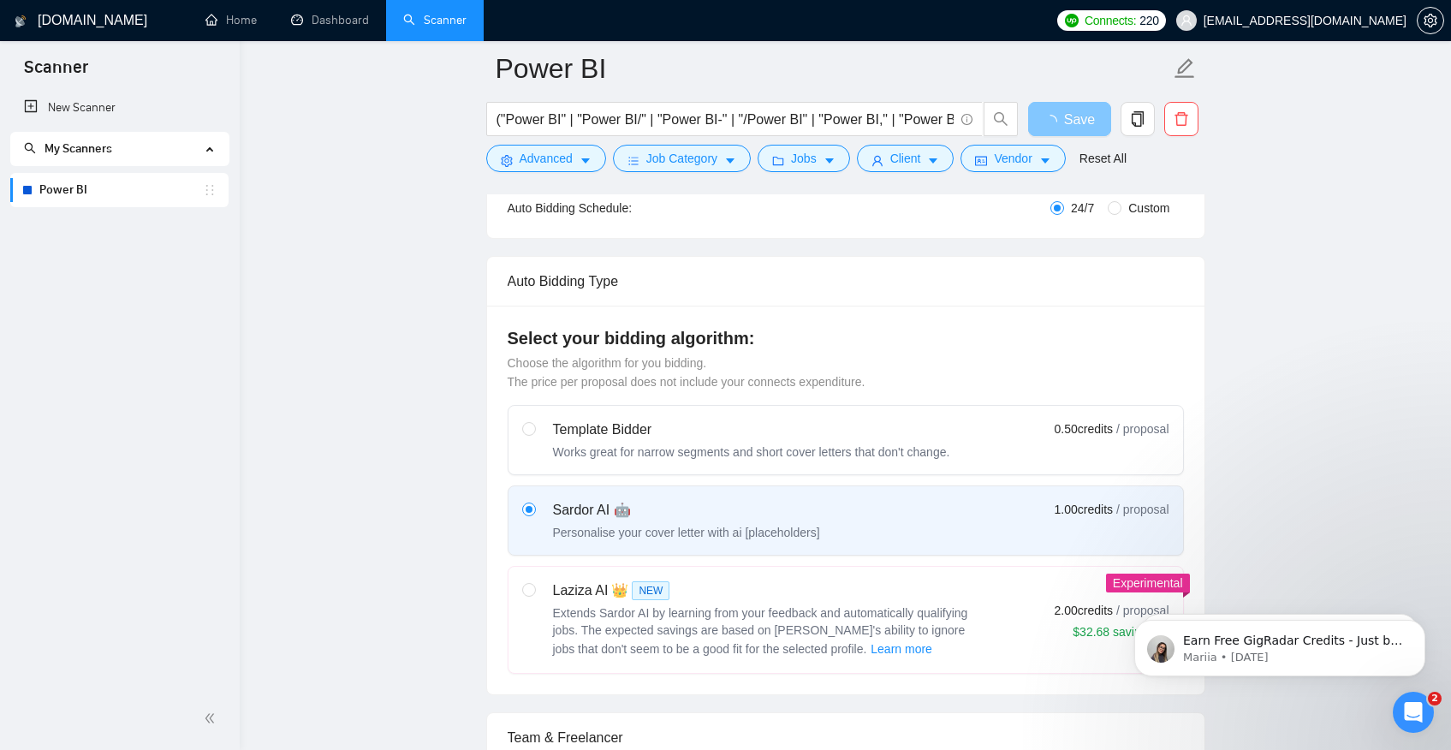
scroll to position [0, 0]
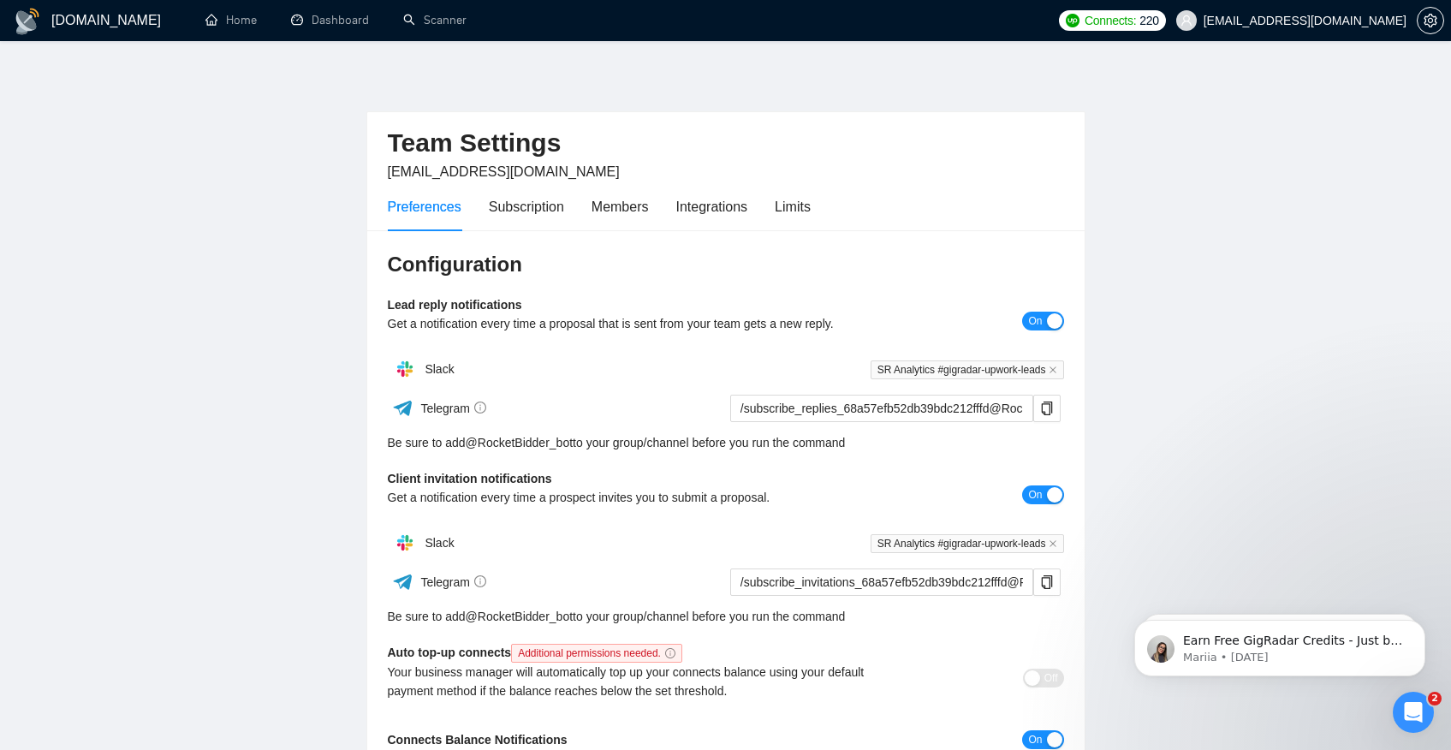
scroll to position [199, 0]
